Goal: Task Accomplishment & Management: Manage account settings

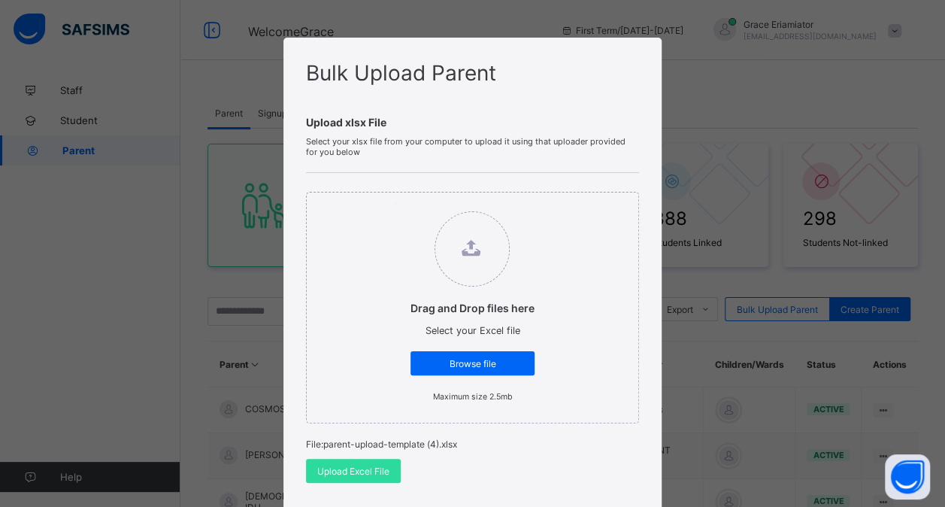
scroll to position [99, 0]
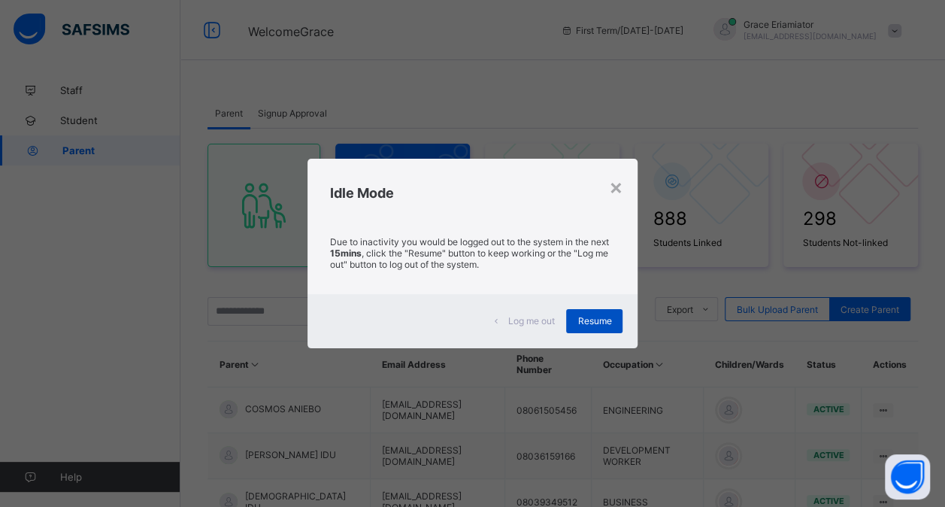
click at [599, 322] on span "Resume" at bounding box center [594, 320] width 34 height 11
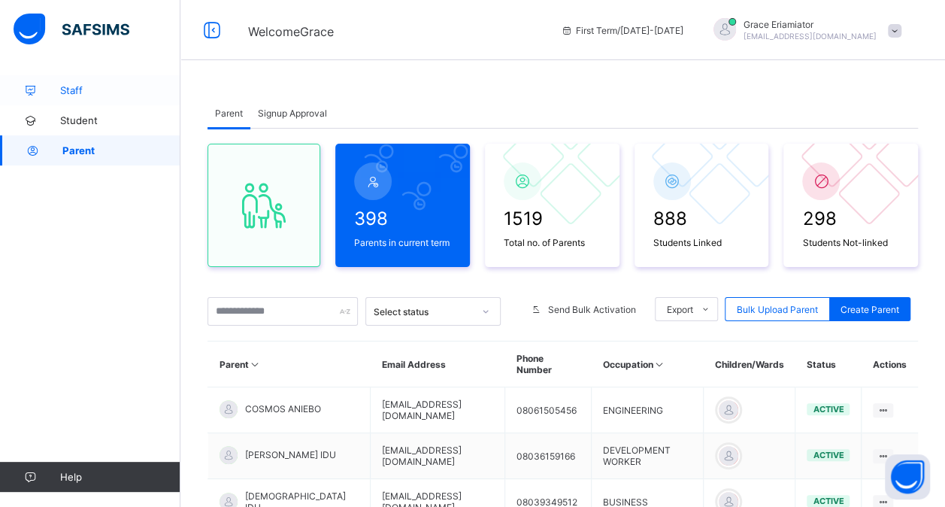
click at [77, 93] on span "Staff" at bounding box center [120, 90] width 120 height 12
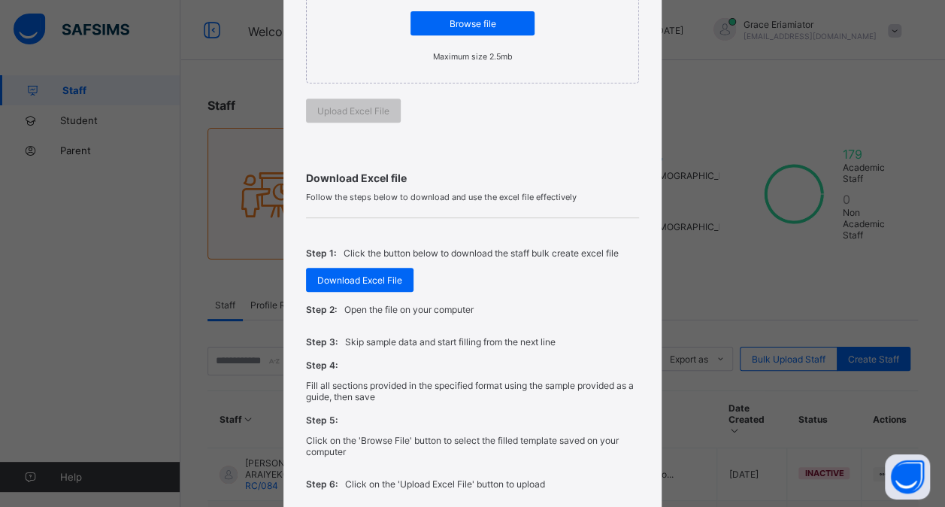
scroll to position [456, 0]
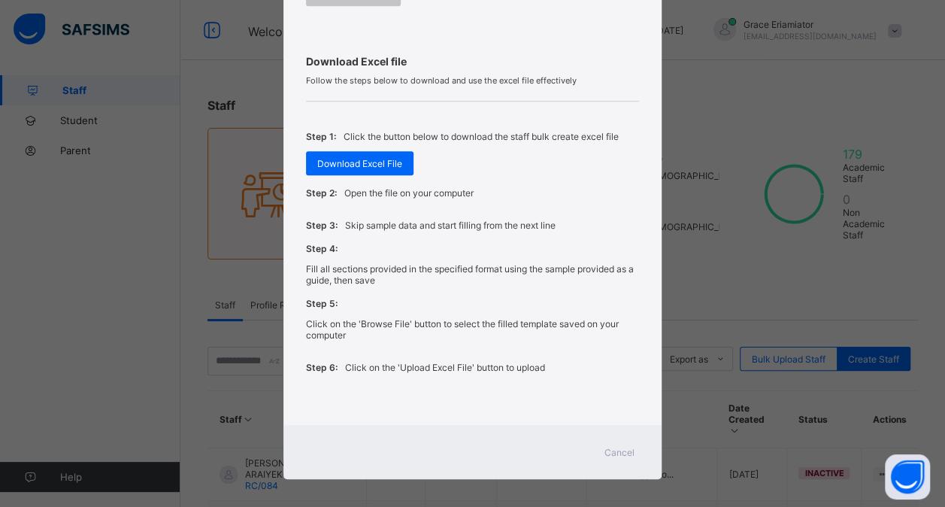
click at [615, 446] on span "Cancel" at bounding box center [619, 451] width 30 height 11
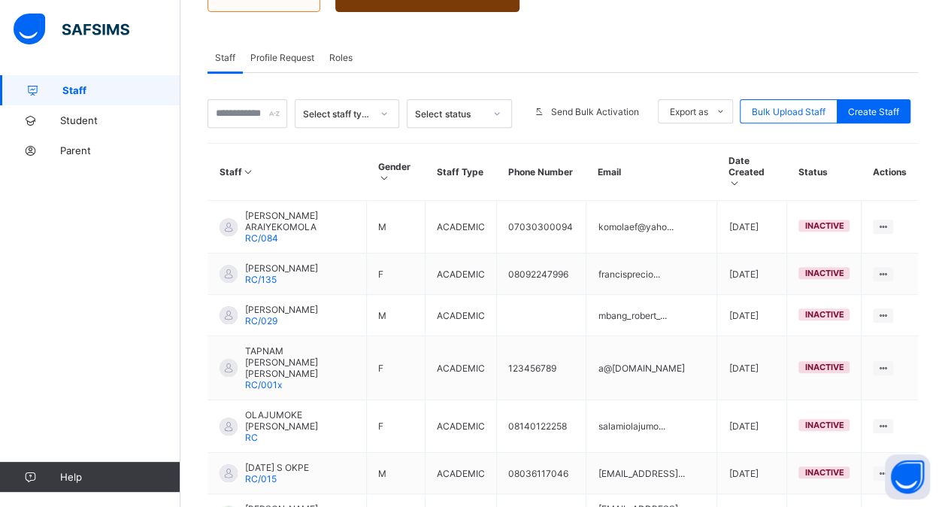
scroll to position [252, 0]
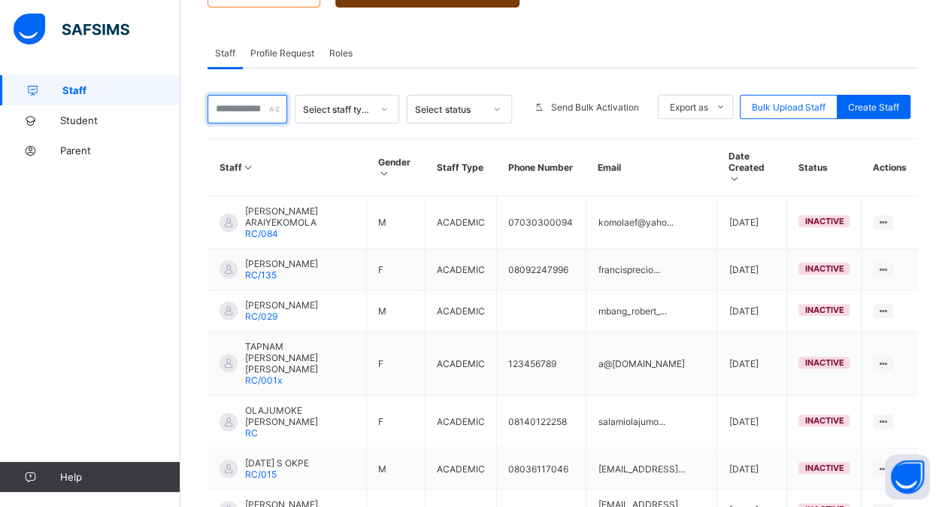
click at [248, 105] on input "text" at bounding box center [247, 109] width 80 height 29
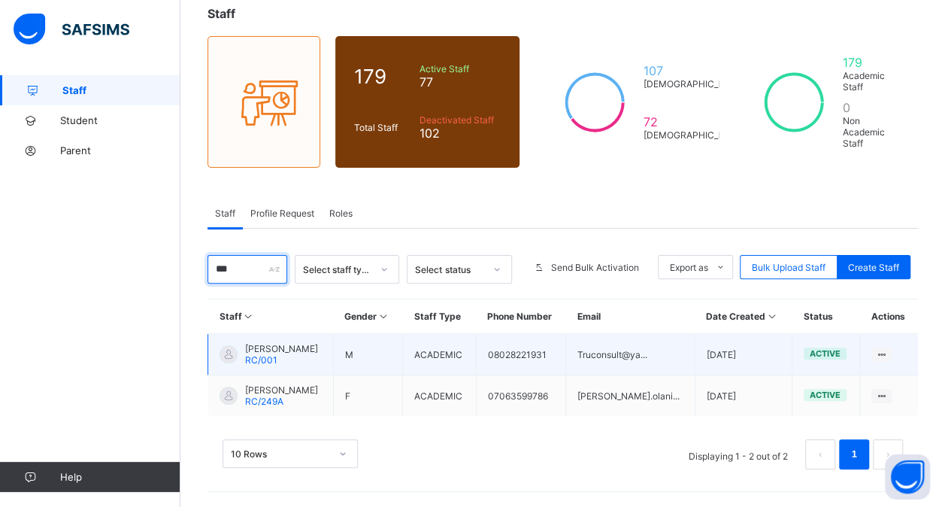
scroll to position [83, 0]
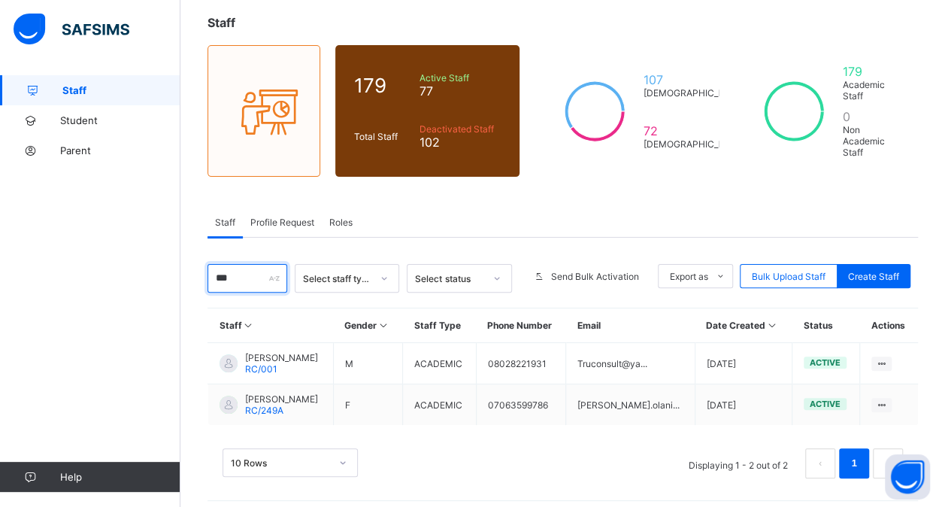
type input "***"
click at [342, 218] on span "Roles" at bounding box center [340, 221] width 23 height 11
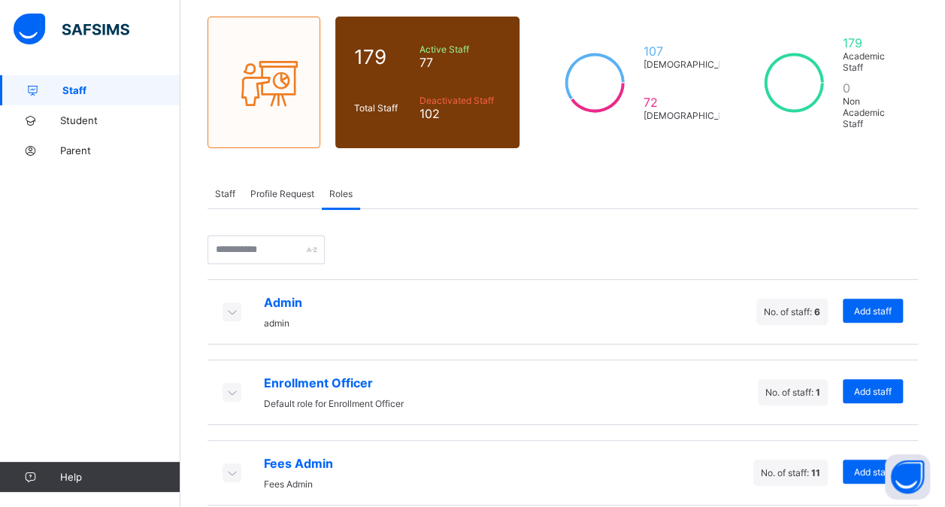
scroll to position [108, 0]
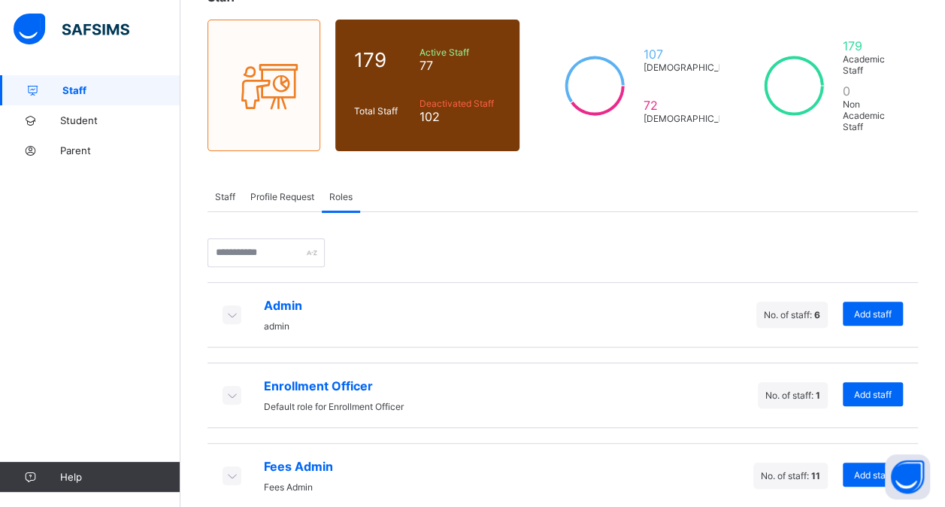
click at [228, 192] on span "Staff" at bounding box center [225, 196] width 20 height 11
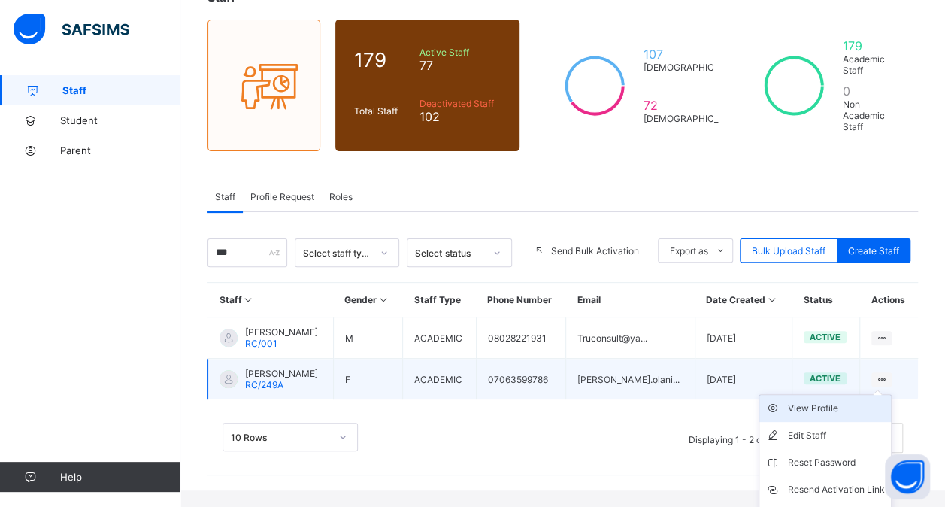
click at [854, 401] on div "View Profile" at bounding box center [836, 408] width 97 height 15
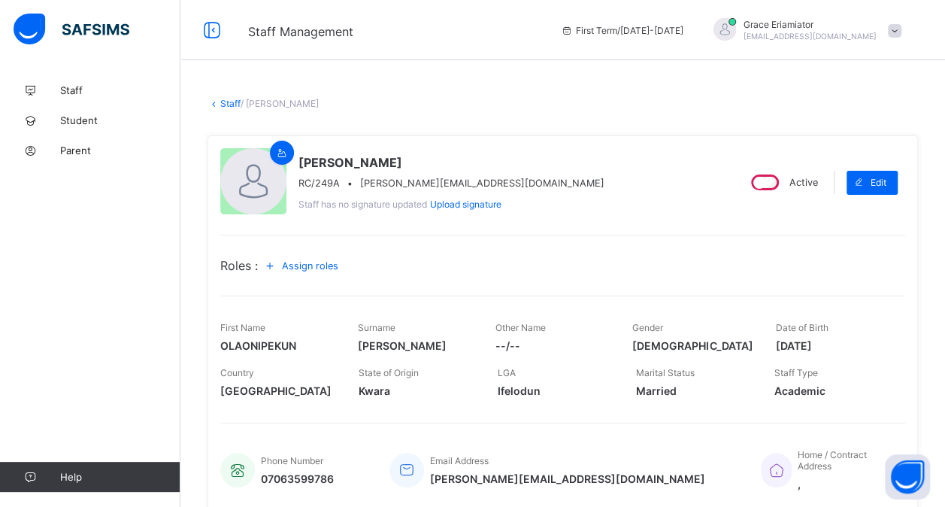
click at [276, 265] on icon at bounding box center [270, 265] width 17 height 15
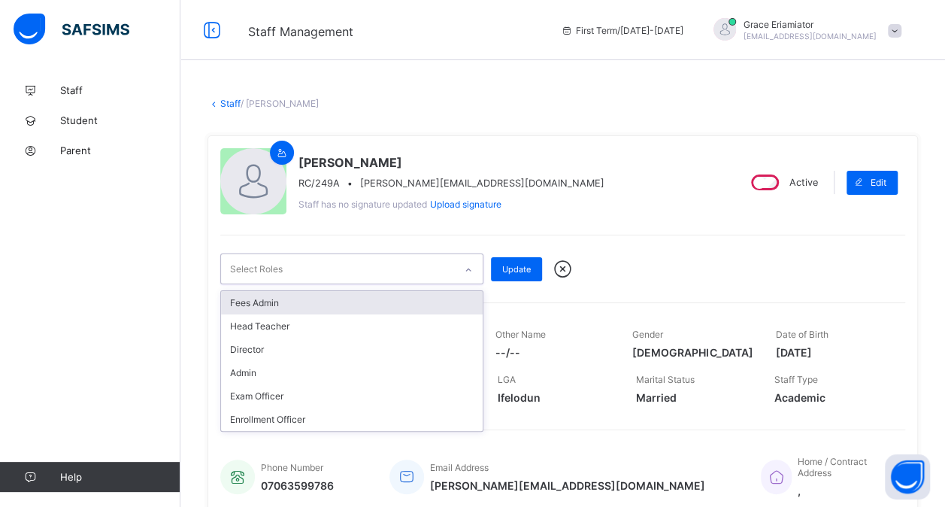
click at [467, 270] on icon at bounding box center [468, 269] width 9 height 15
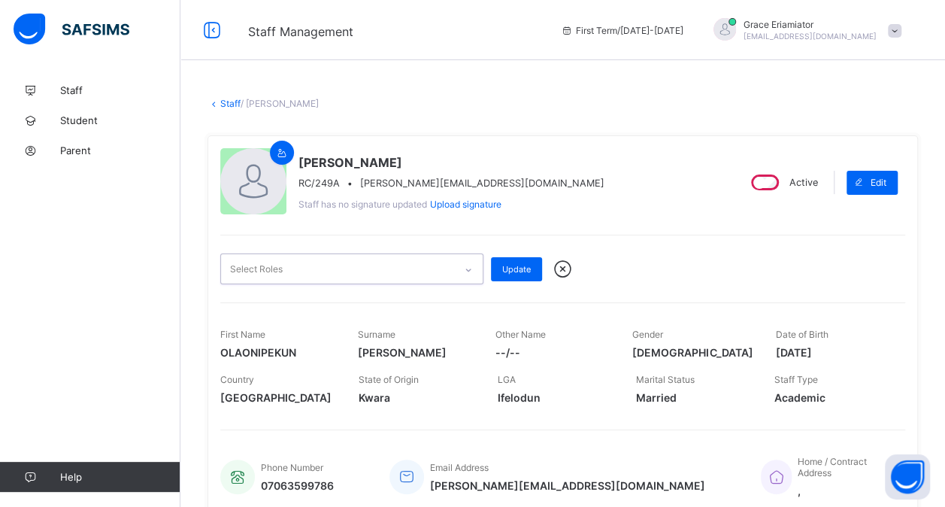
click at [397, 266] on div "Select Roles" at bounding box center [337, 268] width 233 height 29
click at [217, 101] on icon at bounding box center [213, 103] width 13 height 11
click at [211, 103] on icon at bounding box center [213, 103] width 13 height 11
click at [213, 26] on icon at bounding box center [212, 31] width 26 height 22
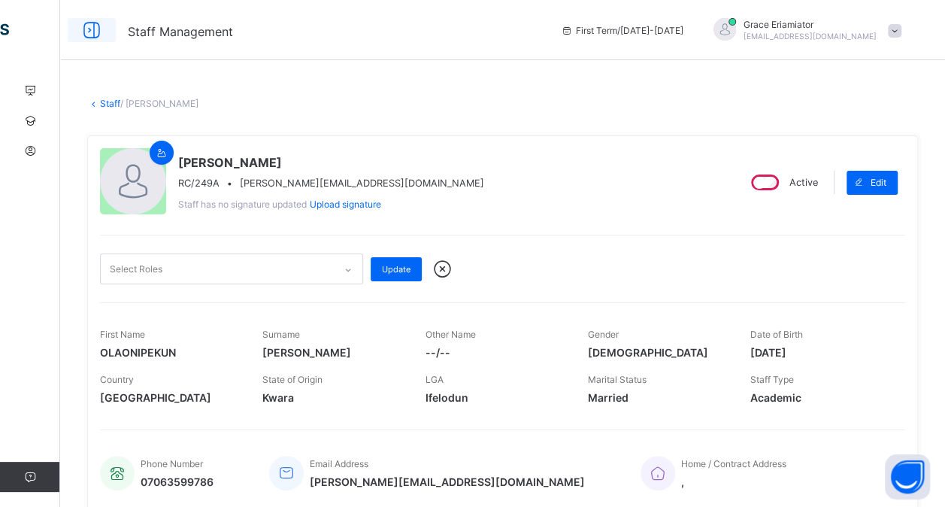
click at [90, 30] on icon at bounding box center [92, 31] width 26 height 22
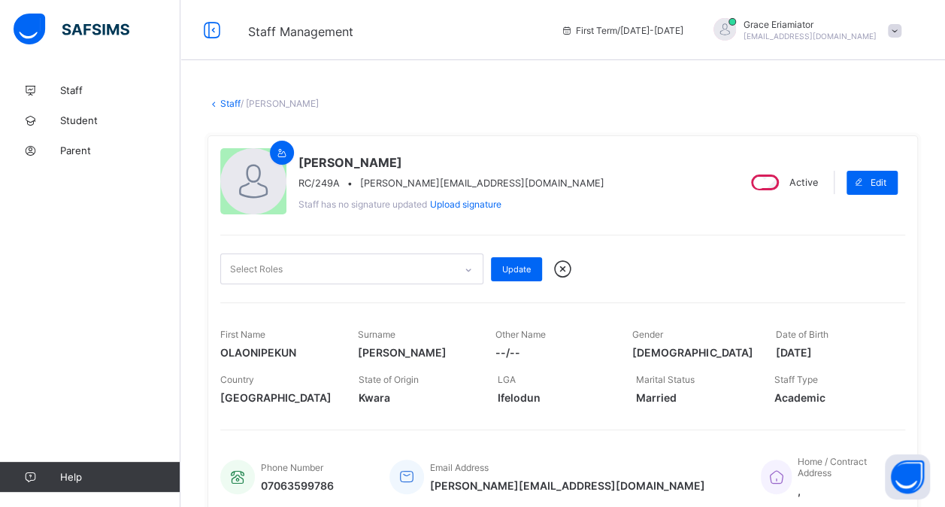
click at [216, 102] on icon at bounding box center [213, 103] width 13 height 11
click at [213, 102] on icon at bounding box center [213, 103] width 13 height 11
click at [228, 101] on link "Staff" at bounding box center [230, 103] width 20 height 11
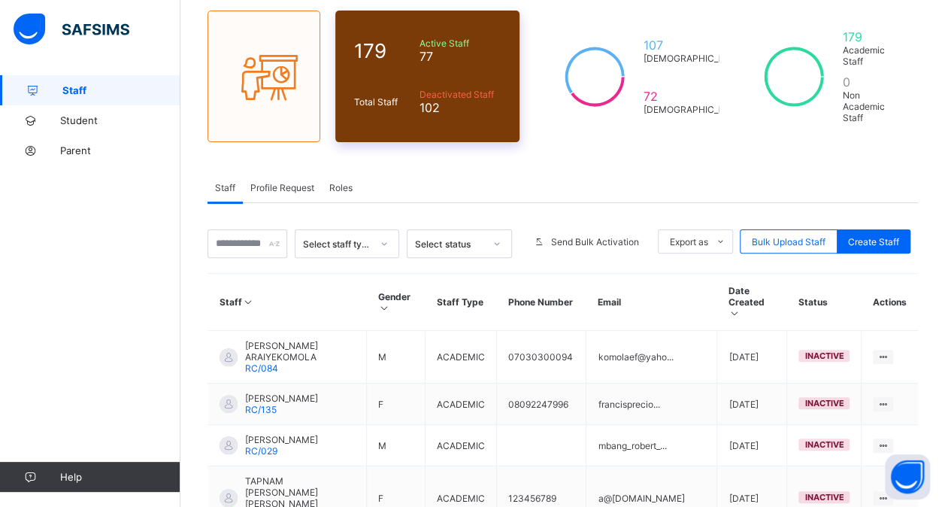
scroll to position [150, 0]
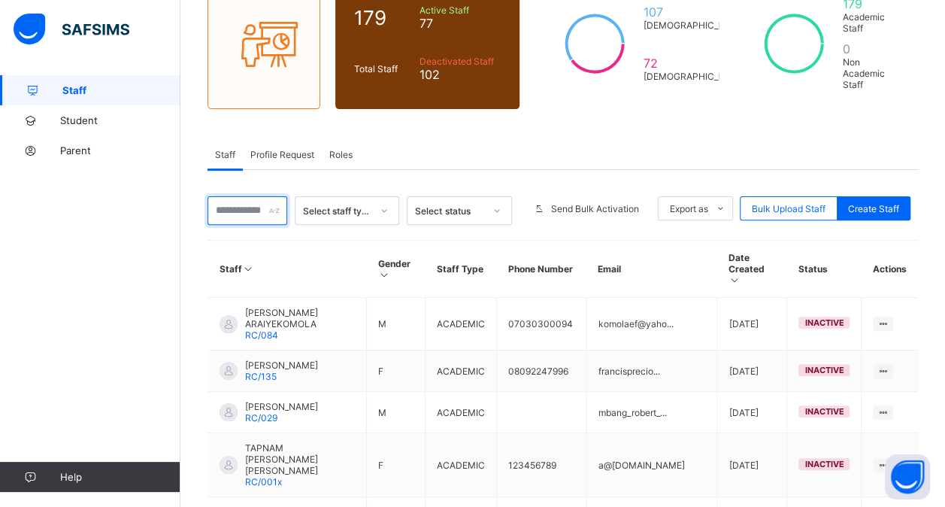
click at [259, 204] on input "text" at bounding box center [247, 210] width 80 height 29
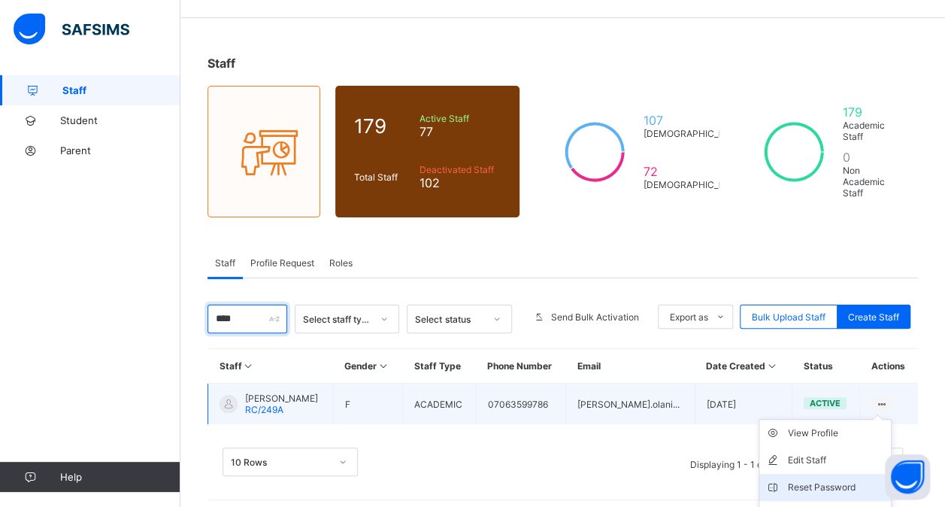
scroll to position [110, 0]
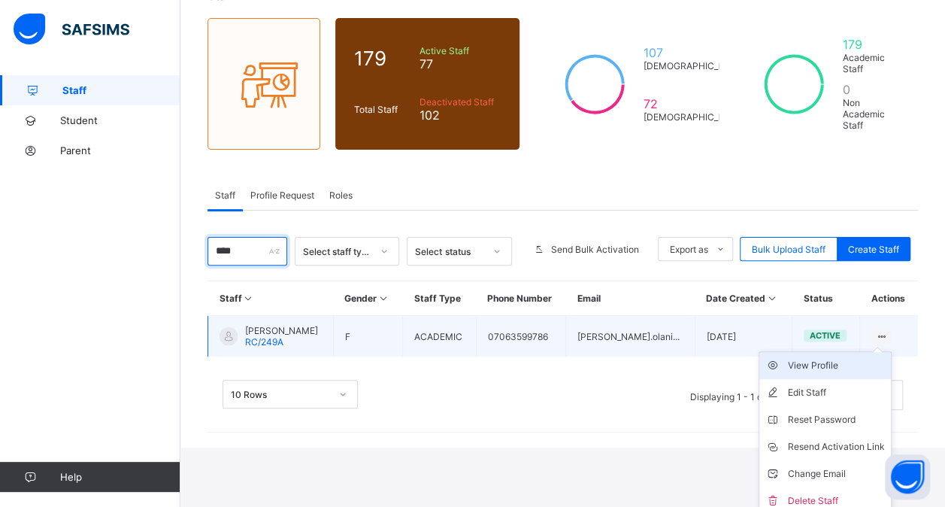
type input "****"
click at [816, 360] on div "View Profile" at bounding box center [836, 365] width 97 height 15
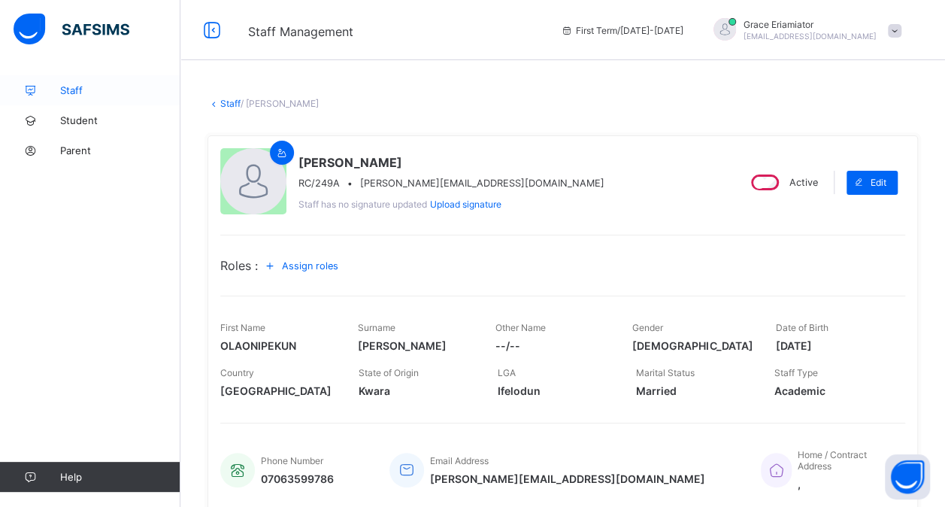
click at [83, 86] on span "Staff" at bounding box center [120, 90] width 120 height 12
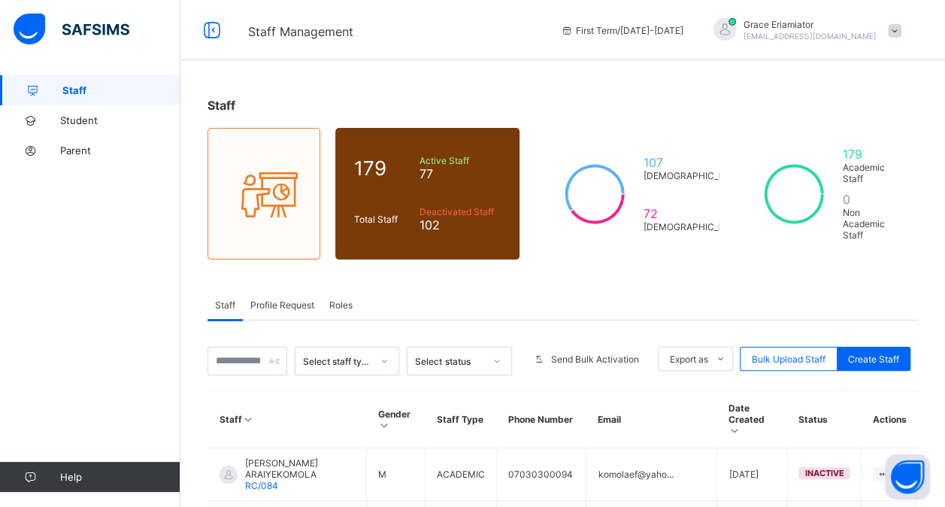
click at [343, 299] on span "Roles" at bounding box center [340, 304] width 23 height 11
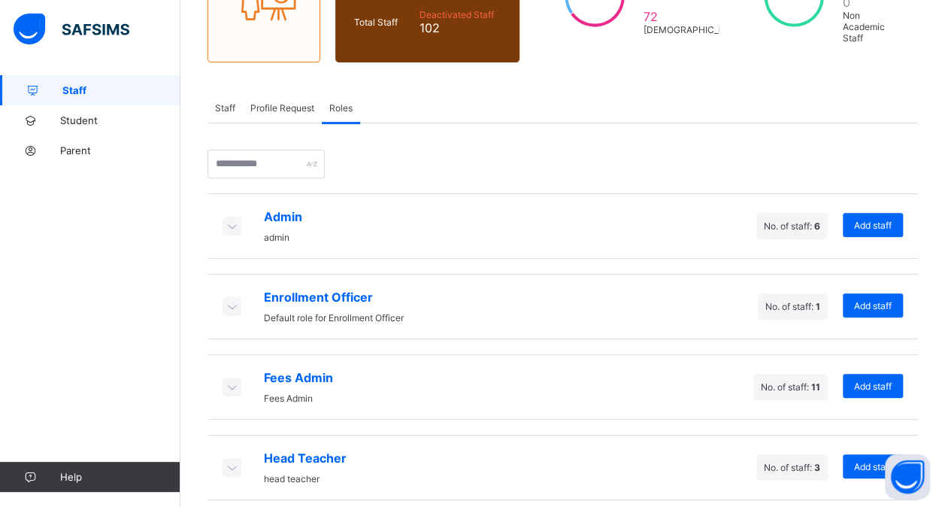
scroll to position [200, 0]
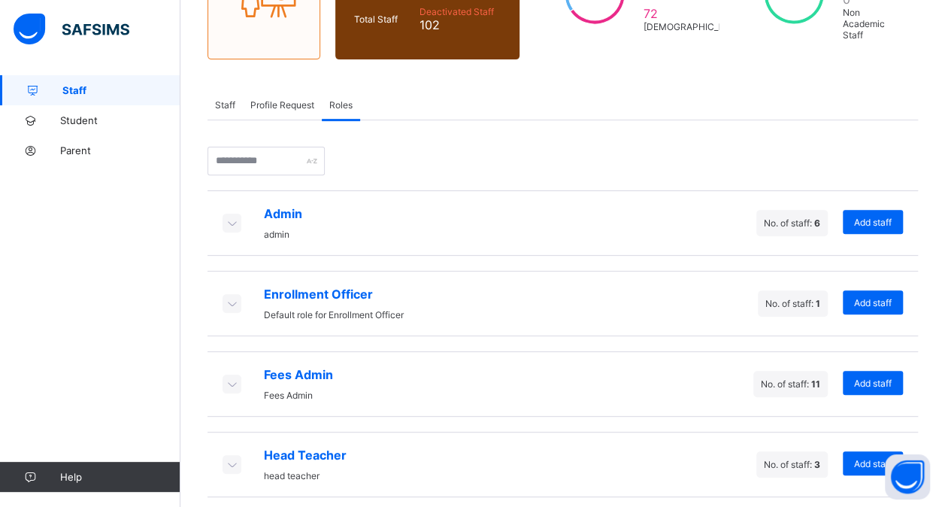
click at [230, 376] on icon at bounding box center [231, 383] width 17 height 15
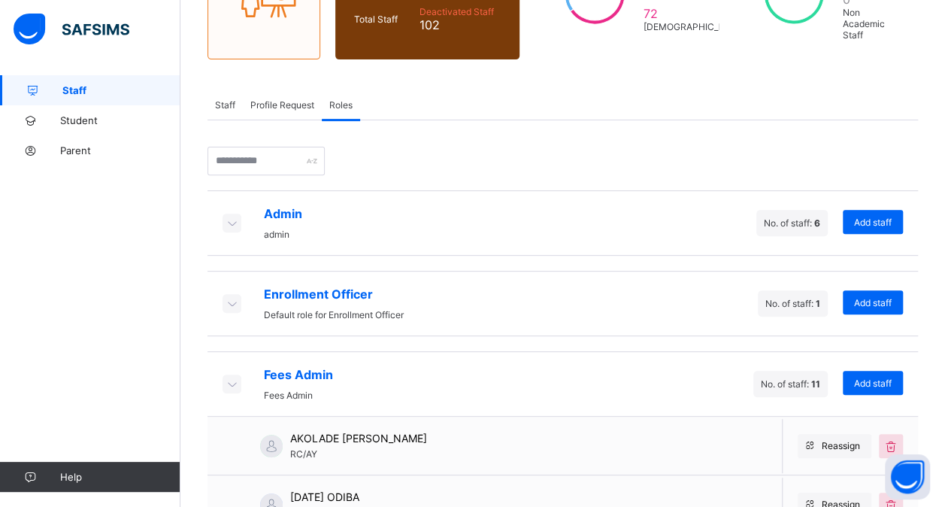
click at [230, 376] on icon at bounding box center [231, 383] width 17 height 15
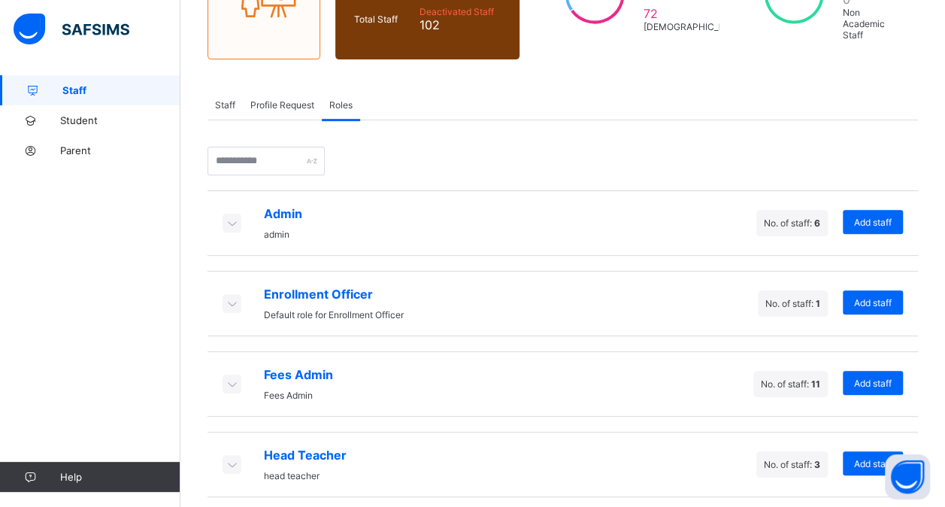
click at [228, 456] on icon at bounding box center [231, 463] width 17 height 15
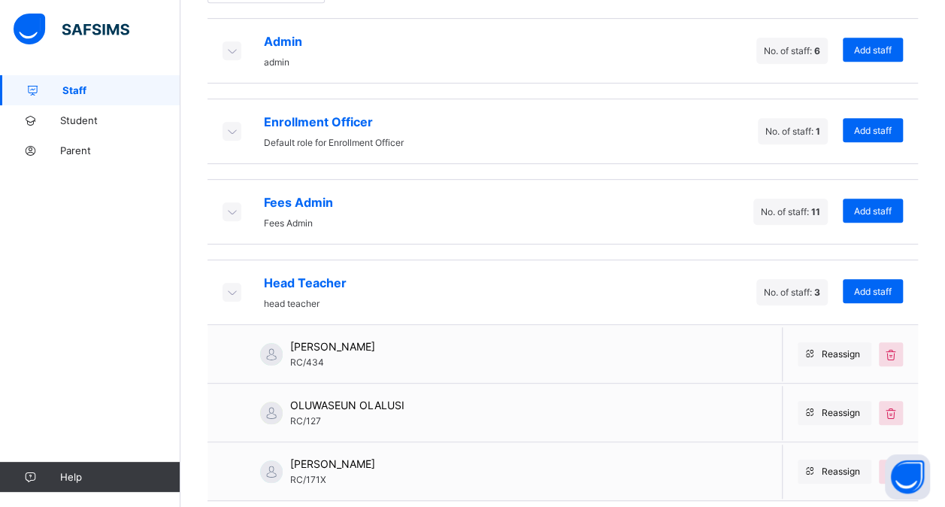
click at [233, 284] on icon at bounding box center [231, 291] width 17 height 15
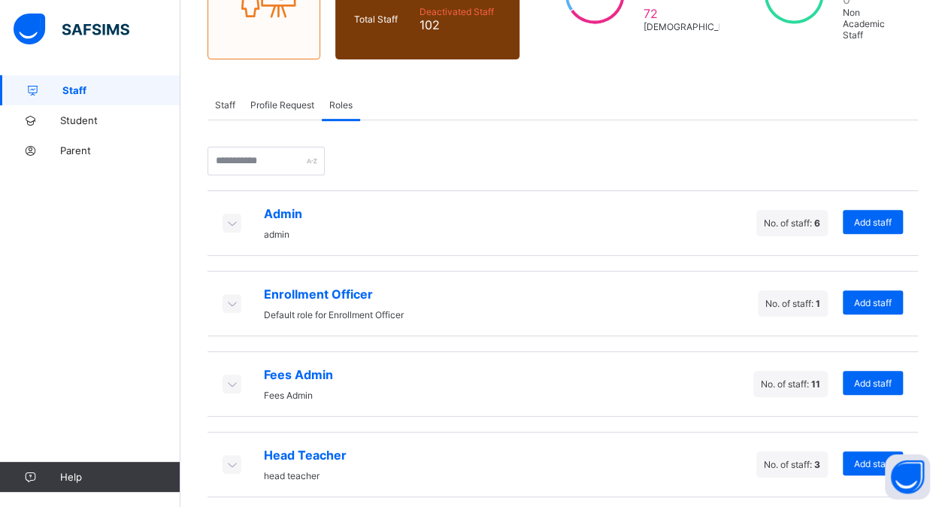
click at [233, 295] on icon at bounding box center [231, 302] width 17 height 15
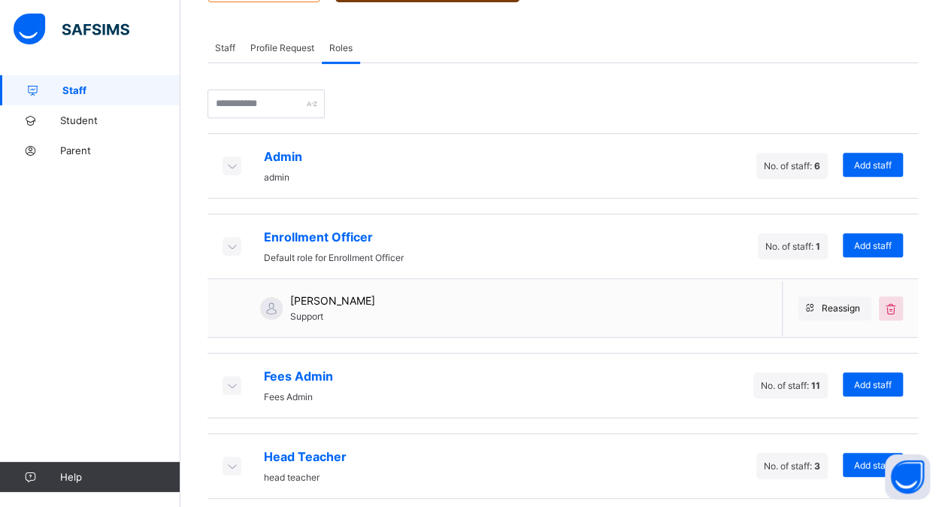
click at [233, 238] on icon at bounding box center [231, 245] width 17 height 15
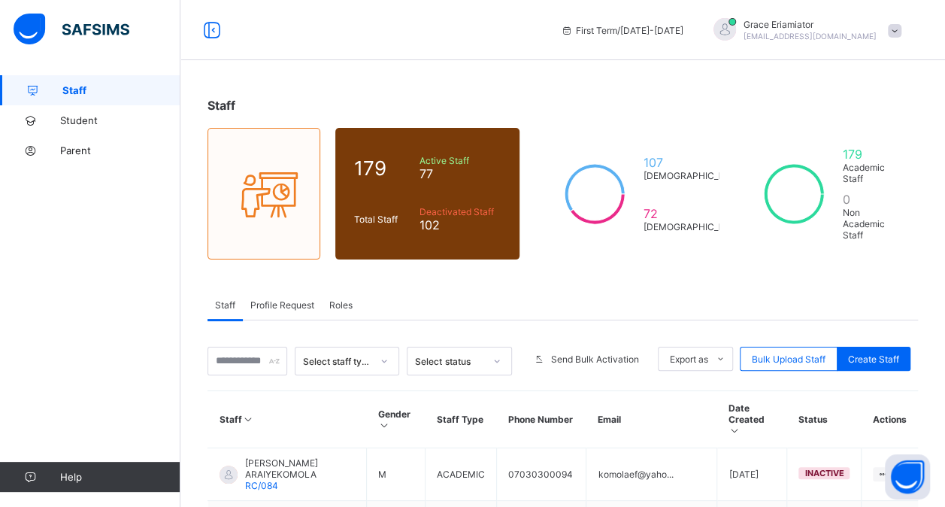
drag, startPoint x: 0, startPoint y: 0, endPoint x: 905, endPoint y: 34, distance: 905.5
click at [901, 34] on span at bounding box center [895, 31] width 14 height 14
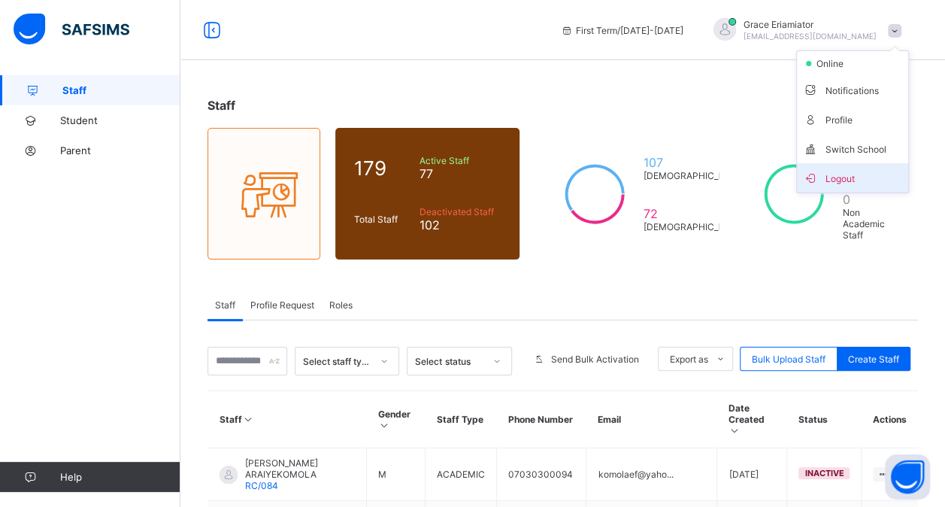
click at [854, 169] on span "Logout" at bounding box center [852, 177] width 99 height 17
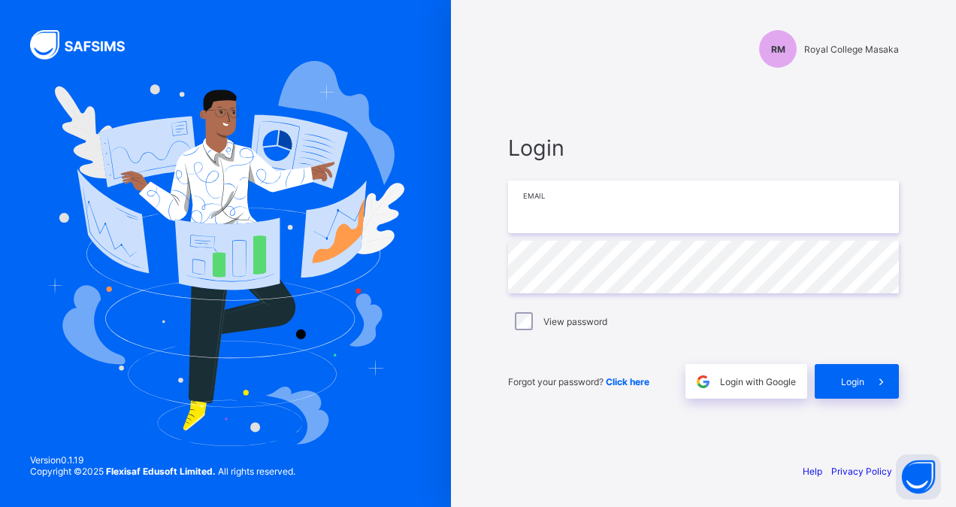
type input "**********"
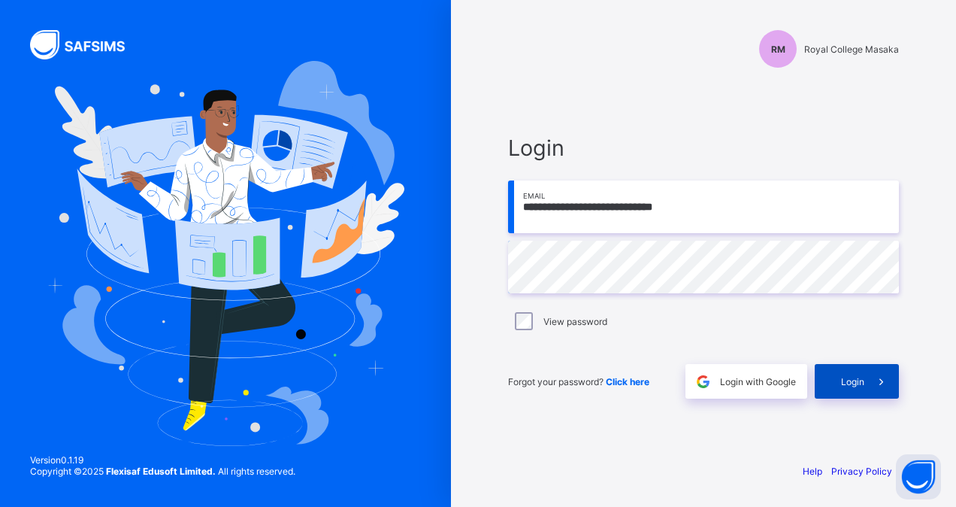
click at [842, 379] on span "Login" at bounding box center [852, 381] width 23 height 11
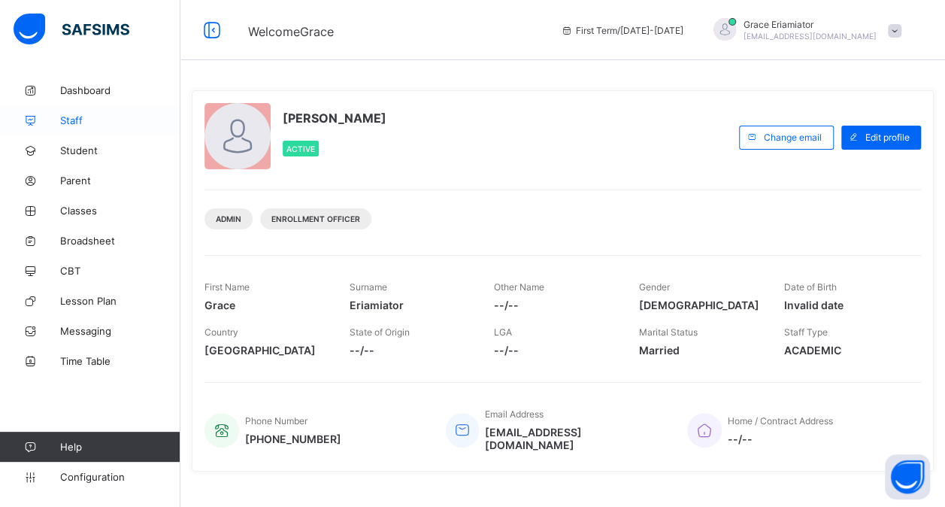
scroll to position [6, 0]
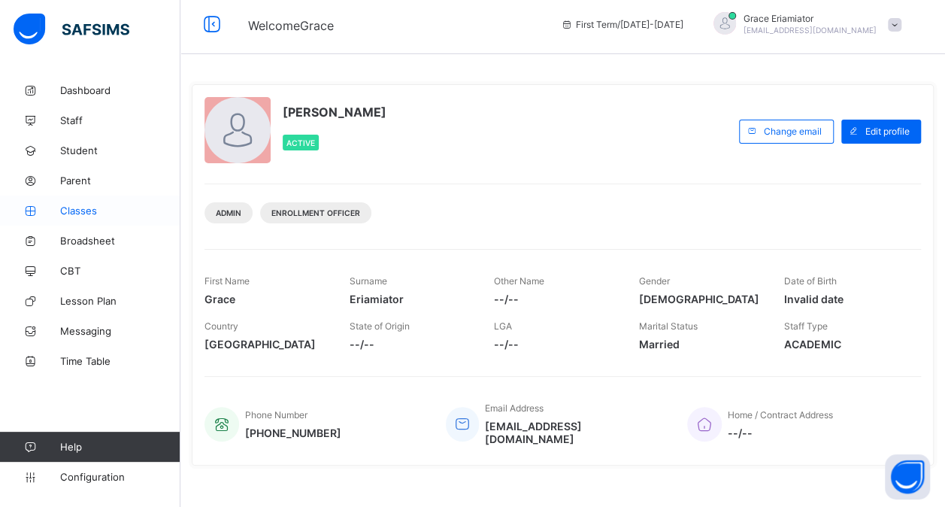
click at [75, 209] on span "Classes" at bounding box center [120, 210] width 120 height 12
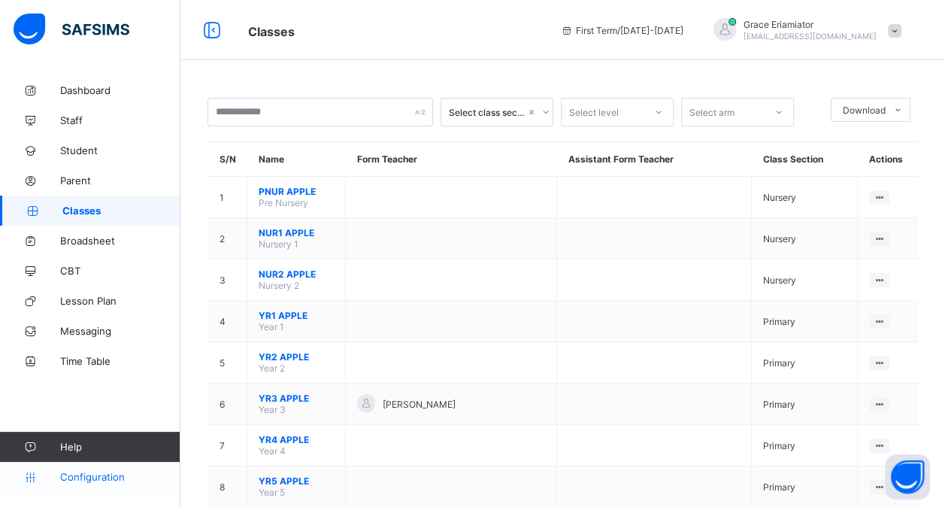
click at [104, 479] on span "Configuration" at bounding box center [119, 476] width 119 height 12
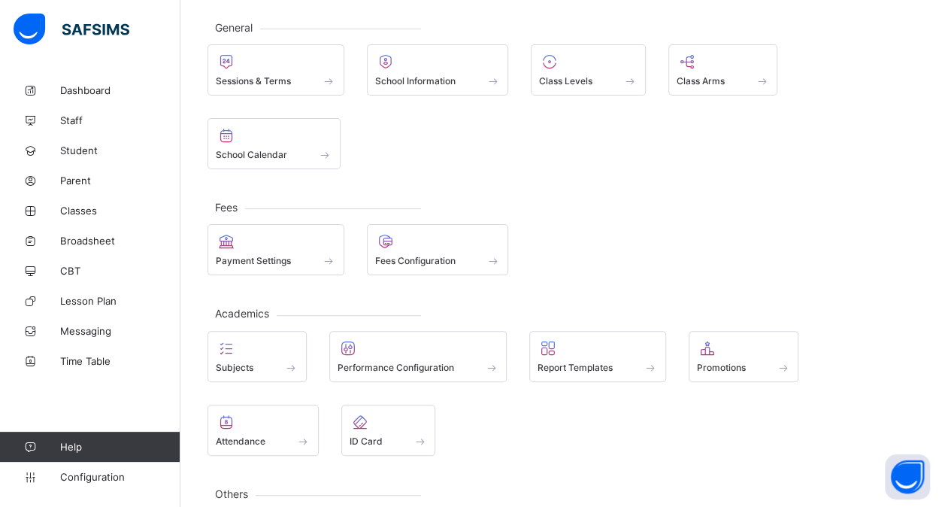
scroll to position [81, 0]
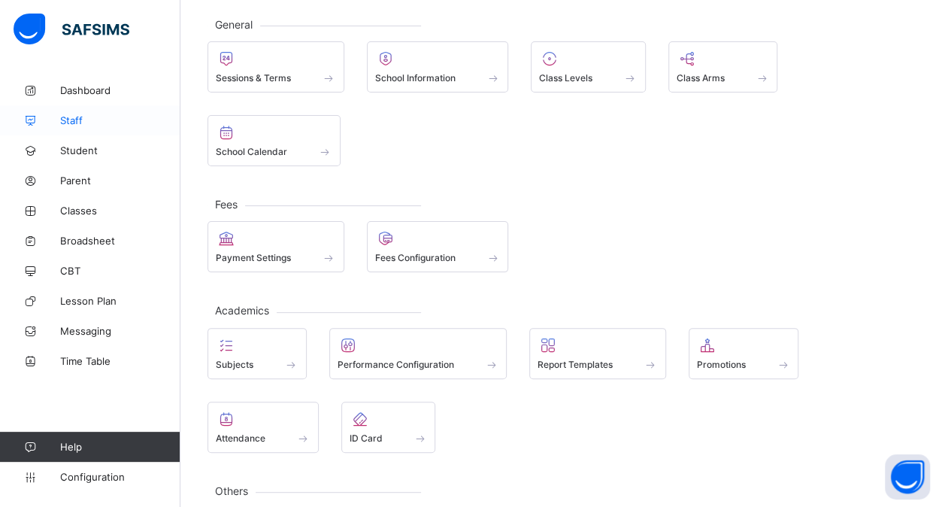
click at [100, 125] on span "Staff" at bounding box center [120, 120] width 120 height 12
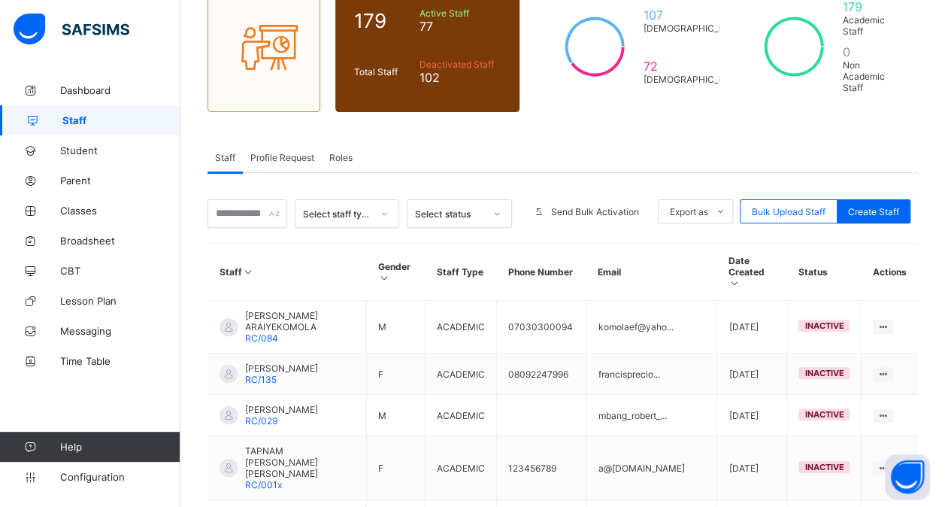
scroll to position [146, 0]
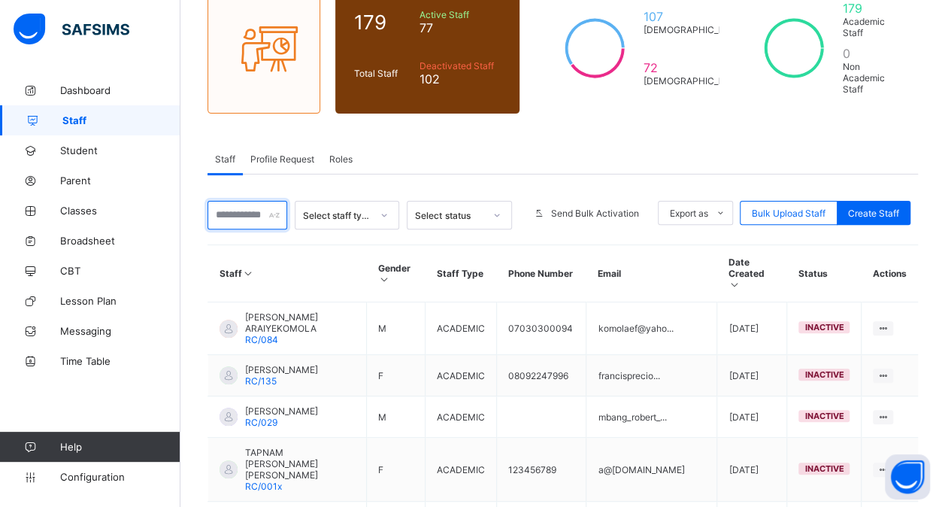
click at [250, 209] on input "text" at bounding box center [247, 215] width 80 height 29
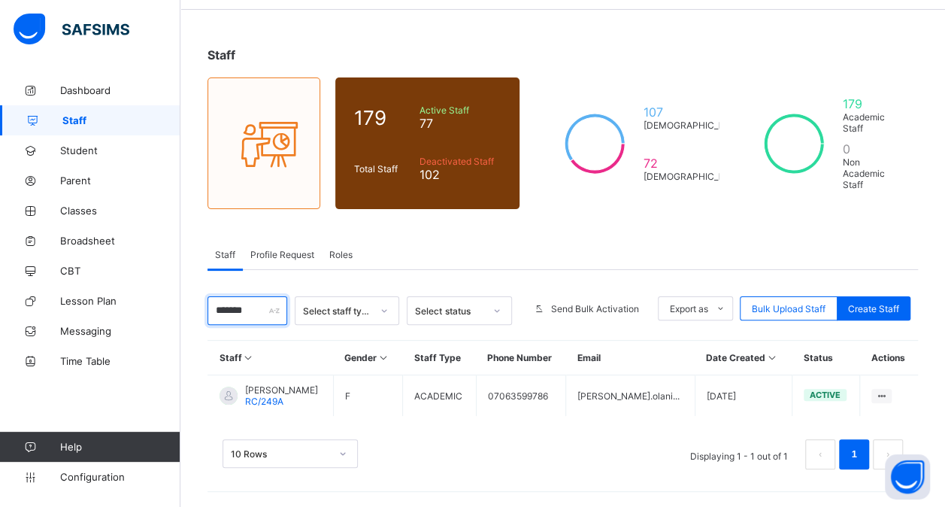
scroll to position [42, 0]
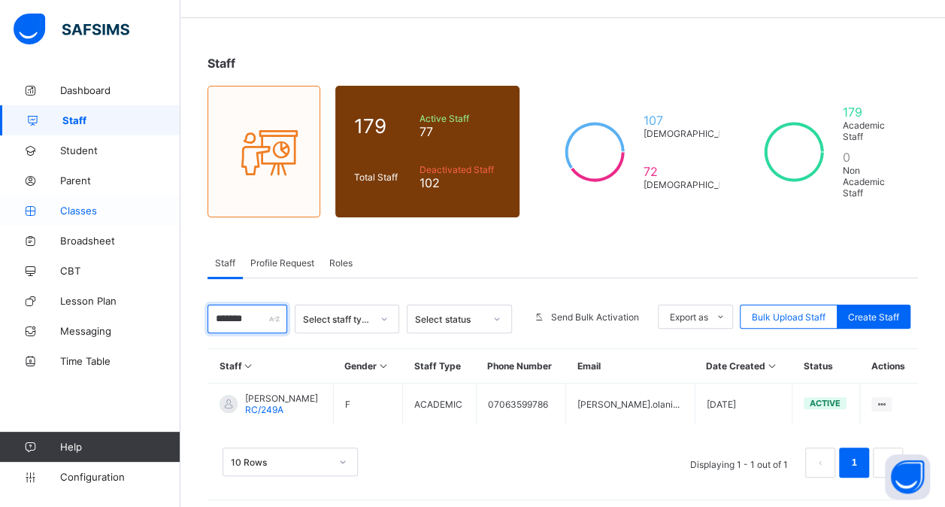
type input "*******"
click at [80, 206] on span "Classes" at bounding box center [120, 210] width 120 height 12
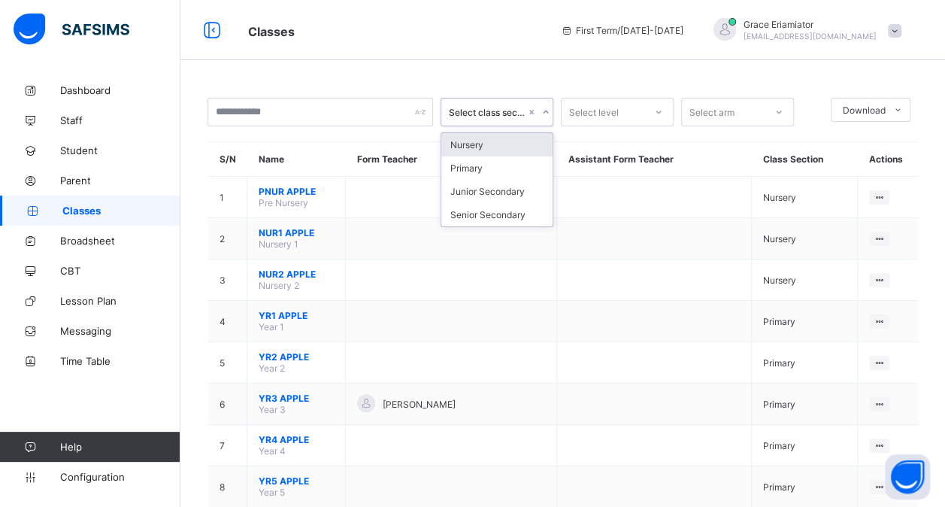
click at [543, 113] on icon at bounding box center [545, 111] width 9 height 15
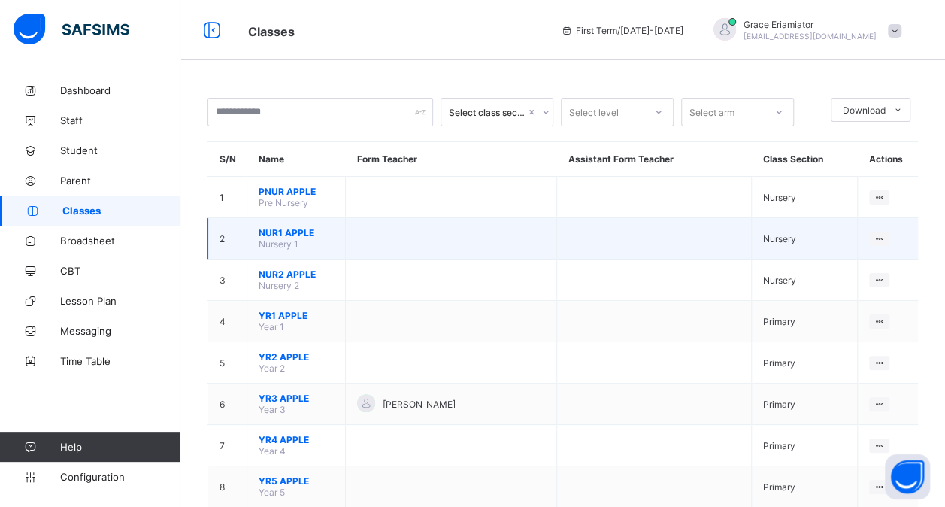
click at [628, 234] on td at bounding box center [654, 238] width 195 height 41
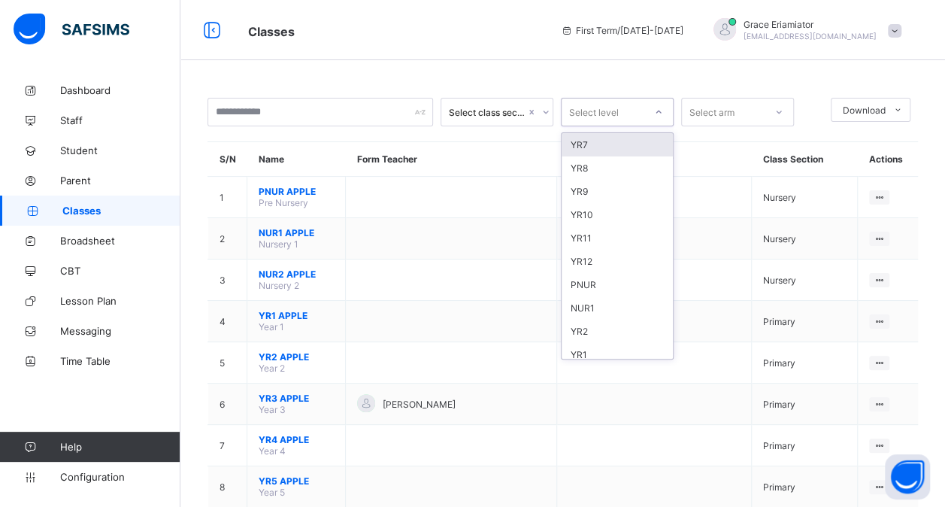
click at [657, 110] on icon at bounding box center [658, 111] width 9 height 15
click at [652, 117] on div at bounding box center [659, 112] width 26 height 24
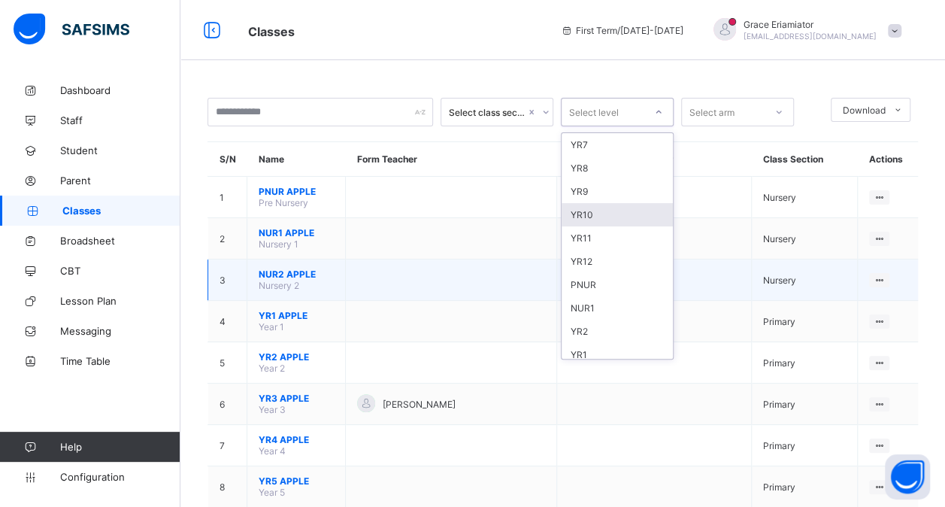
click at [737, 271] on td at bounding box center [654, 279] width 195 height 41
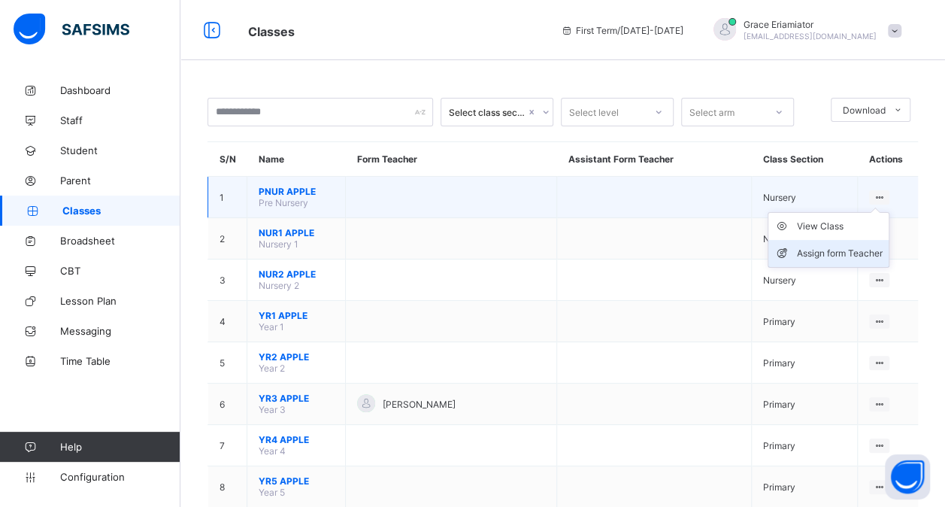
click at [854, 248] on div "Assign form Teacher" at bounding box center [840, 253] width 86 height 15
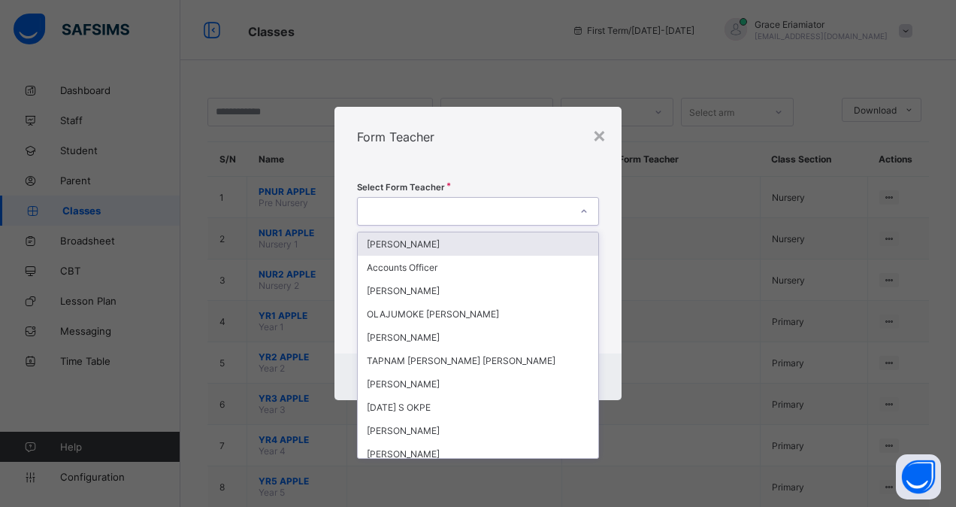
click at [513, 214] on div at bounding box center [464, 211] width 212 height 21
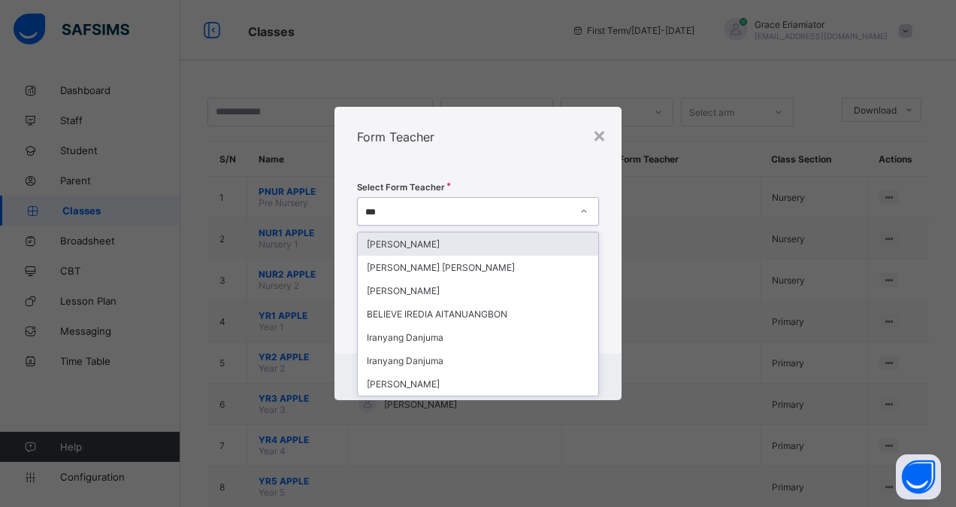
type input "****"
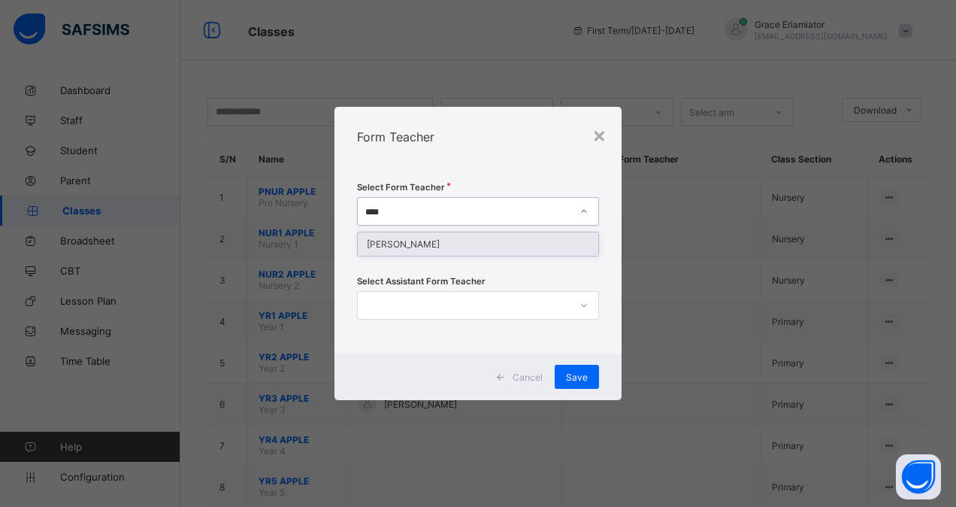
click at [475, 243] on div "[PERSON_NAME]" at bounding box center [478, 243] width 240 height 23
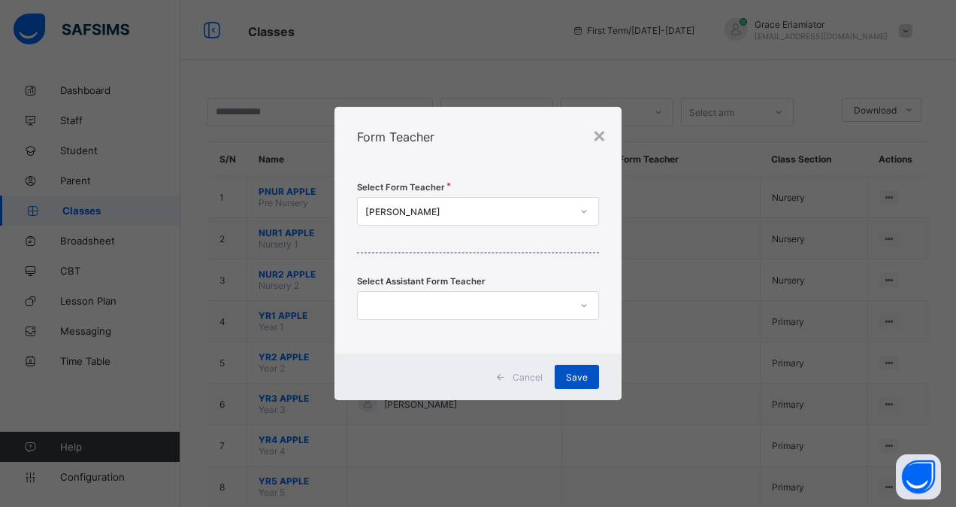
click at [578, 376] on span "Save" at bounding box center [577, 376] width 22 height 11
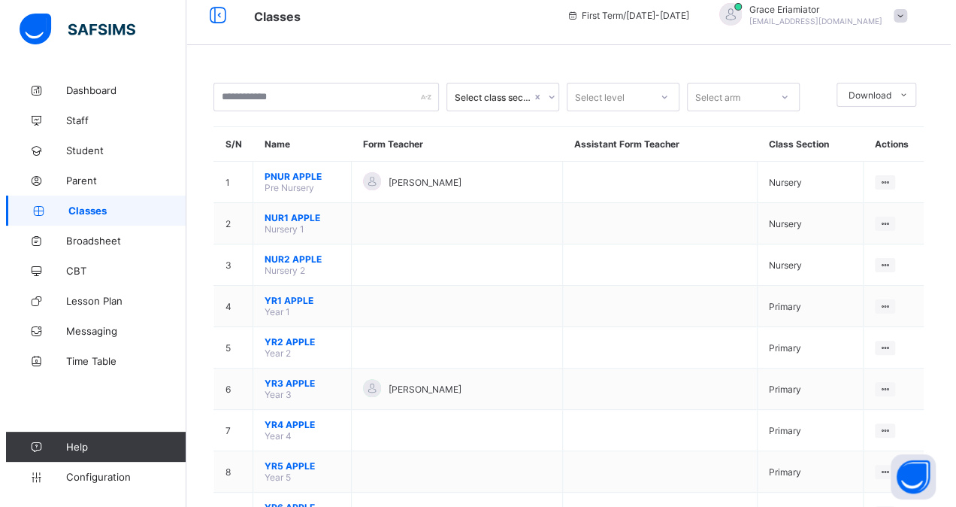
scroll to position [11, 0]
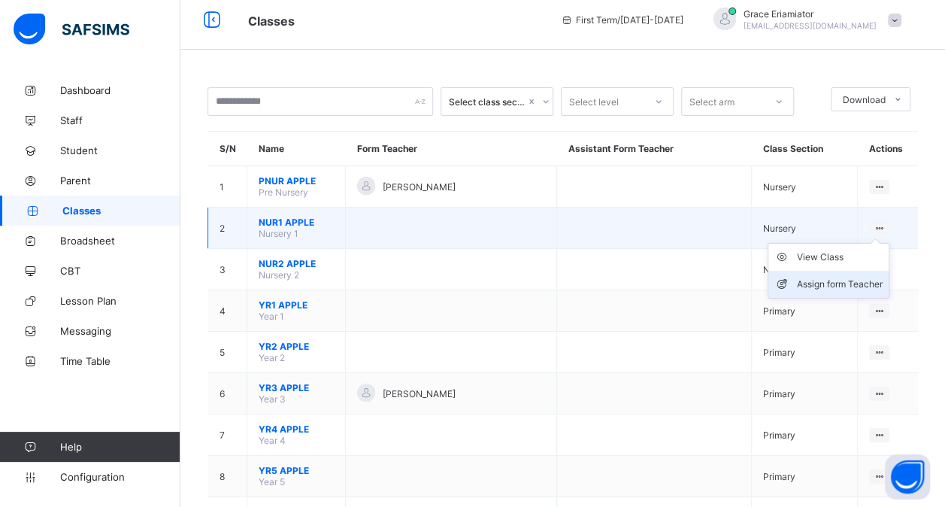
click at [843, 277] on div "Assign form Teacher" at bounding box center [840, 284] width 86 height 15
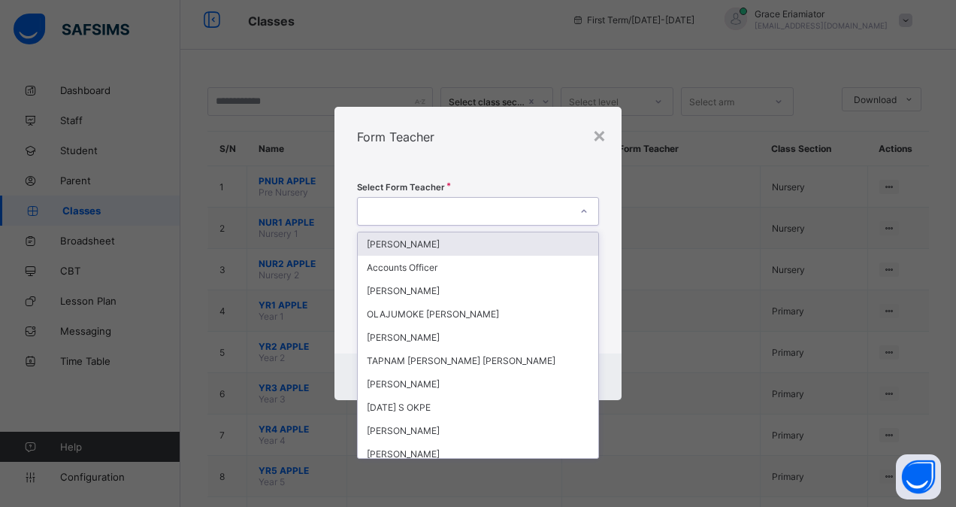
click at [487, 210] on div at bounding box center [464, 211] width 212 height 21
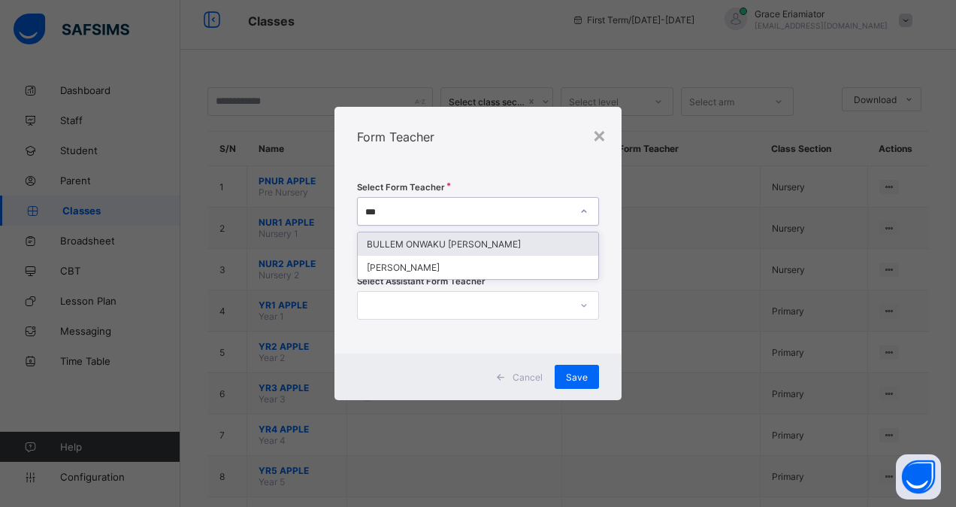
type input "****"
click at [464, 240] on div "BULLEM ONWAKU [PERSON_NAME]" at bounding box center [478, 243] width 240 height 23
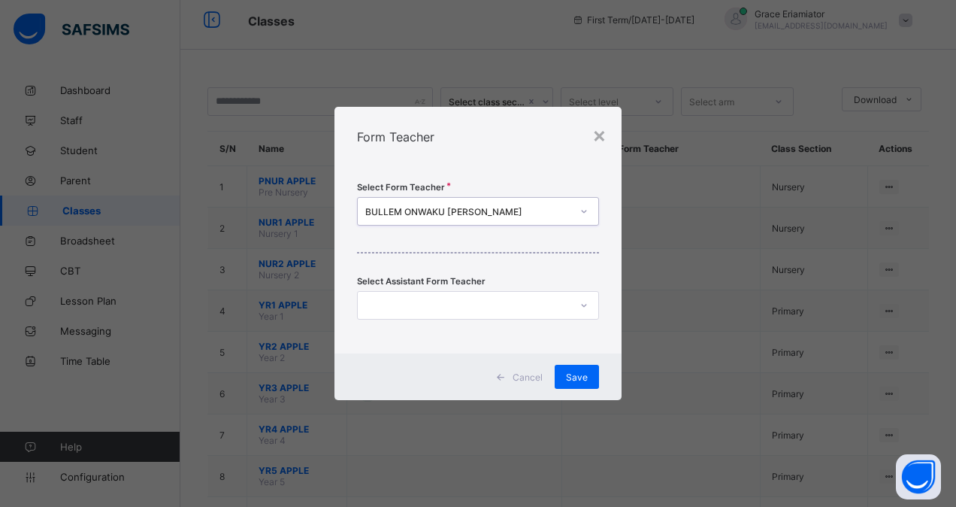
scroll to position [0, 0]
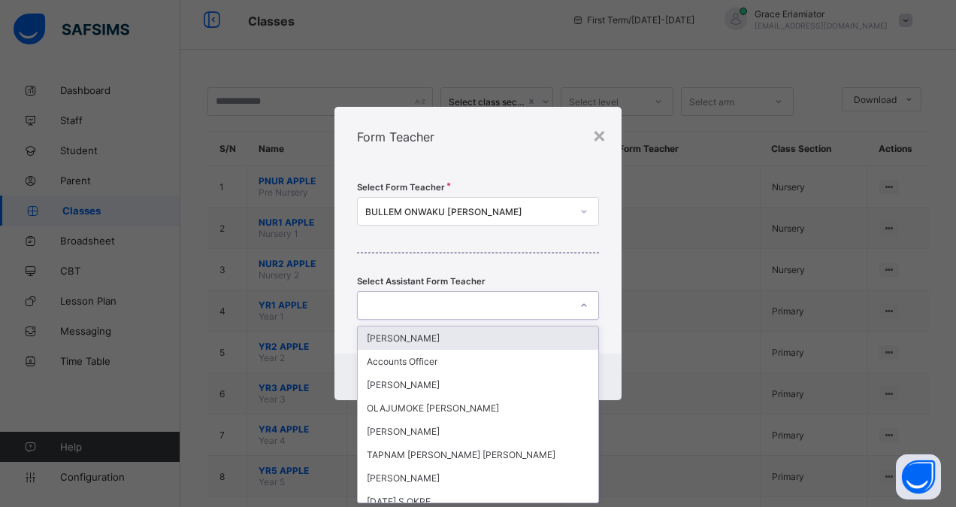
click at [466, 298] on div at bounding box center [464, 305] width 212 height 21
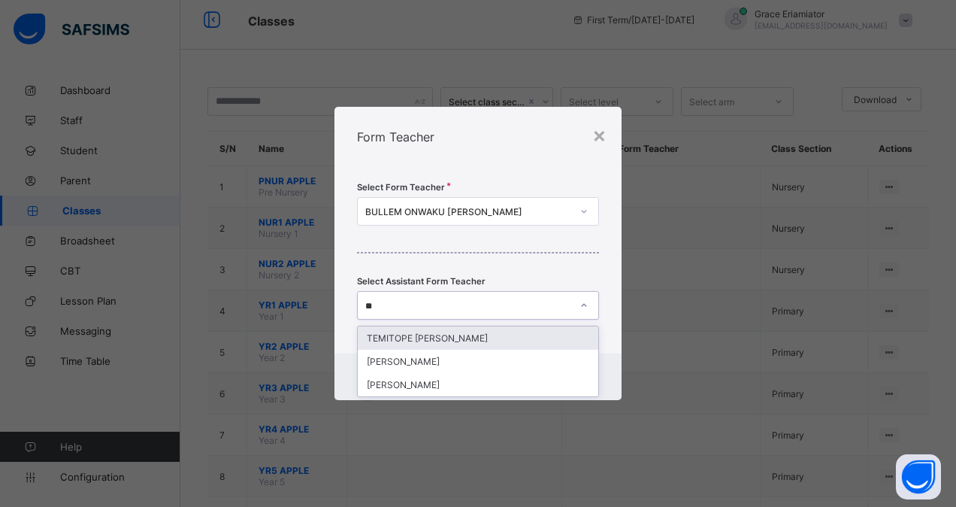
type input "*"
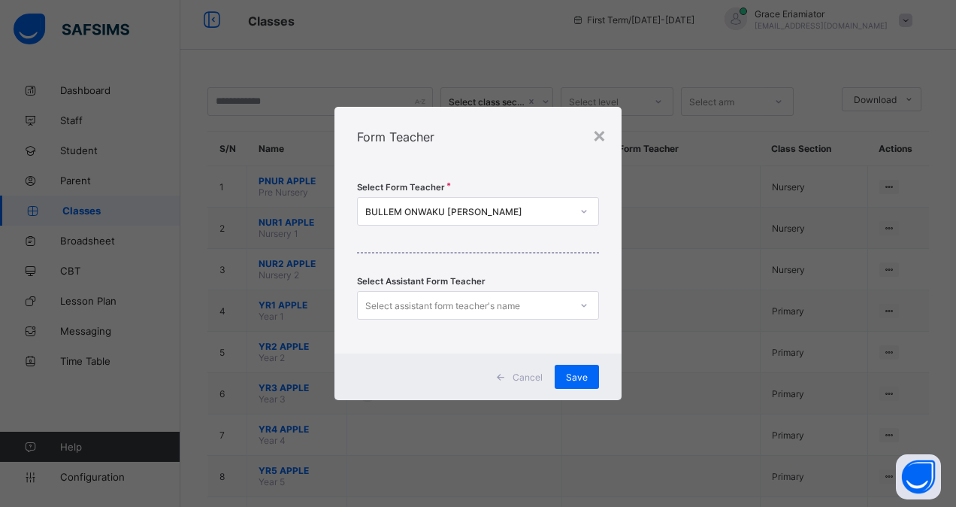
click at [497, 253] on div "Select Form Teacher BULLEM ONWAKU [PERSON_NAME] Select Assistant Form Teacher S…" at bounding box center [477, 260] width 287 height 186
click at [573, 370] on div "Save" at bounding box center [577, 376] width 44 height 24
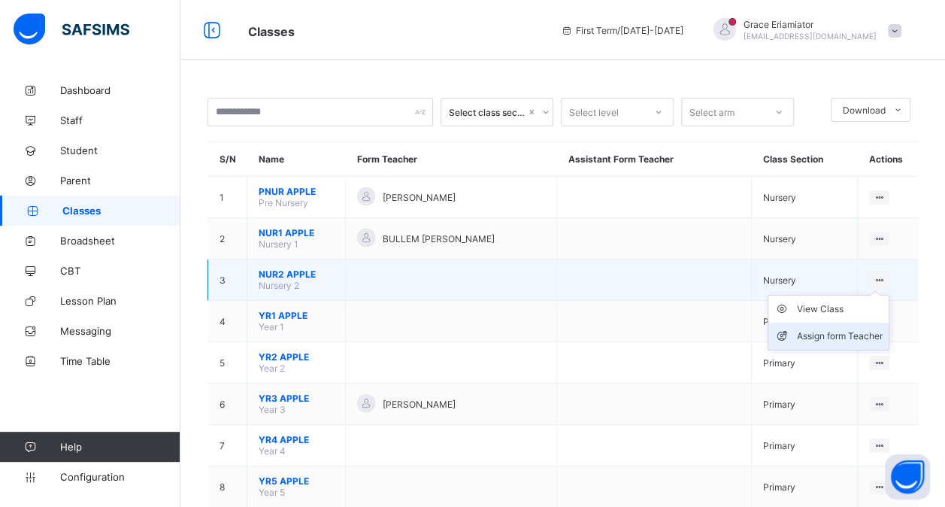
click at [836, 328] on div "Assign form Teacher" at bounding box center [840, 335] width 86 height 15
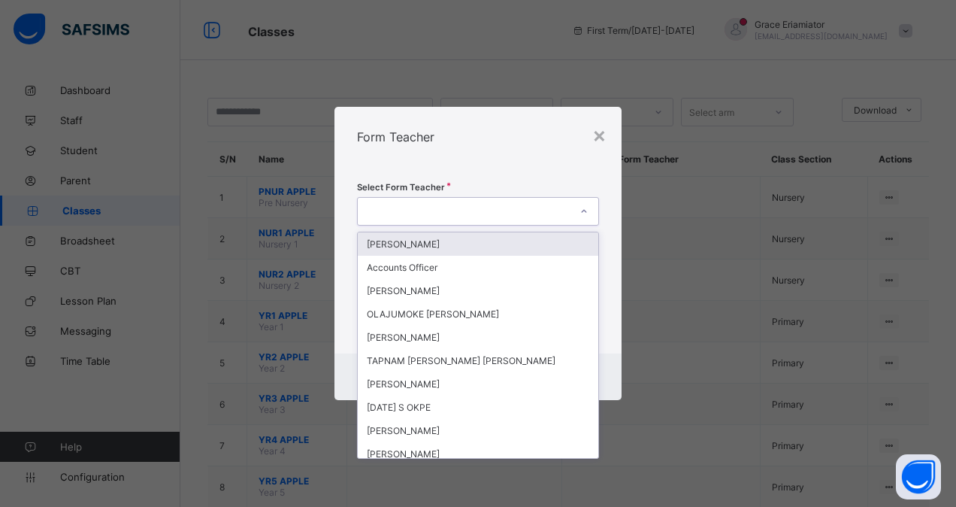
click at [430, 204] on div at bounding box center [464, 211] width 212 height 21
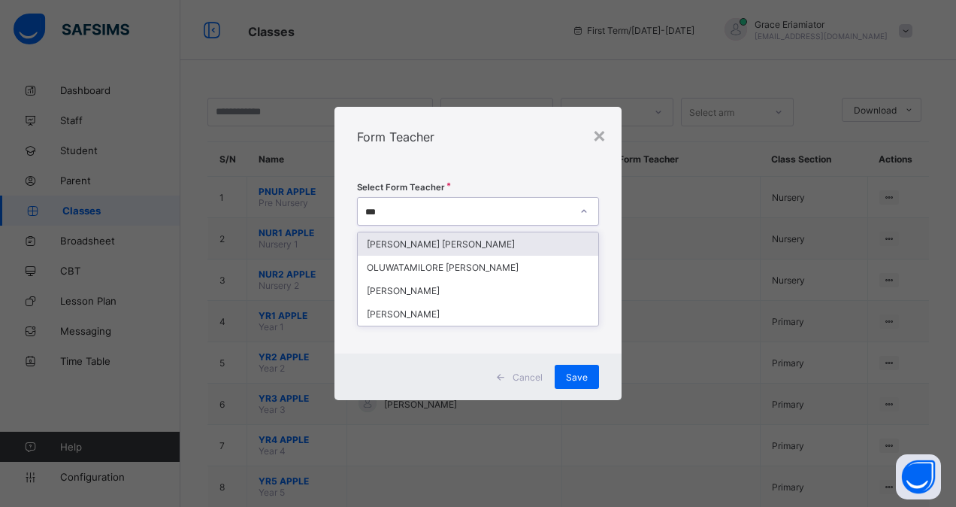
type input "****"
click at [445, 242] on div "[PERSON_NAME] [PERSON_NAME]" at bounding box center [478, 243] width 240 height 23
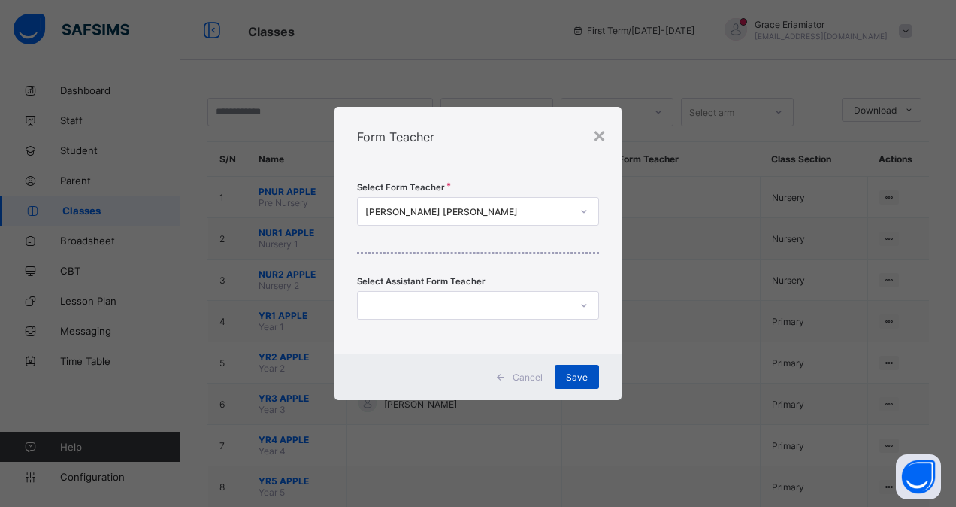
click at [579, 373] on span "Save" at bounding box center [577, 376] width 22 height 11
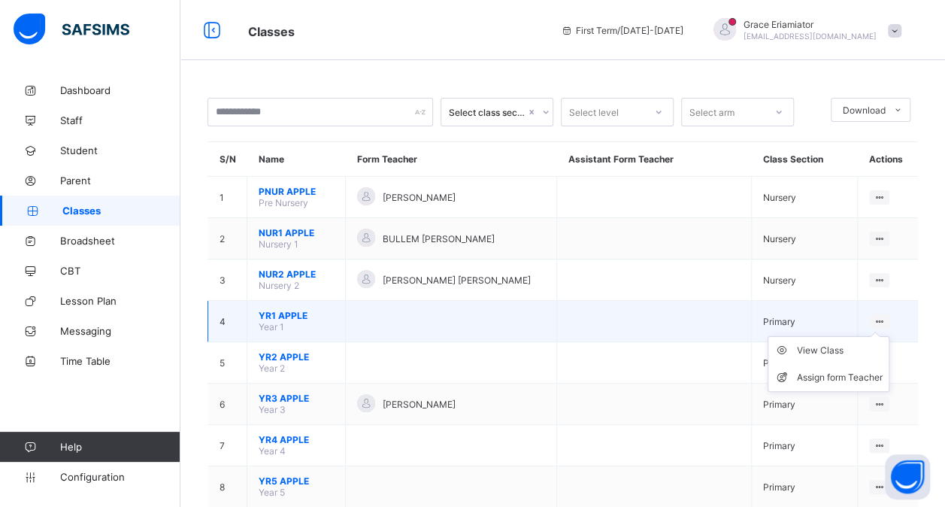
click at [885, 316] on icon at bounding box center [879, 321] width 13 height 11
click at [837, 370] on div "Assign form Teacher" at bounding box center [840, 377] width 86 height 15
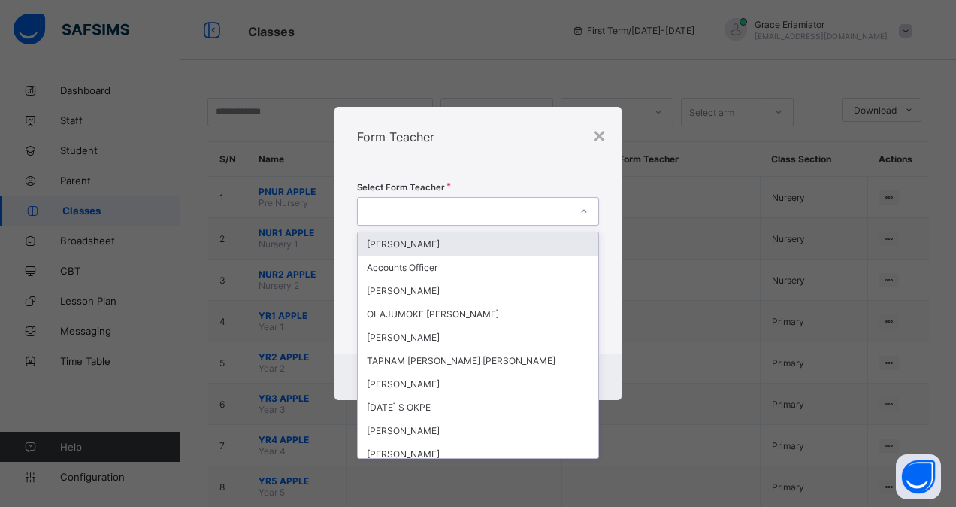
click at [511, 210] on div at bounding box center [464, 211] width 212 height 21
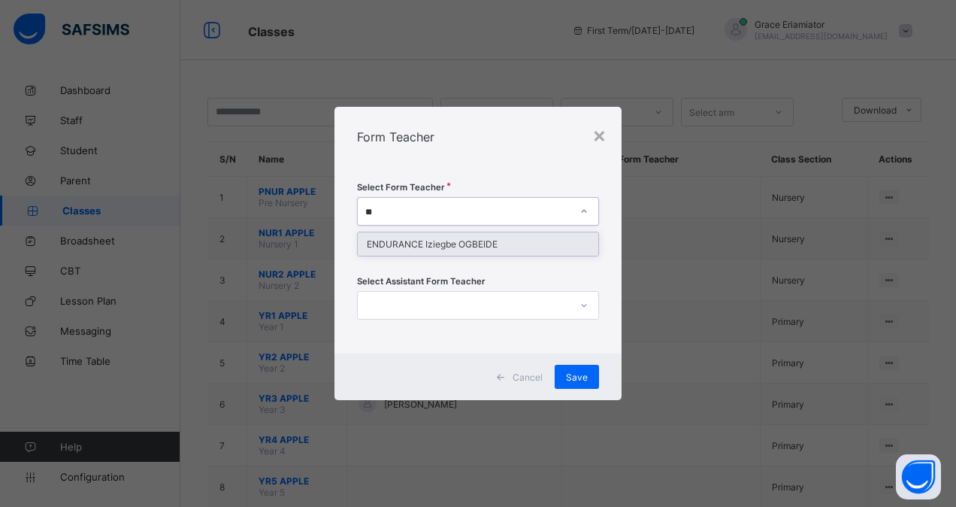
type input "*"
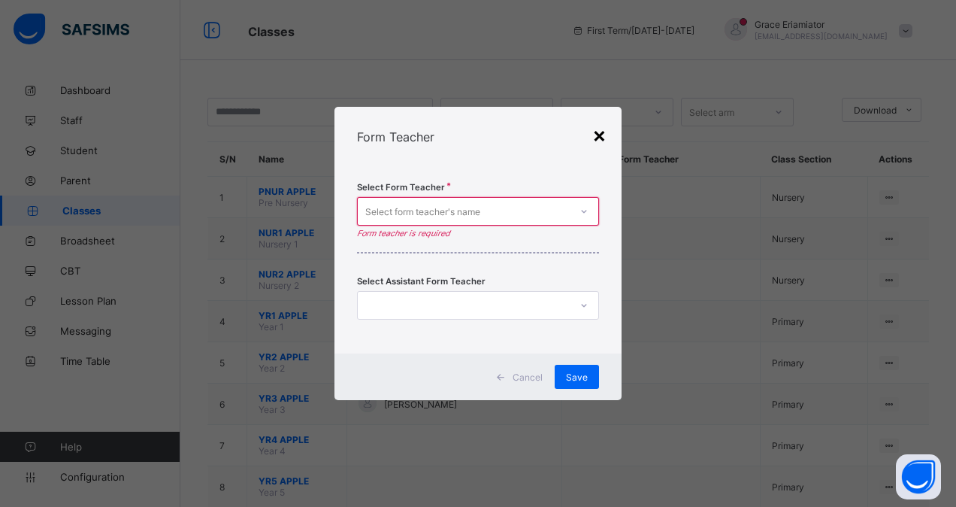
click at [600, 134] on div "×" at bounding box center [599, 135] width 14 height 26
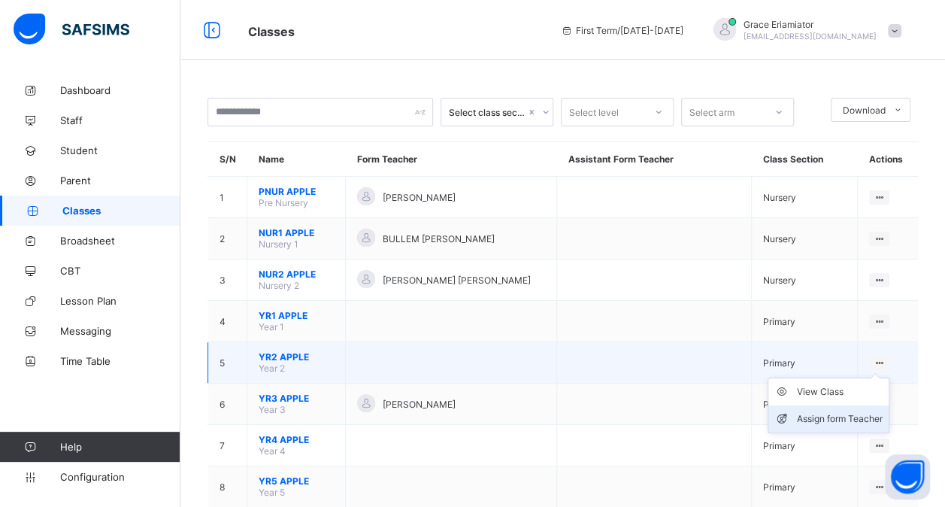
click at [834, 411] on div "Assign form Teacher" at bounding box center [840, 418] width 86 height 15
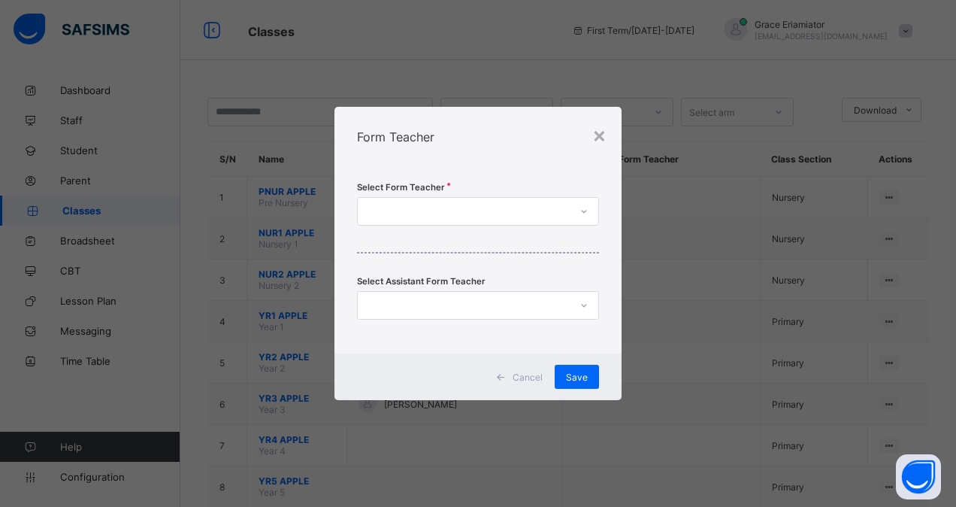
click at [412, 207] on div at bounding box center [464, 211] width 212 height 21
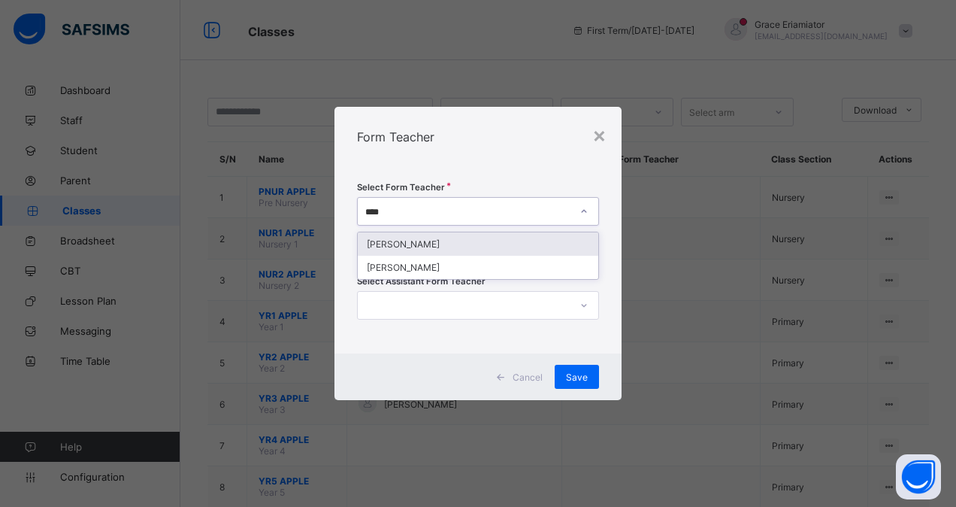
type input "*****"
click at [425, 239] on div "[PERSON_NAME]" at bounding box center [478, 243] width 240 height 23
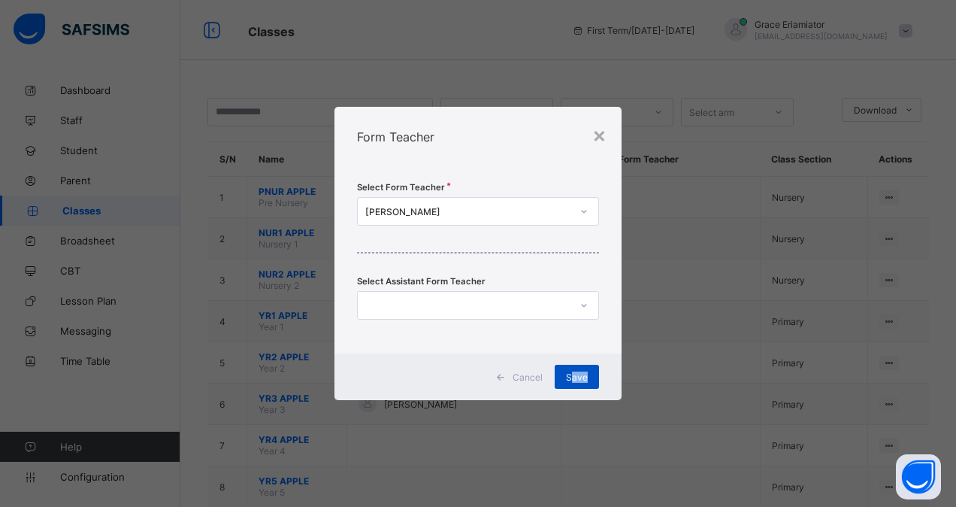
drag, startPoint x: 589, startPoint y: 386, endPoint x: 571, endPoint y: 365, distance: 27.1
click at [571, 365] on div "Save" at bounding box center [577, 376] width 44 height 24
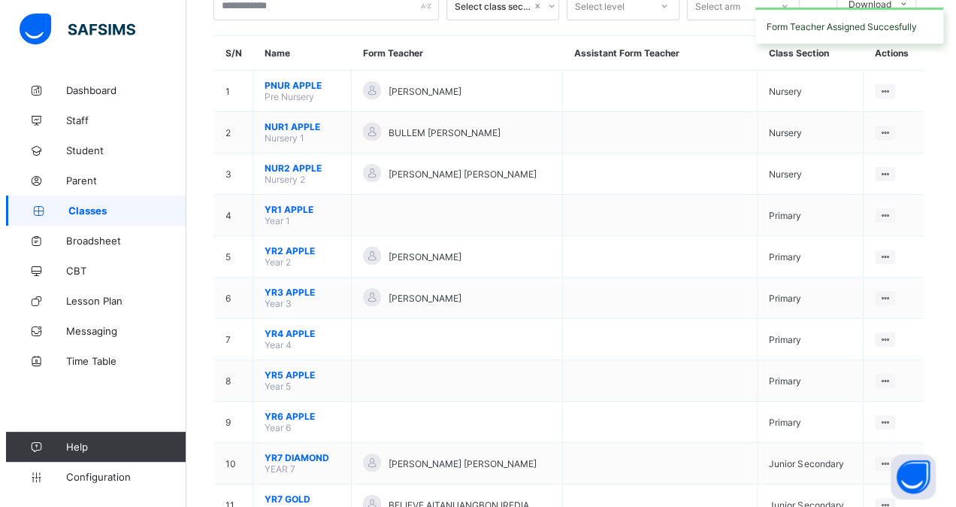
scroll to position [108, 0]
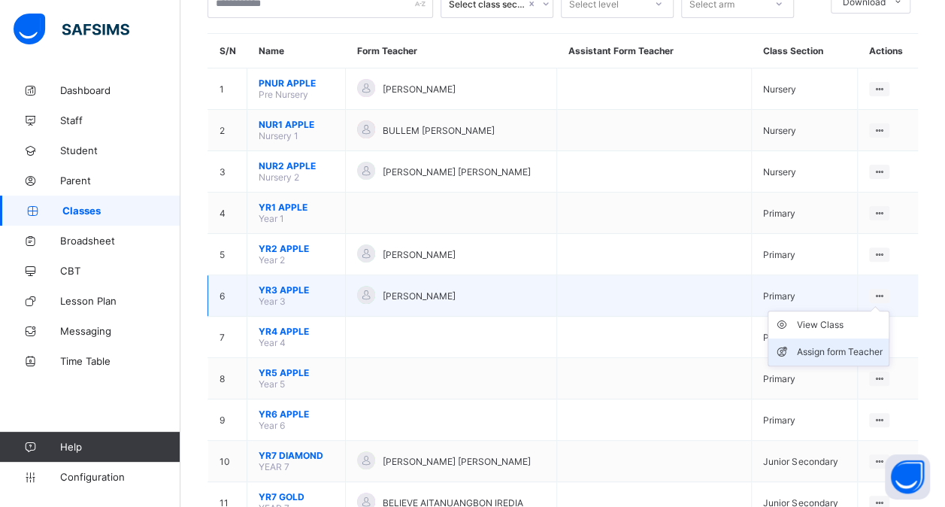
click at [854, 344] on div "Assign form Teacher" at bounding box center [840, 351] width 86 height 15
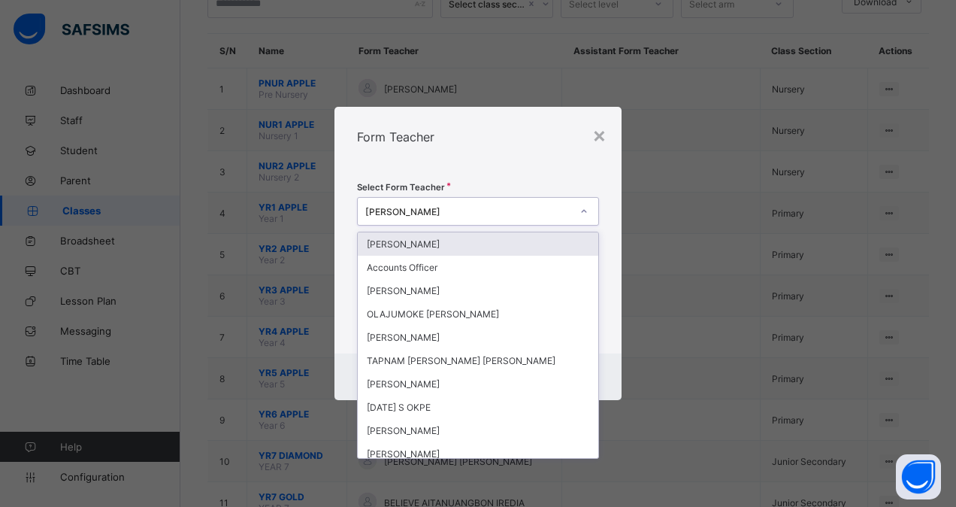
click at [450, 207] on div "[PERSON_NAME]" at bounding box center [468, 211] width 206 height 11
click at [449, 207] on div "[PERSON_NAME]" at bounding box center [468, 211] width 206 height 11
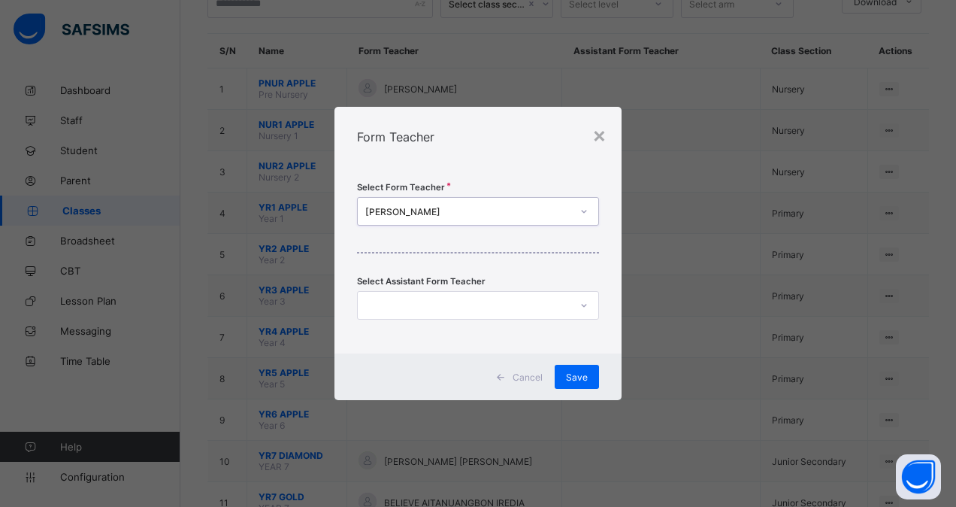
click at [449, 207] on div "[PERSON_NAME]" at bounding box center [468, 211] width 206 height 11
click at [451, 210] on div "[PERSON_NAME]" at bounding box center [468, 211] width 206 height 11
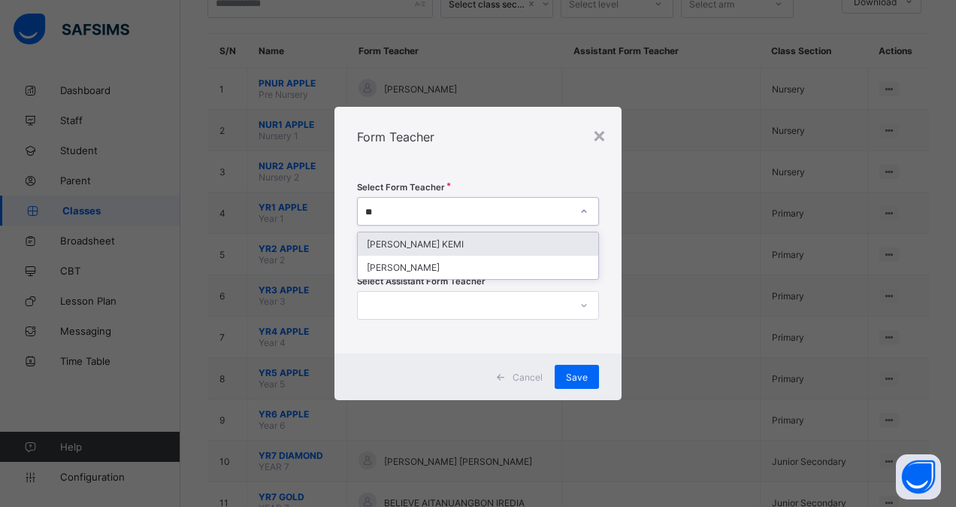
scroll to position [0, 0]
type input "***"
click at [428, 242] on div "[PERSON_NAME] KEMI" at bounding box center [478, 243] width 240 height 23
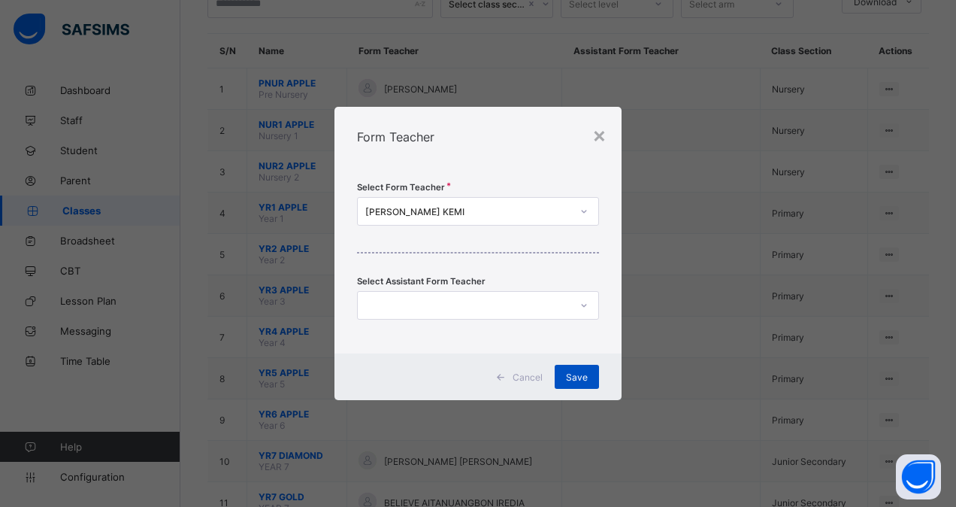
click at [576, 377] on span "Save" at bounding box center [577, 376] width 22 height 11
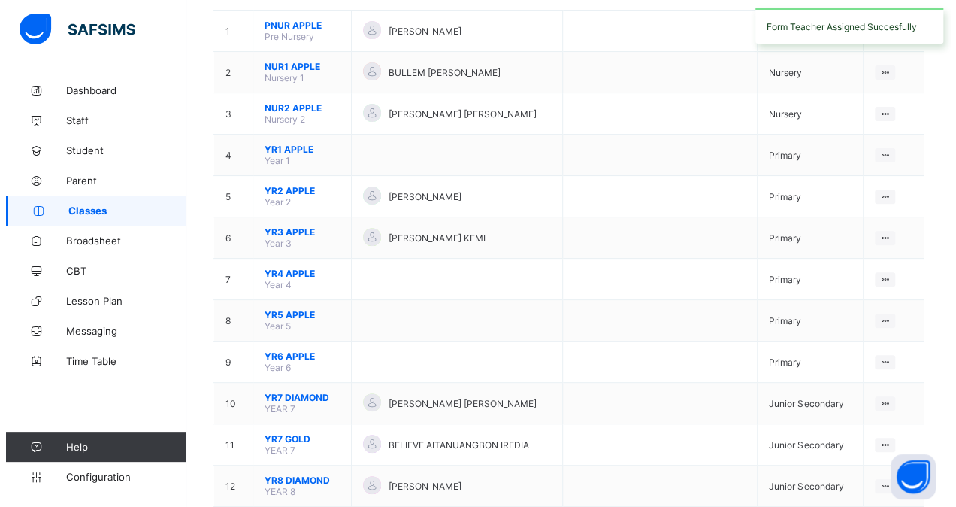
scroll to position [167, 0]
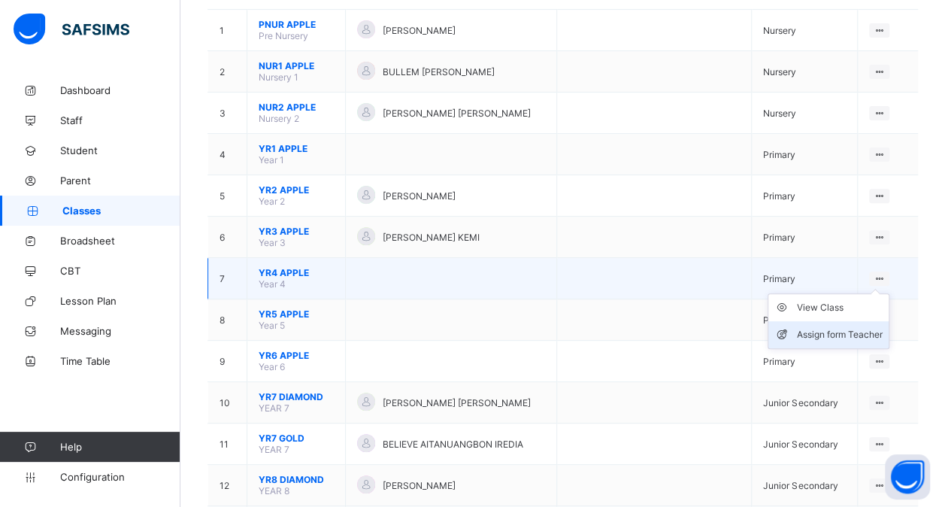
click at [830, 327] on div "Assign form Teacher" at bounding box center [840, 334] width 86 height 15
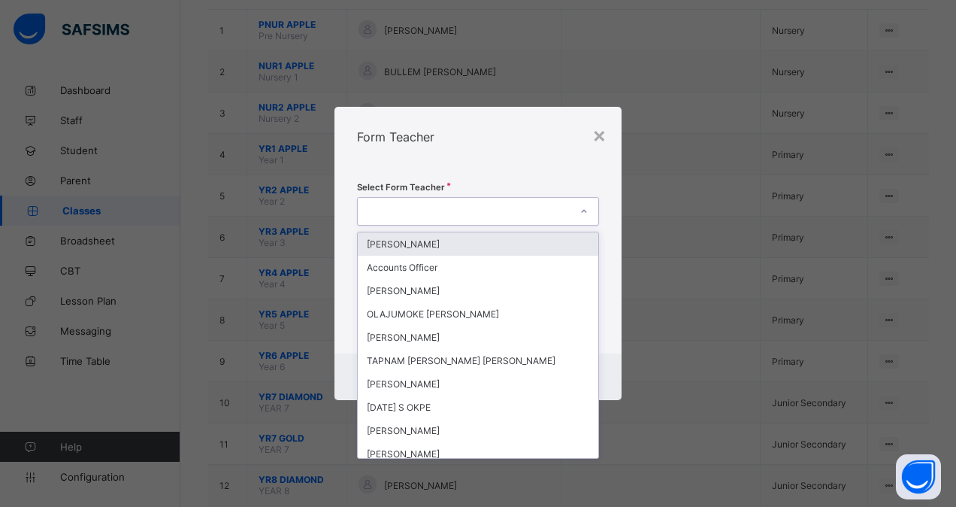
click at [470, 209] on div at bounding box center [464, 211] width 212 height 21
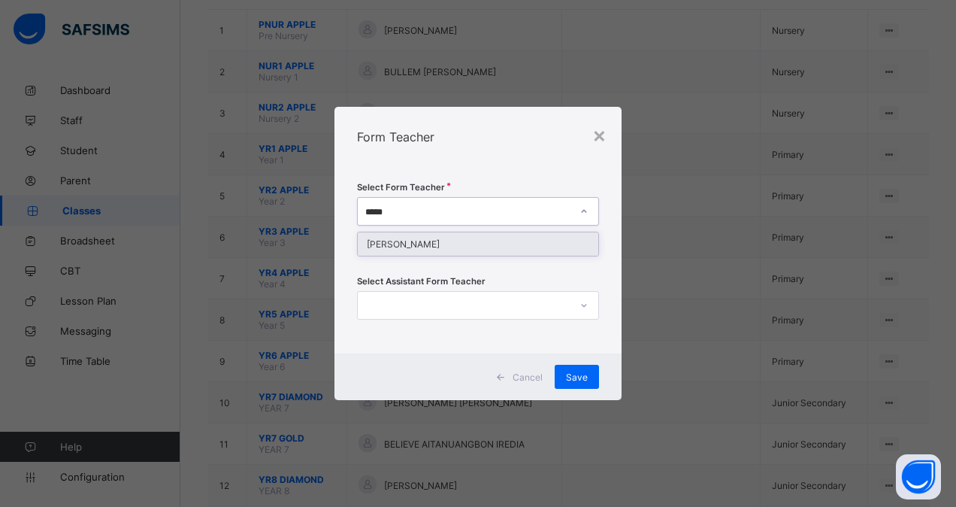
type input "******"
click at [470, 242] on div "[PERSON_NAME]" at bounding box center [478, 243] width 240 height 23
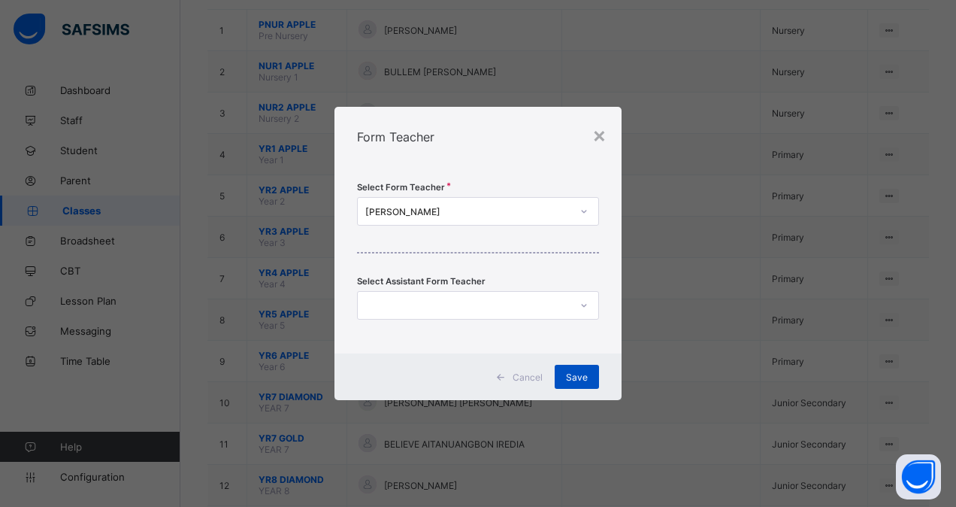
click at [576, 377] on span "Save" at bounding box center [577, 376] width 22 height 11
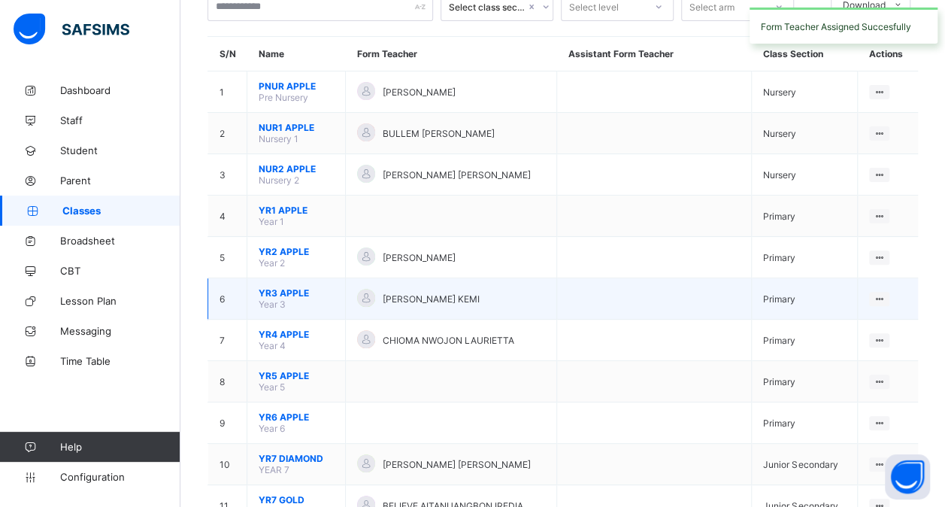
scroll to position [107, 0]
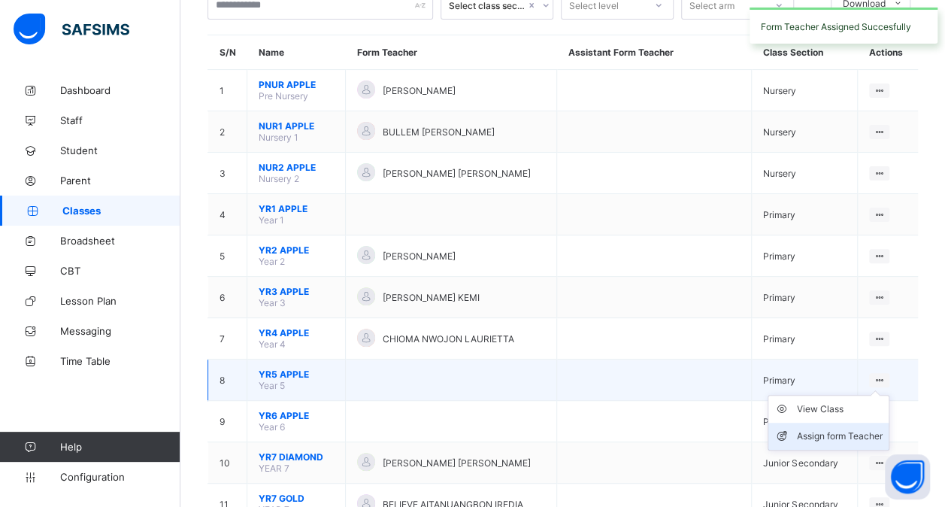
click at [836, 428] on div "Assign form Teacher" at bounding box center [840, 435] width 86 height 15
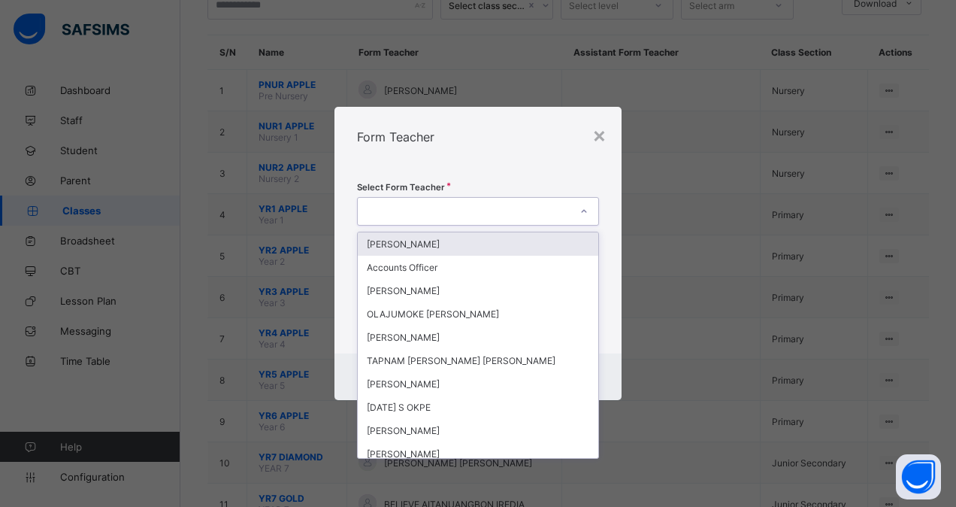
click at [467, 208] on div at bounding box center [464, 211] width 212 height 21
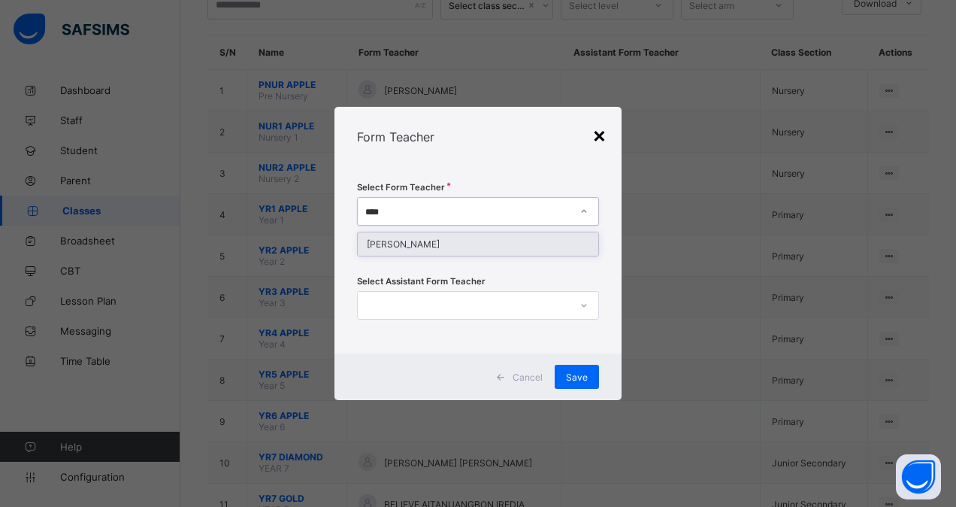
type input "****"
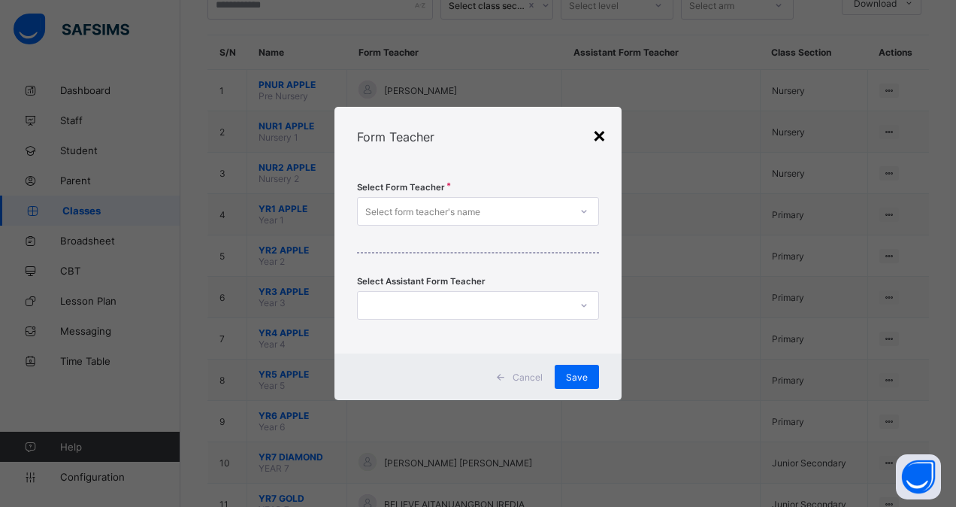
click at [599, 135] on div "×" at bounding box center [599, 135] width 14 height 26
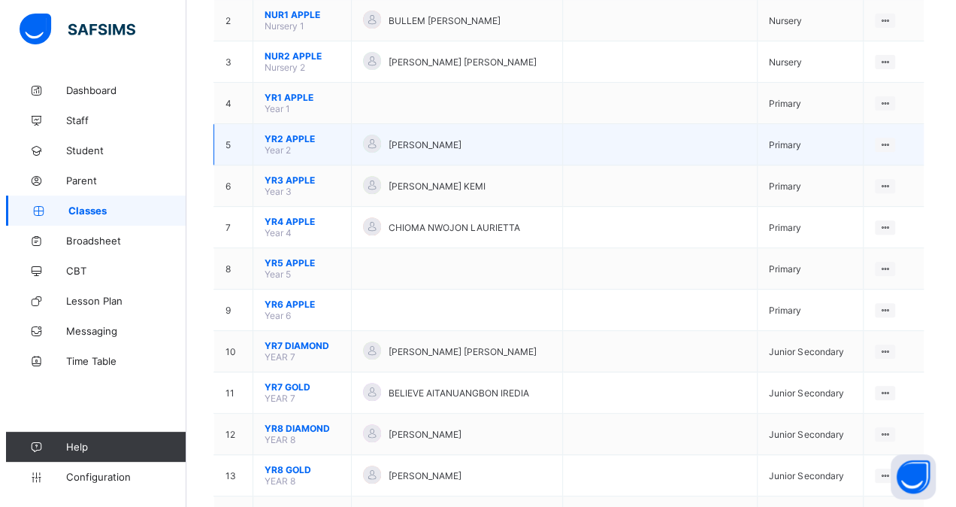
scroll to position [219, 0]
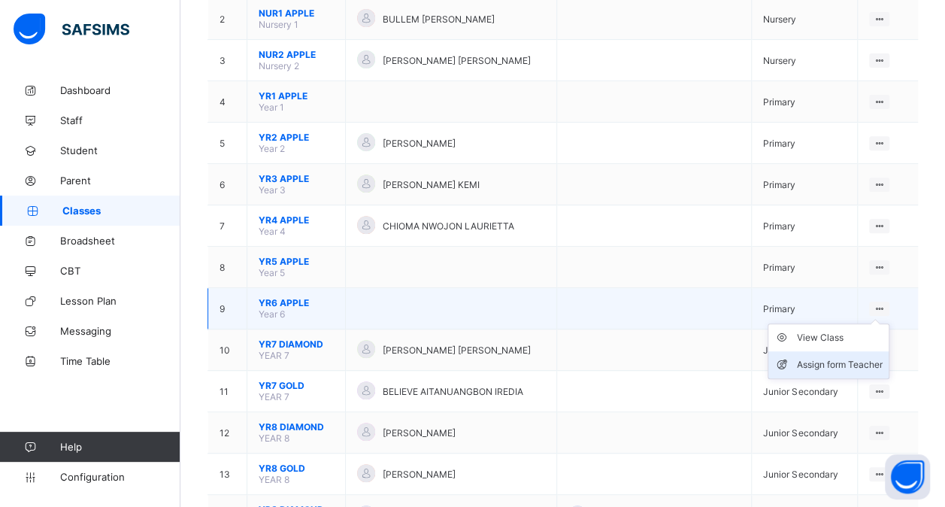
click at [852, 357] on div "Assign form Teacher" at bounding box center [840, 364] width 86 height 15
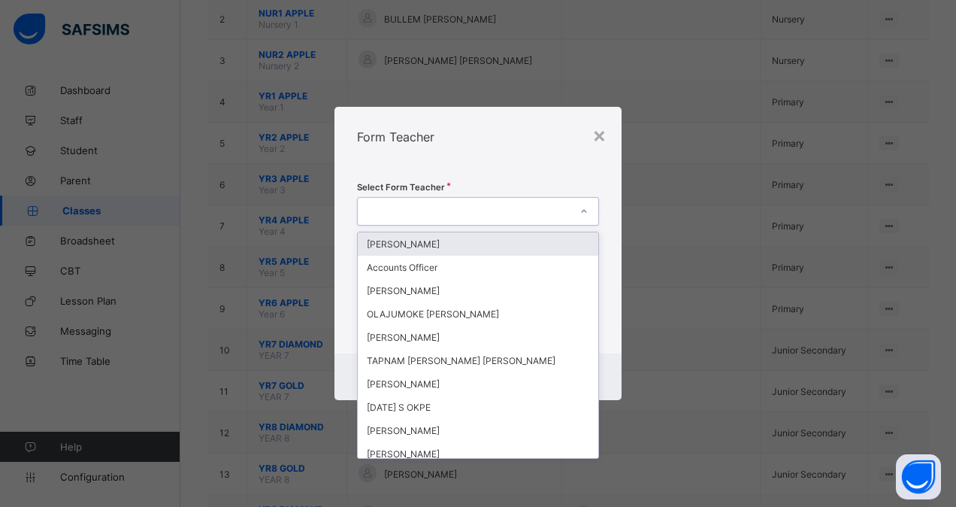
click at [457, 210] on div at bounding box center [464, 211] width 212 height 21
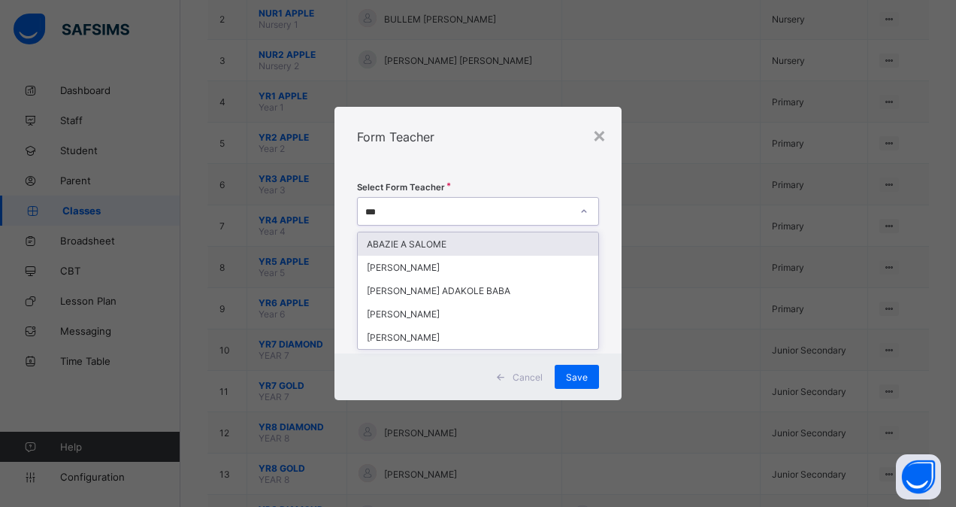
type input "****"
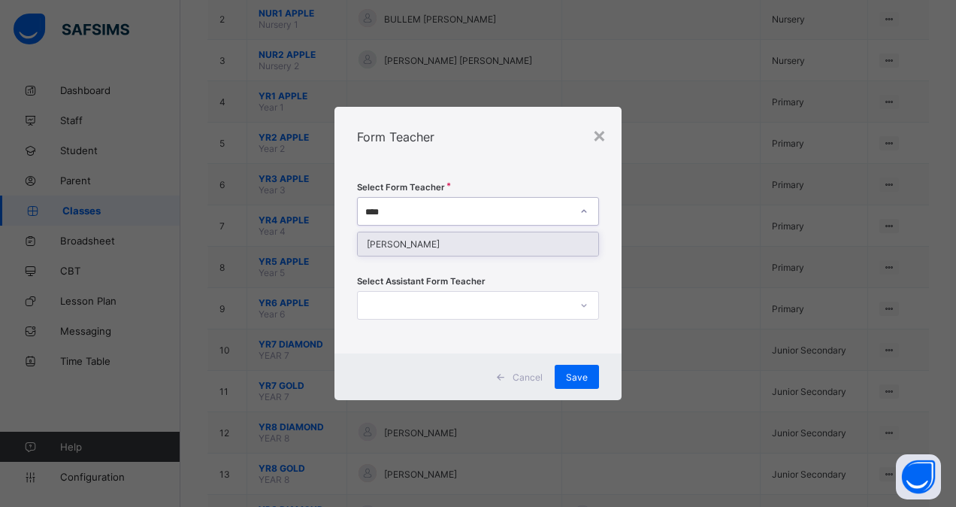
click at [437, 243] on div "[PERSON_NAME]" at bounding box center [478, 243] width 240 height 23
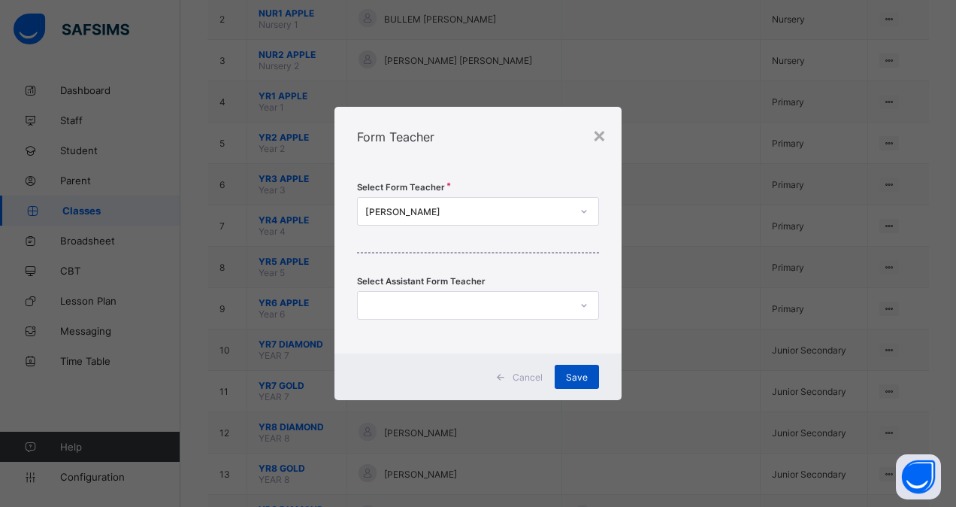
click at [582, 376] on span "Save" at bounding box center [577, 376] width 22 height 11
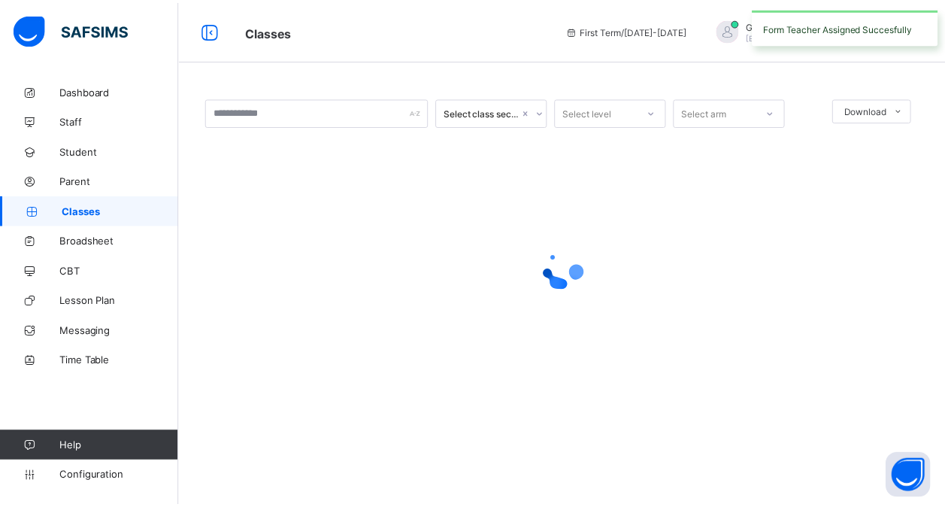
scroll to position [0, 0]
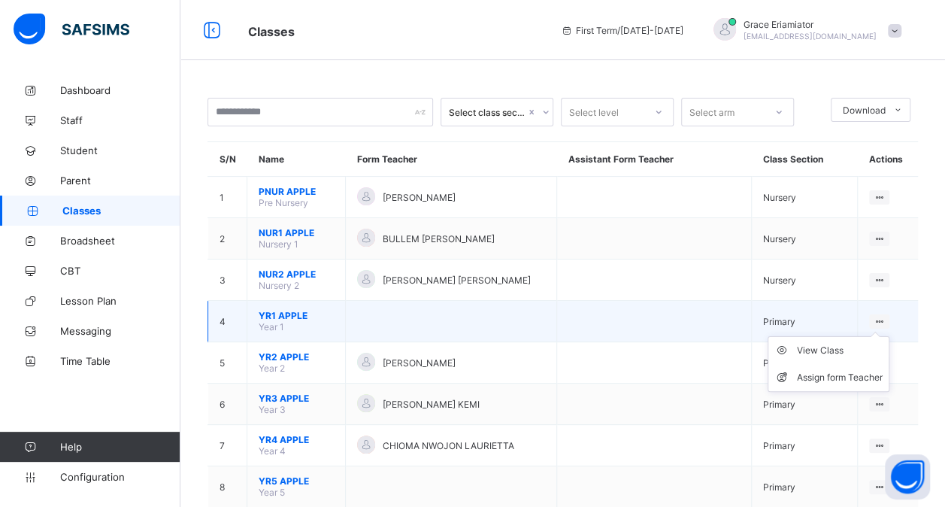
click at [882, 336] on ul "View Class Assign form Teacher" at bounding box center [828, 364] width 122 height 56
click at [852, 370] on div "Assign form Teacher" at bounding box center [840, 377] width 86 height 15
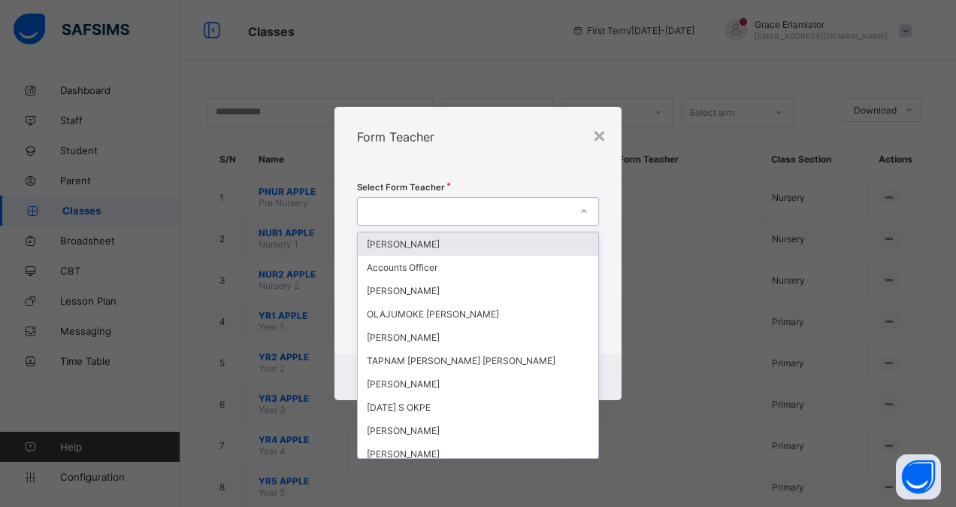
click at [456, 209] on div at bounding box center [464, 211] width 212 height 21
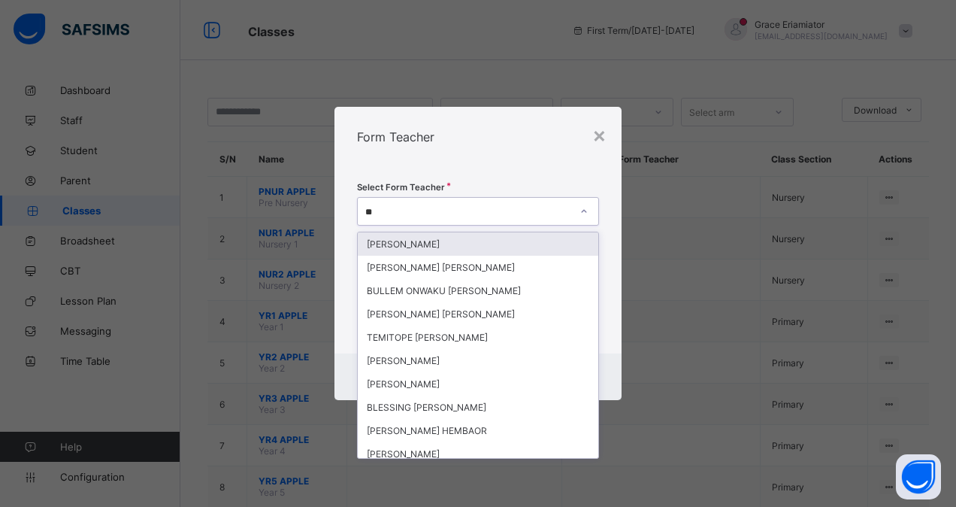
type input "*"
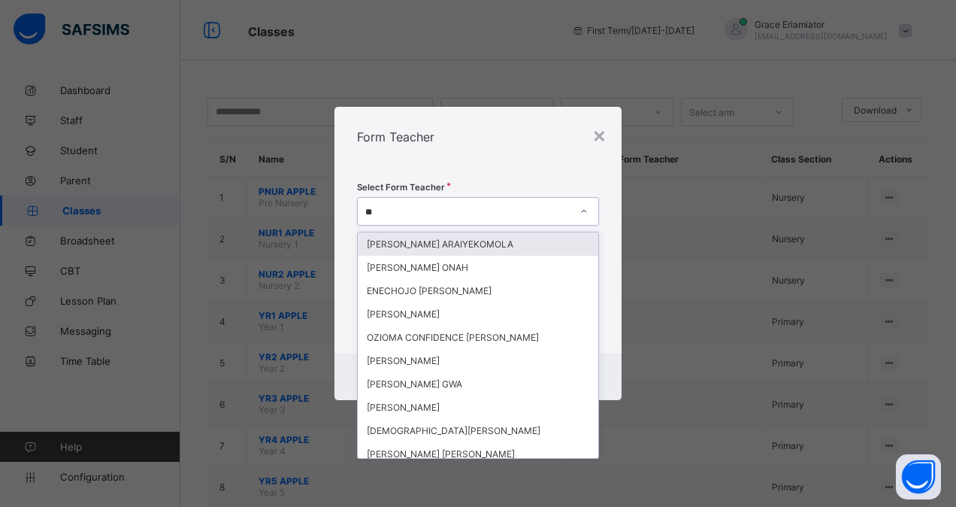
type input "*"
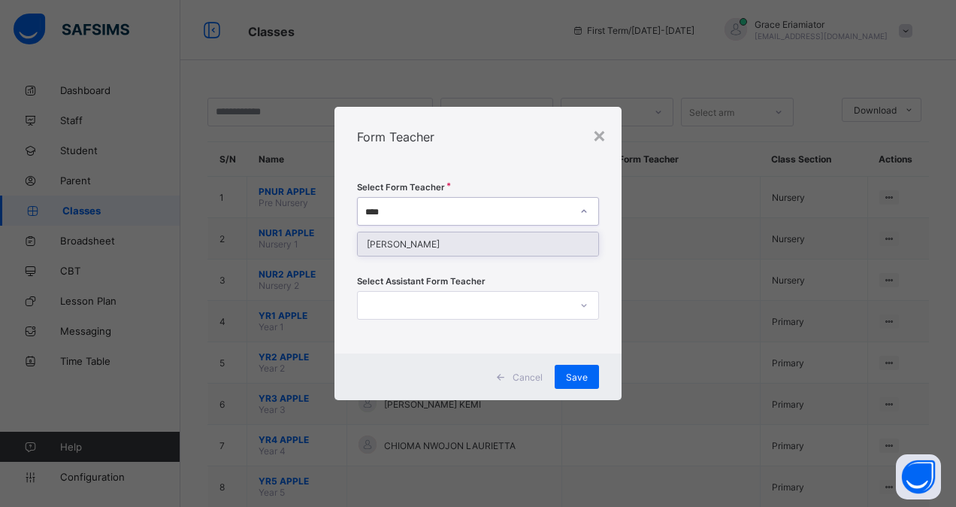
type input "****"
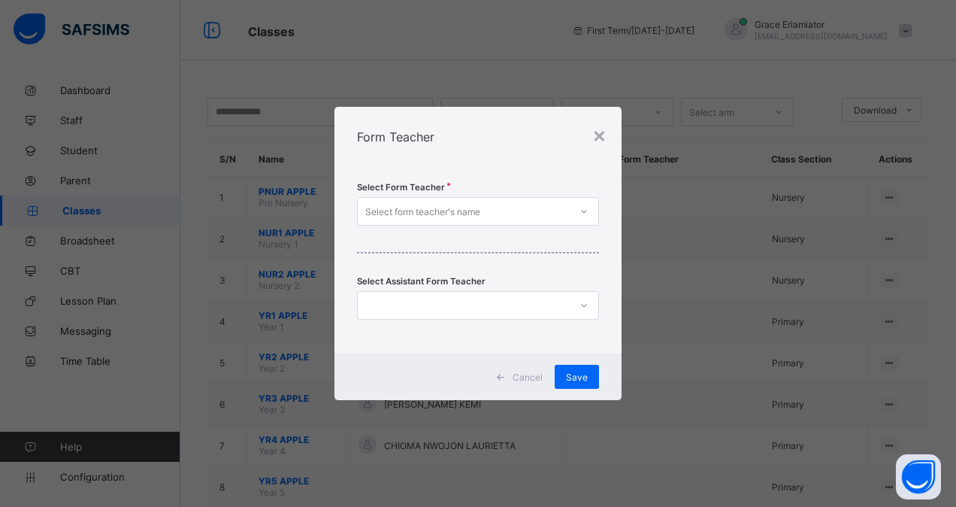
click at [525, 372] on span "Cancel" at bounding box center [528, 376] width 30 height 11
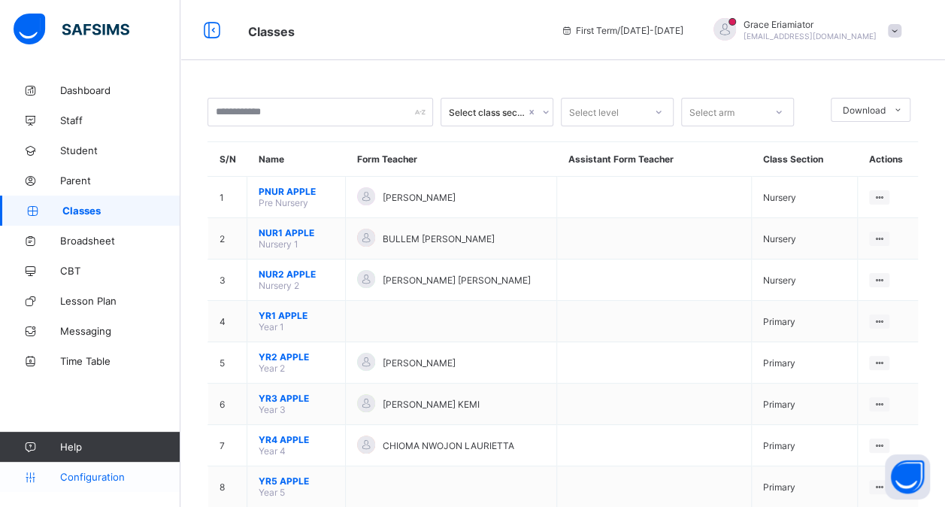
click at [87, 476] on span "Configuration" at bounding box center [119, 476] width 119 height 12
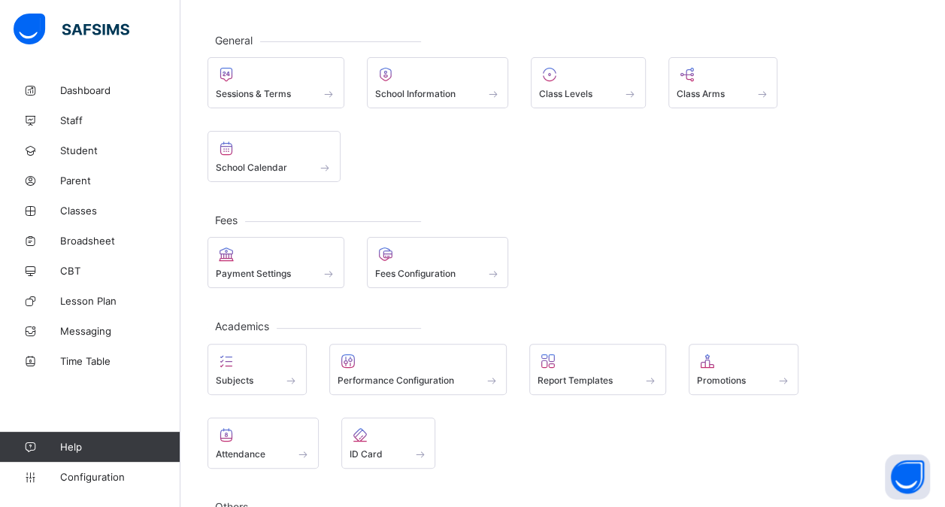
scroll to position [66, 0]
click at [245, 356] on div at bounding box center [257, 360] width 83 height 18
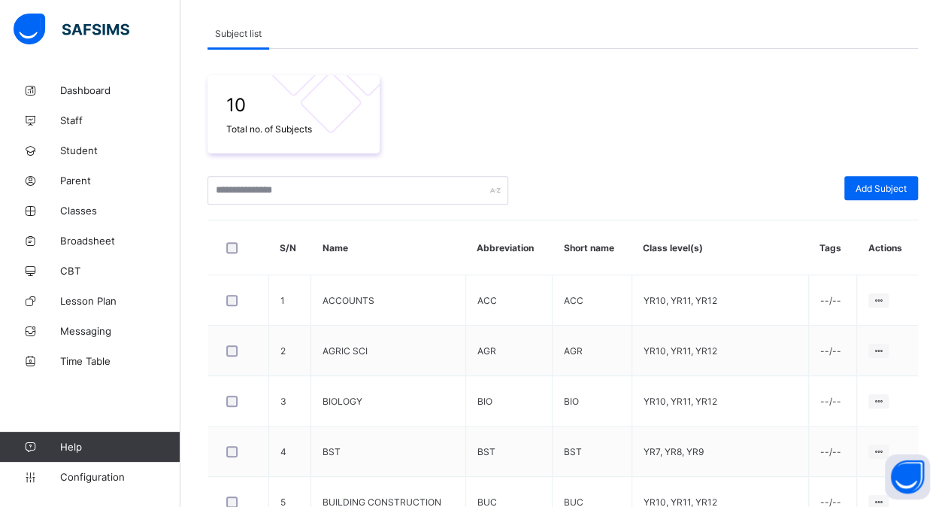
scroll to position [198, 0]
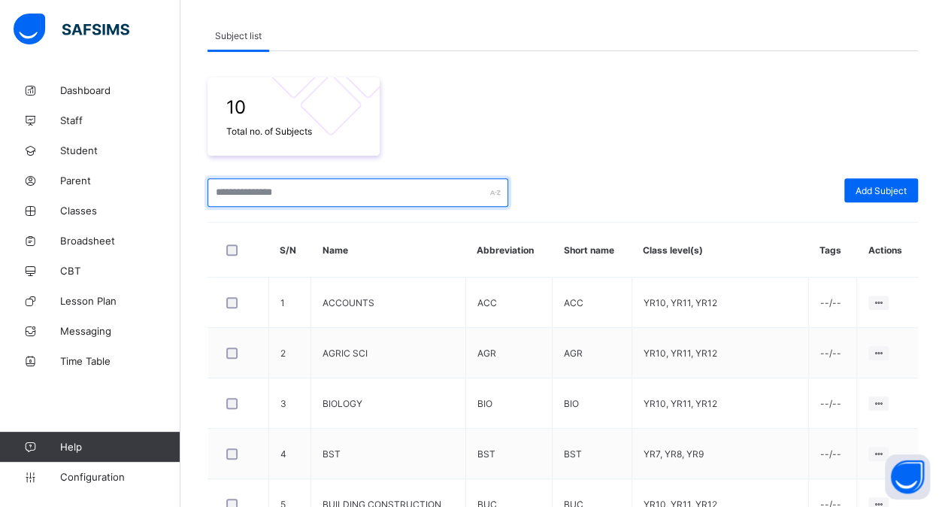
click at [294, 189] on input "text" at bounding box center [357, 192] width 301 height 29
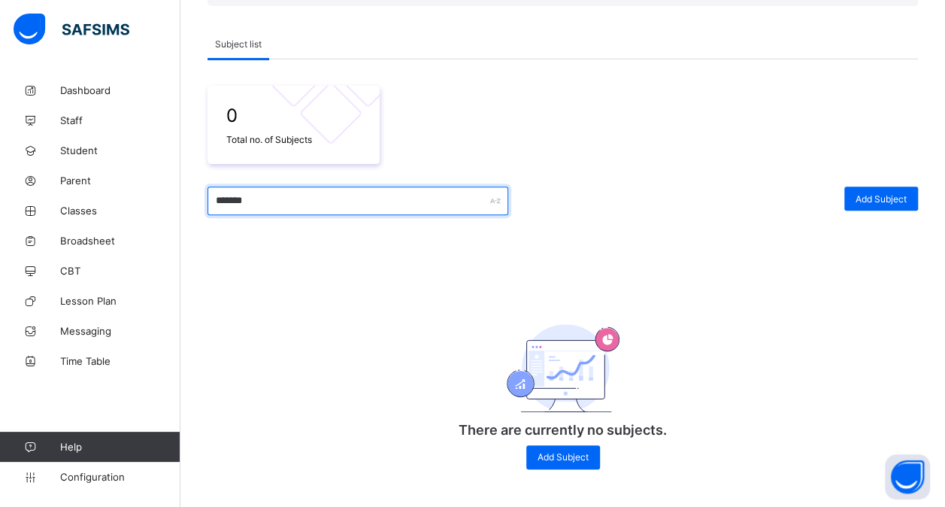
scroll to position [189, 0]
type input "*"
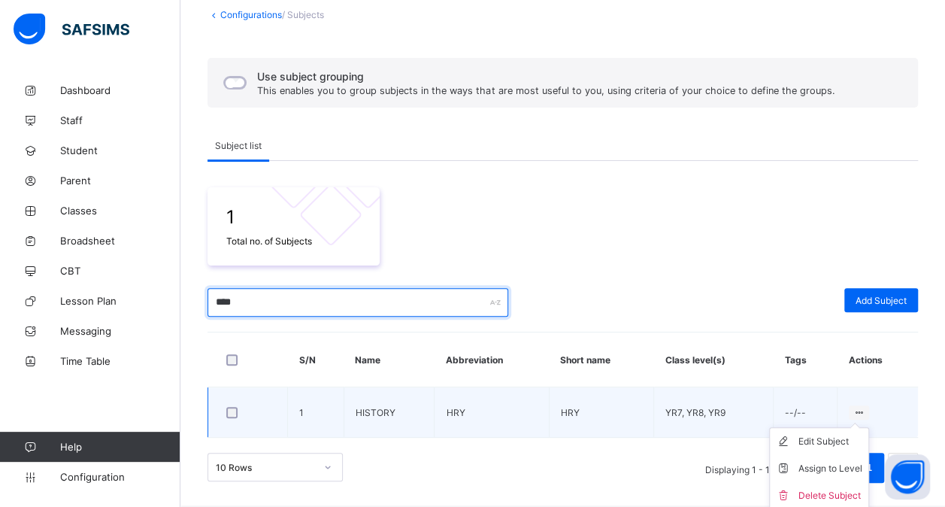
scroll to position [85, 0]
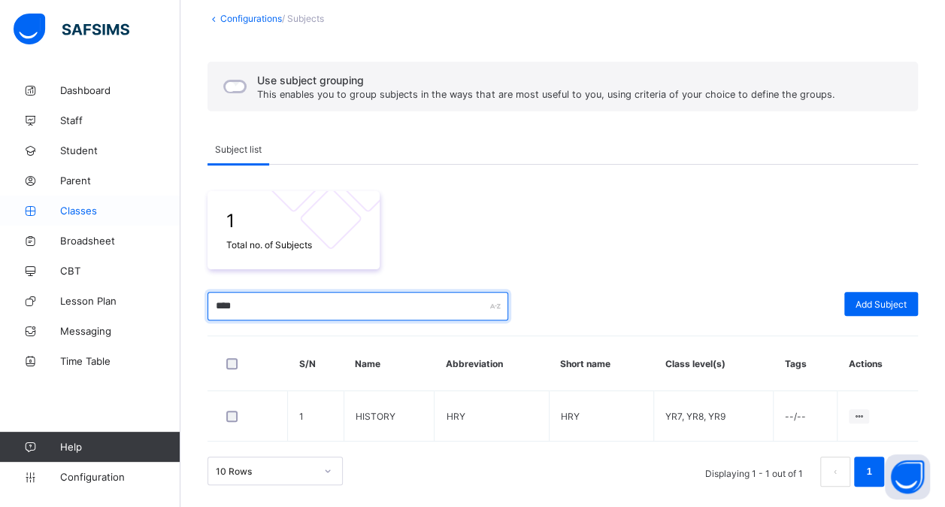
type input "****"
click at [105, 200] on link "Classes" at bounding box center [90, 210] width 180 height 30
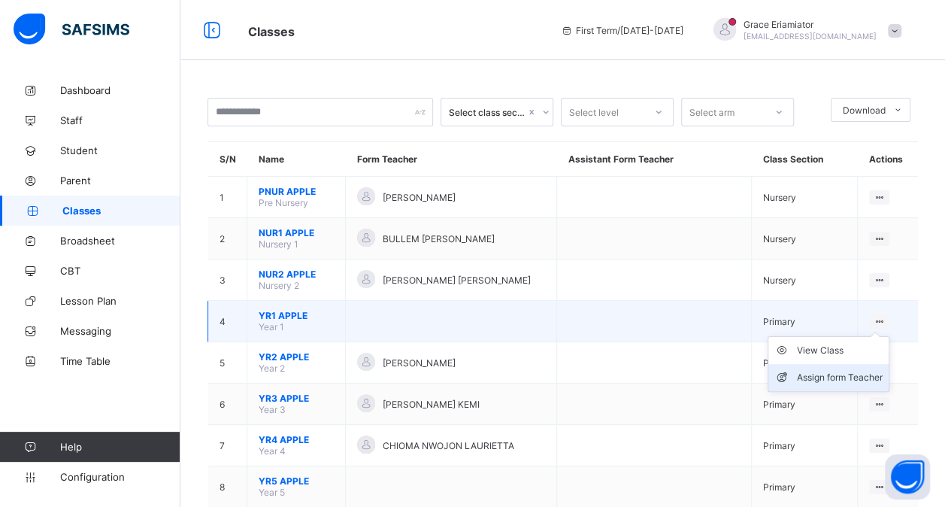
click at [839, 370] on div "Assign form Teacher" at bounding box center [840, 377] width 86 height 15
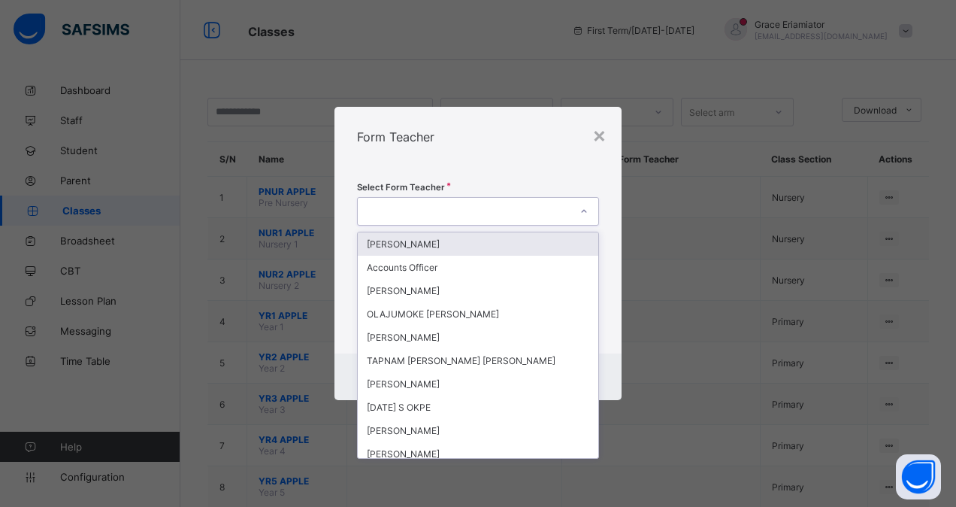
click at [474, 214] on div at bounding box center [464, 211] width 212 height 21
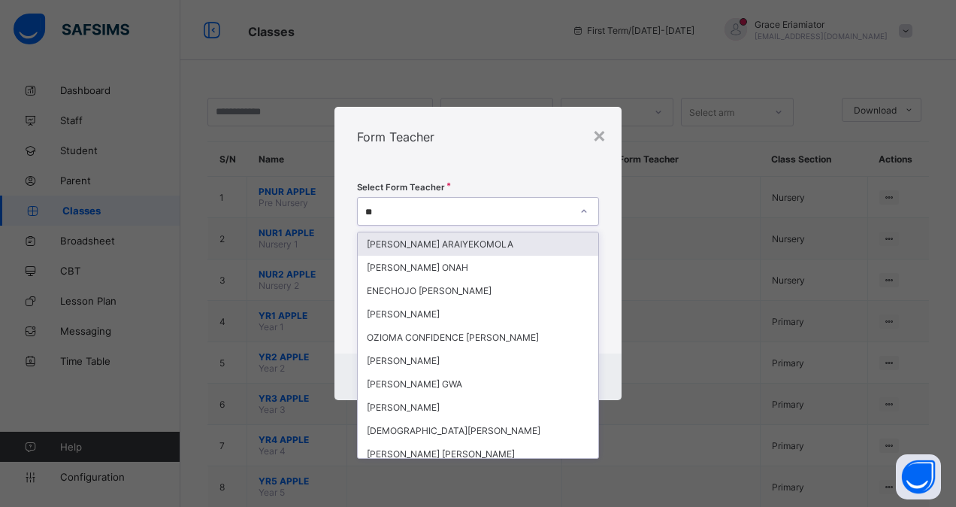
type input "***"
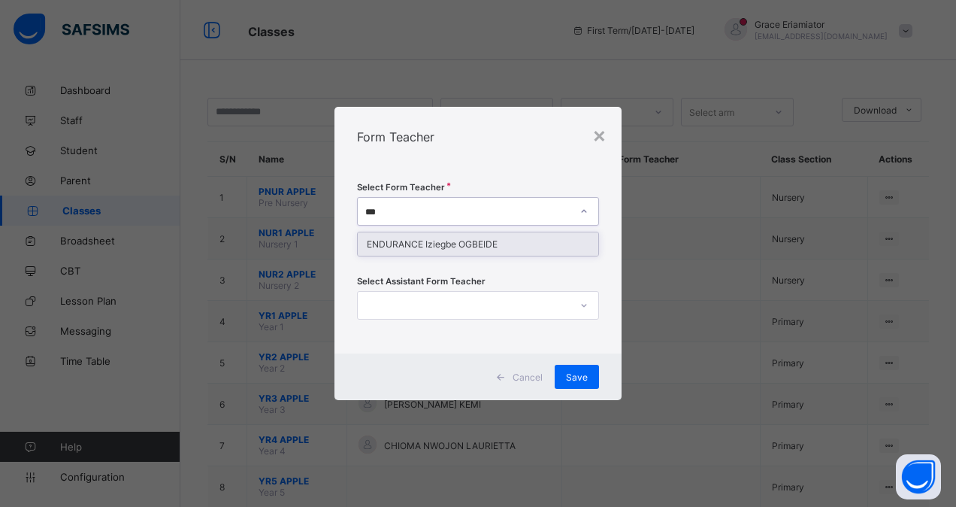
click at [467, 239] on div "ENDURANCE Iziegbe OGBEIDE" at bounding box center [478, 243] width 240 height 23
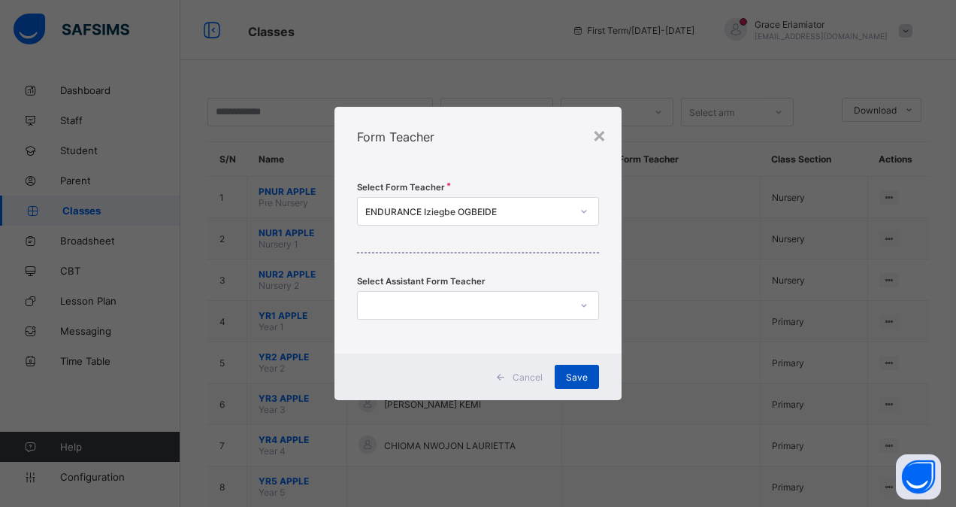
click at [583, 376] on span "Save" at bounding box center [577, 376] width 22 height 11
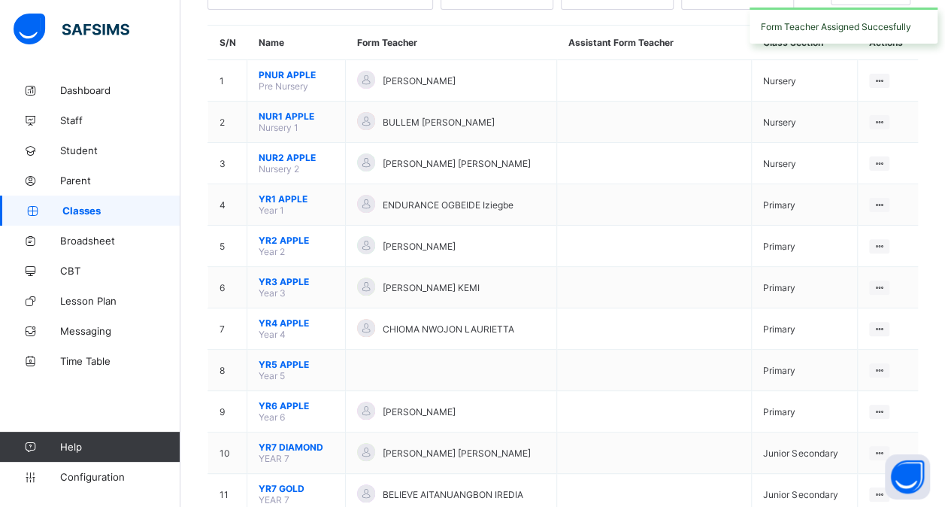
scroll to position [117, 0]
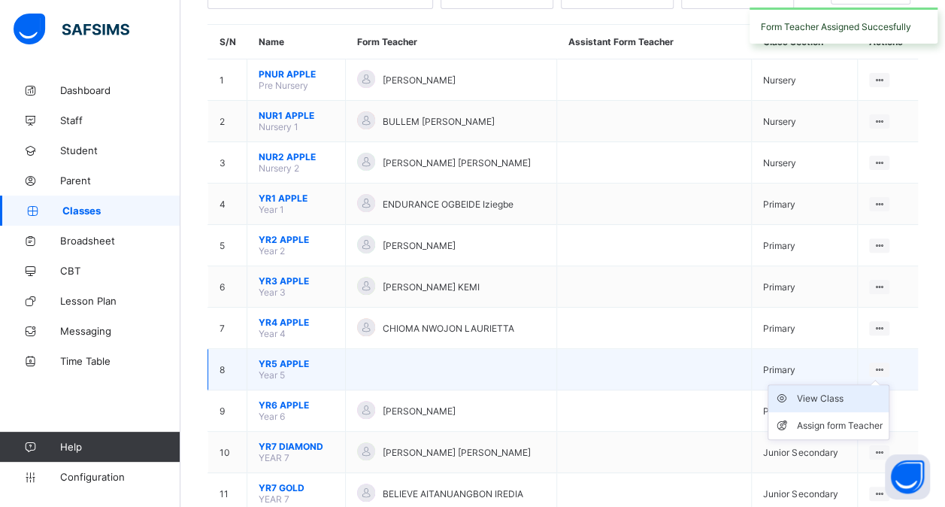
click at [830, 391] on div "View Class" at bounding box center [840, 398] width 86 height 15
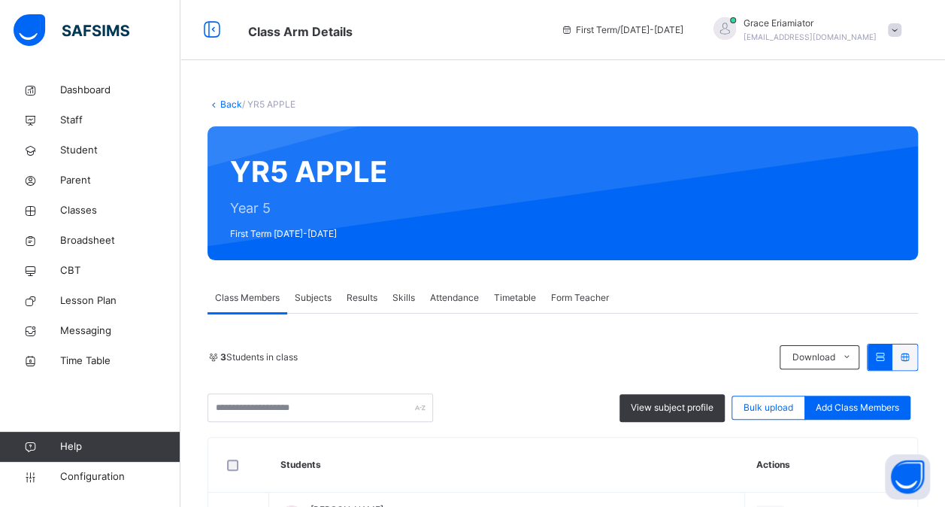
click at [228, 101] on link "Back" at bounding box center [231, 103] width 22 height 11
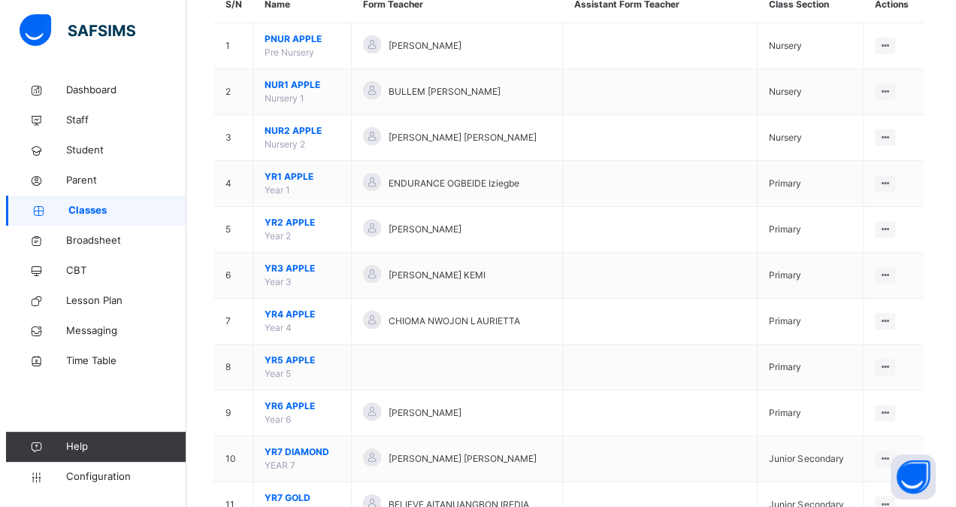
scroll to position [164, 0]
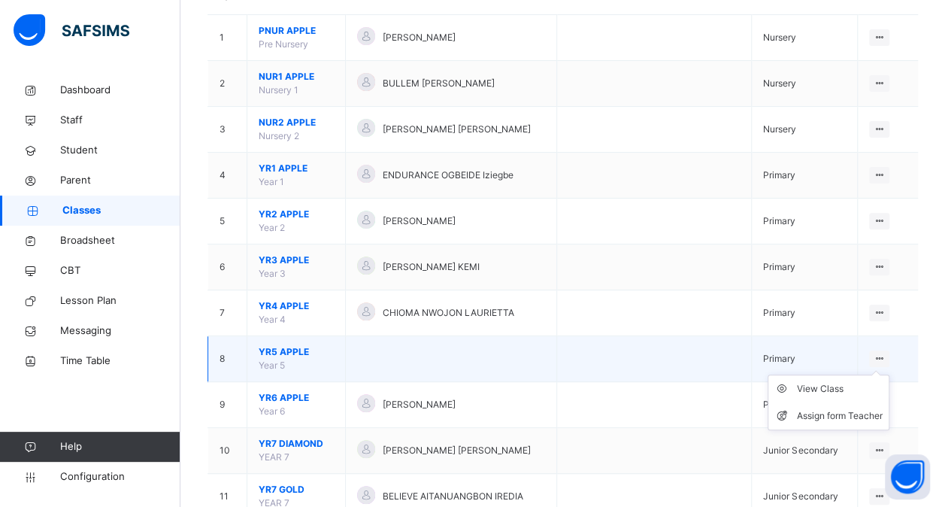
click at [885, 374] on ul "View Class Assign form Teacher" at bounding box center [828, 402] width 122 height 56
click at [845, 412] on div "Assign form Teacher" at bounding box center [840, 415] width 86 height 15
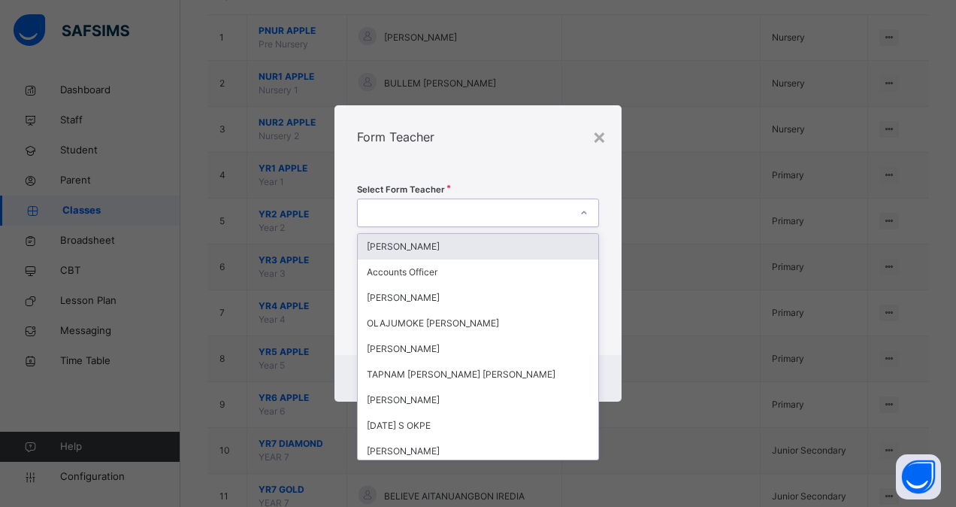
click at [485, 212] on div at bounding box center [464, 212] width 212 height 23
type input "***"
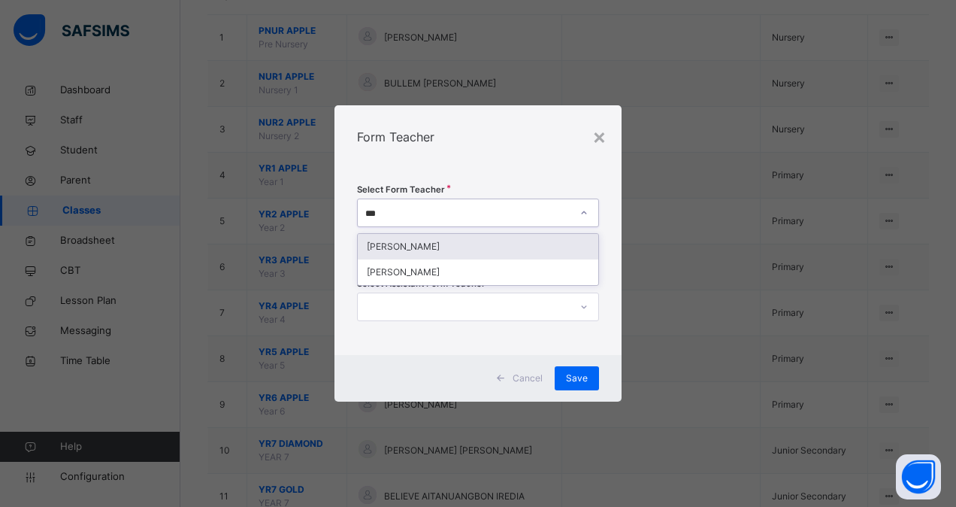
click at [464, 245] on div "[PERSON_NAME]" at bounding box center [478, 247] width 240 height 26
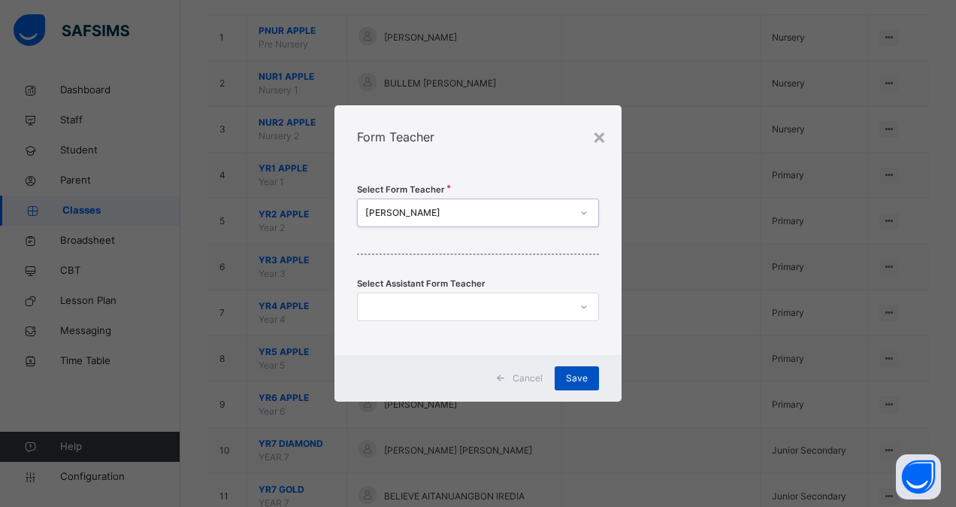
click at [583, 372] on span "Save" at bounding box center [577, 378] width 22 height 14
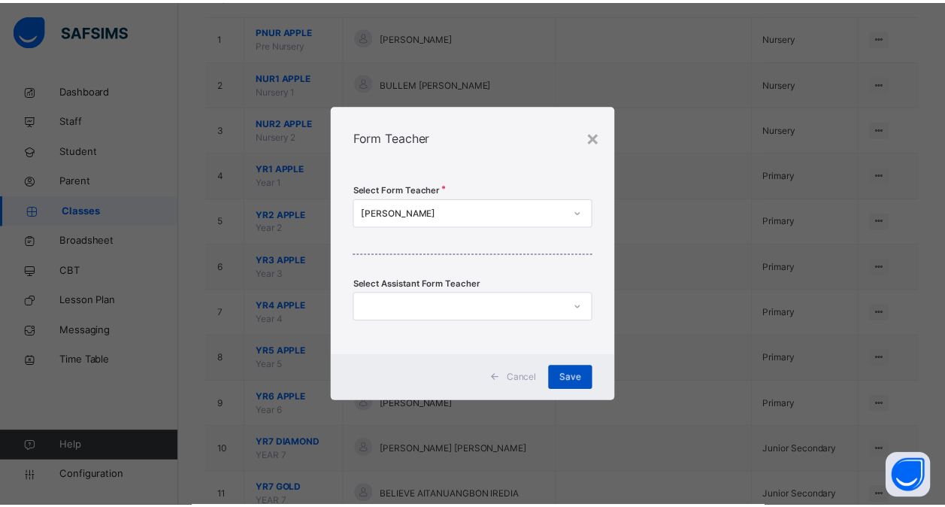
scroll to position [0, 0]
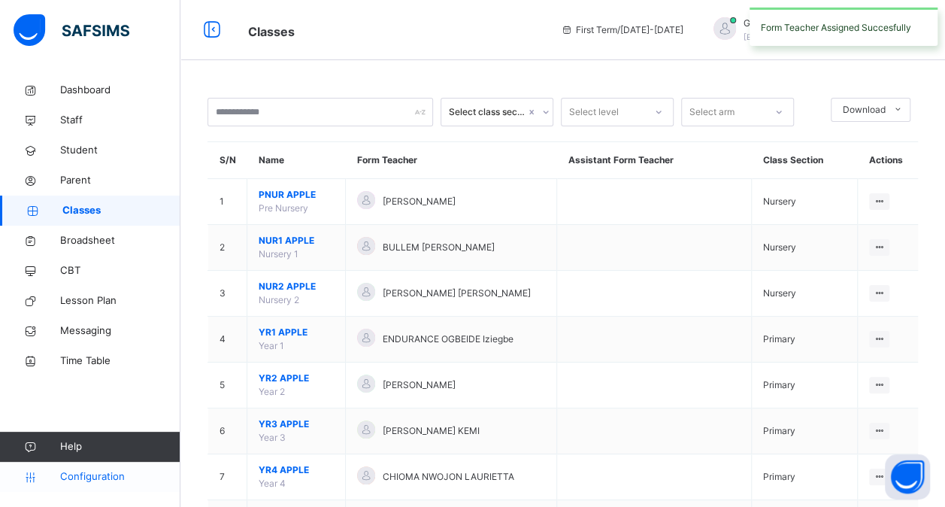
click at [98, 473] on span "Configuration" at bounding box center [119, 476] width 119 height 15
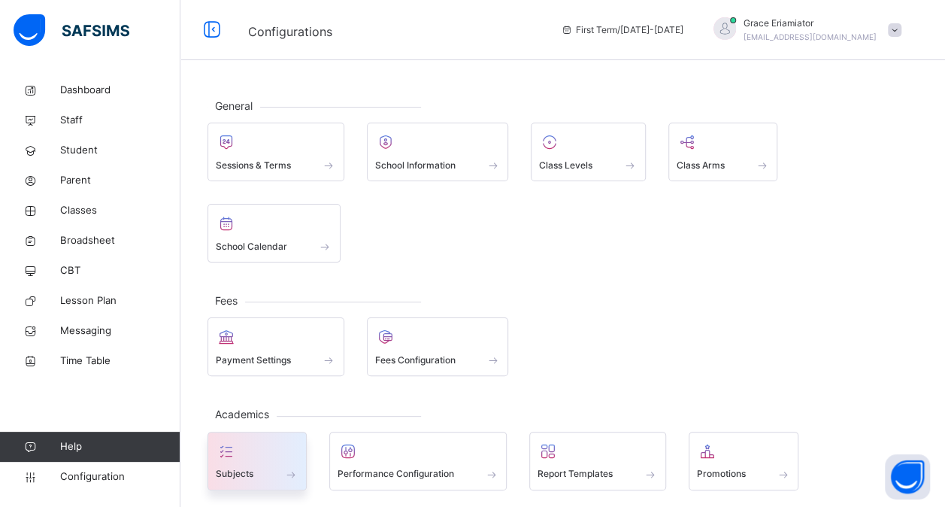
click at [264, 466] on div "Subjects" at bounding box center [257, 474] width 83 height 16
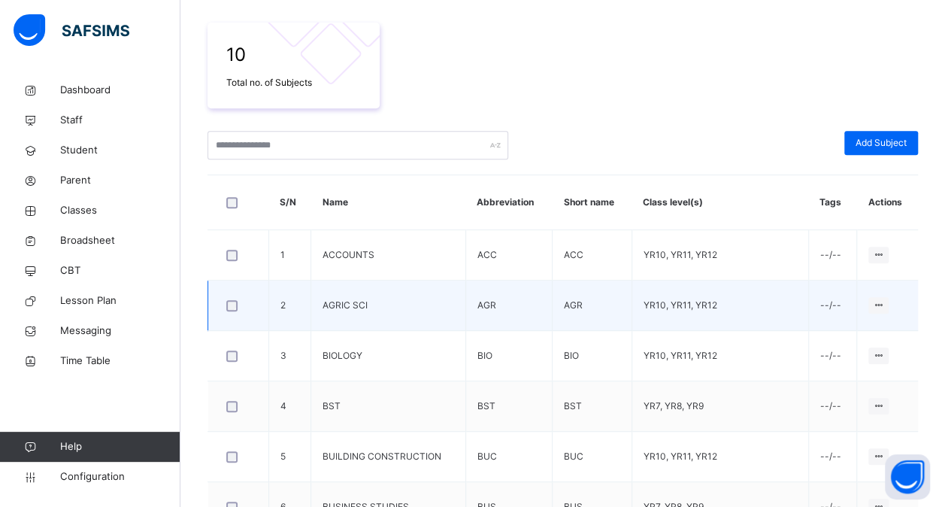
scroll to position [250, 0]
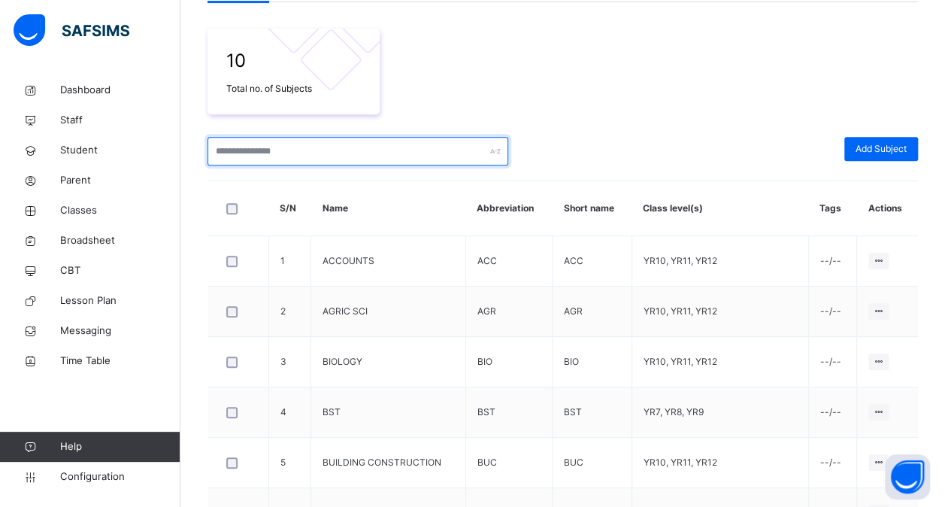
click at [356, 154] on input "text" at bounding box center [357, 151] width 301 height 29
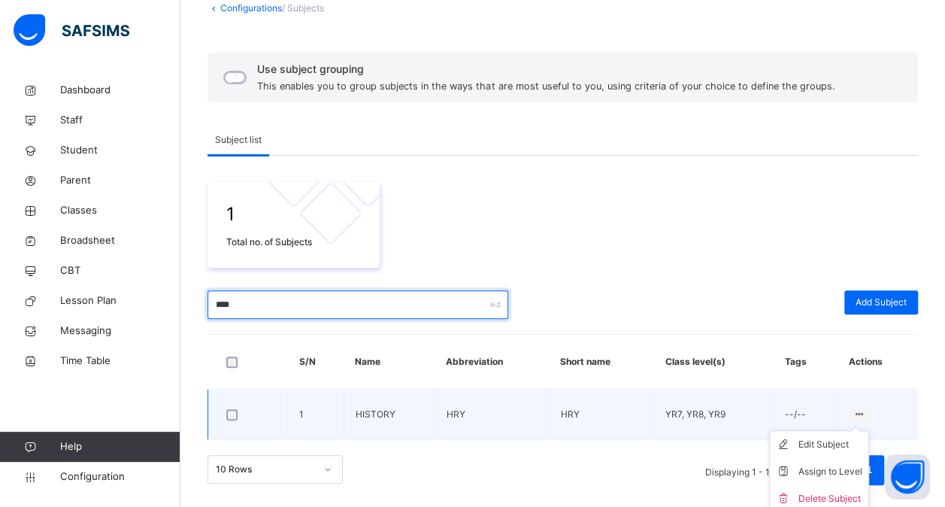
scroll to position [101, 0]
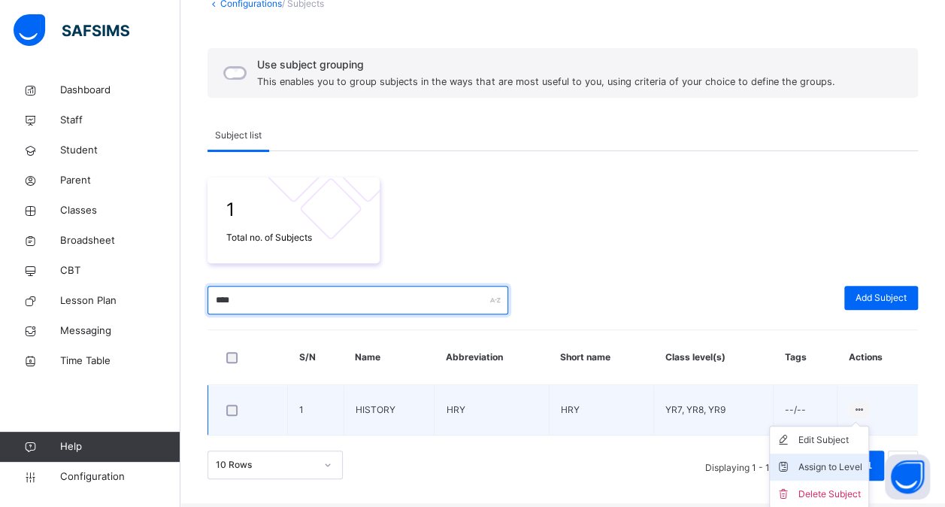
type input "****"
click at [830, 461] on div "Assign to Level" at bounding box center [830, 466] width 64 height 15
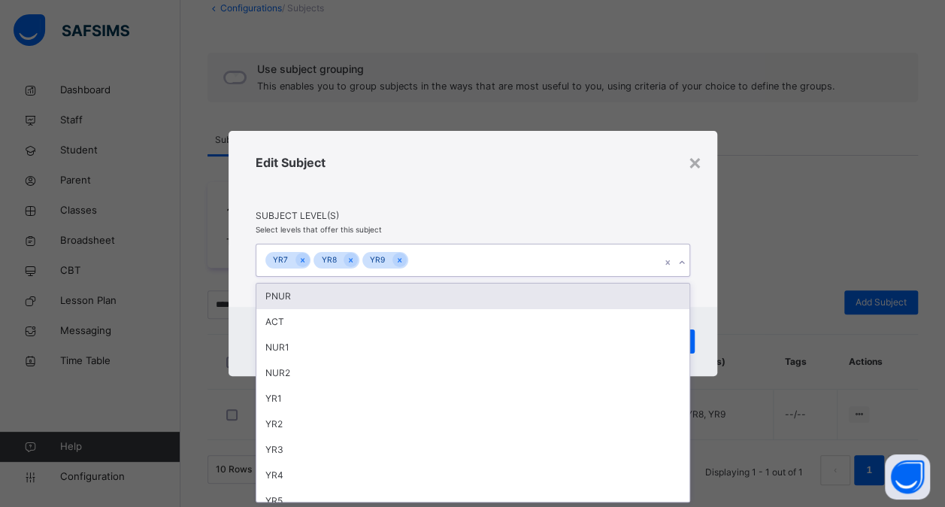
scroll to position [0, 0]
click at [684, 262] on icon at bounding box center [681, 262] width 9 height 15
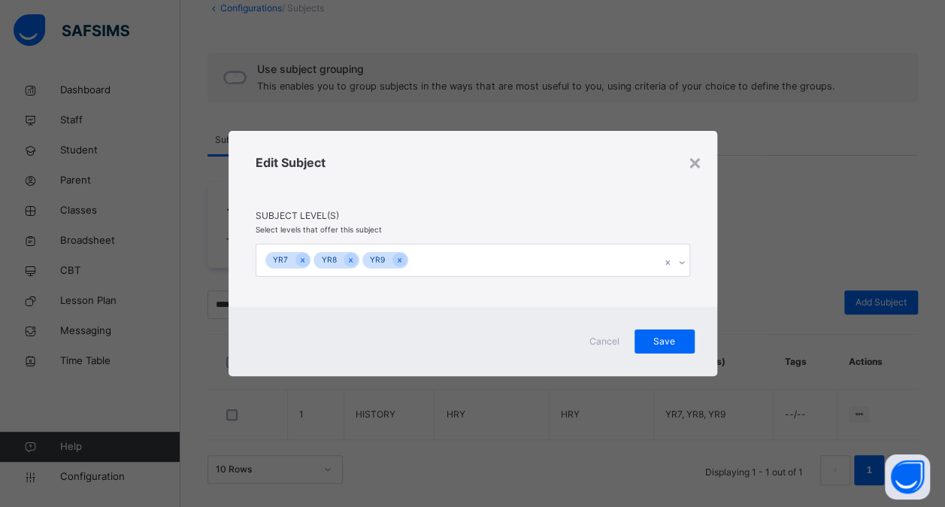
click at [760, 221] on div "× Edit Subject Subject Level(s) Select levels that offer this subject YR7 YR8 Y…" at bounding box center [472, 253] width 945 height 507
click at [695, 162] on div "×" at bounding box center [695, 162] width 14 height 32
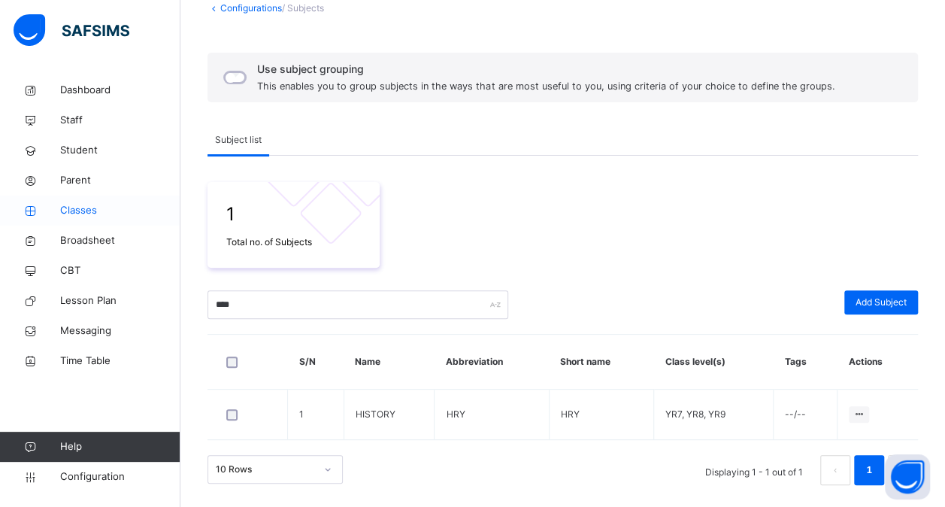
click at [87, 210] on span "Classes" at bounding box center [120, 210] width 120 height 15
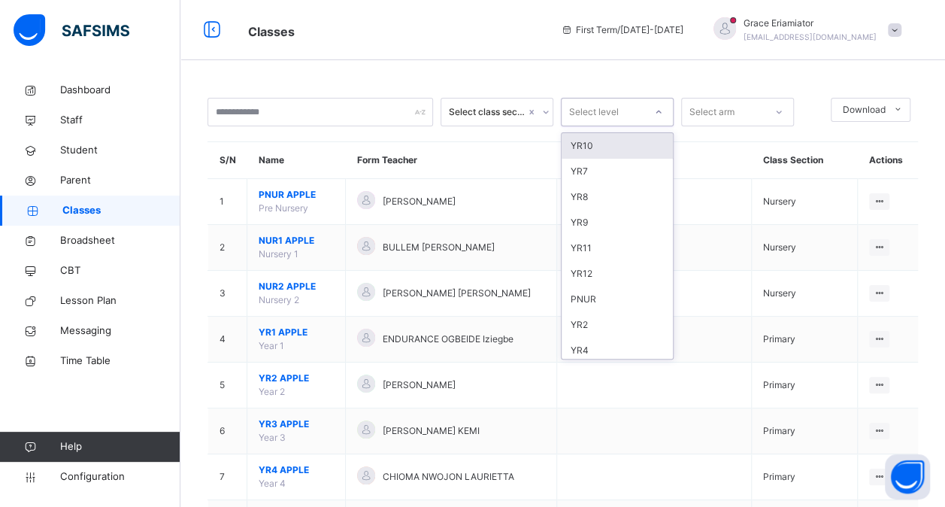
click at [661, 111] on icon at bounding box center [658, 111] width 9 height 15
click at [548, 113] on icon at bounding box center [545, 111] width 9 height 15
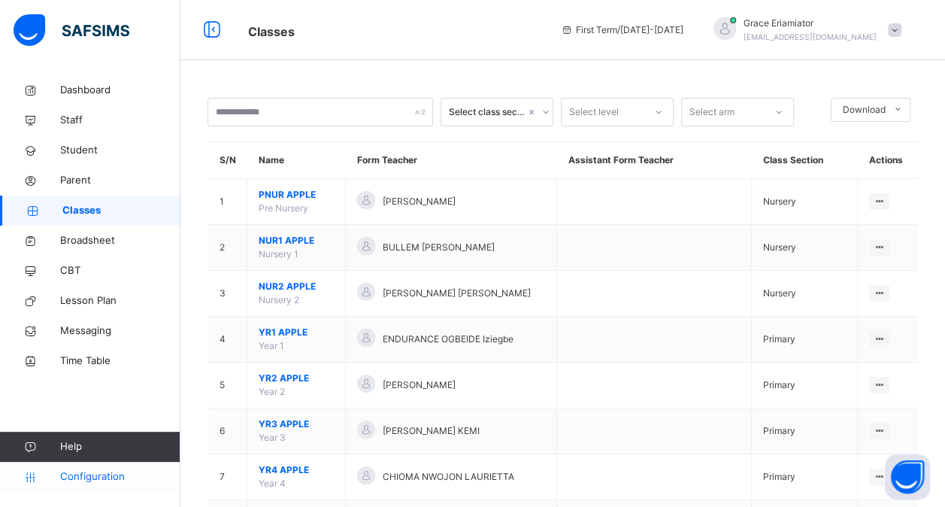
click at [101, 476] on span "Configuration" at bounding box center [119, 476] width 119 height 15
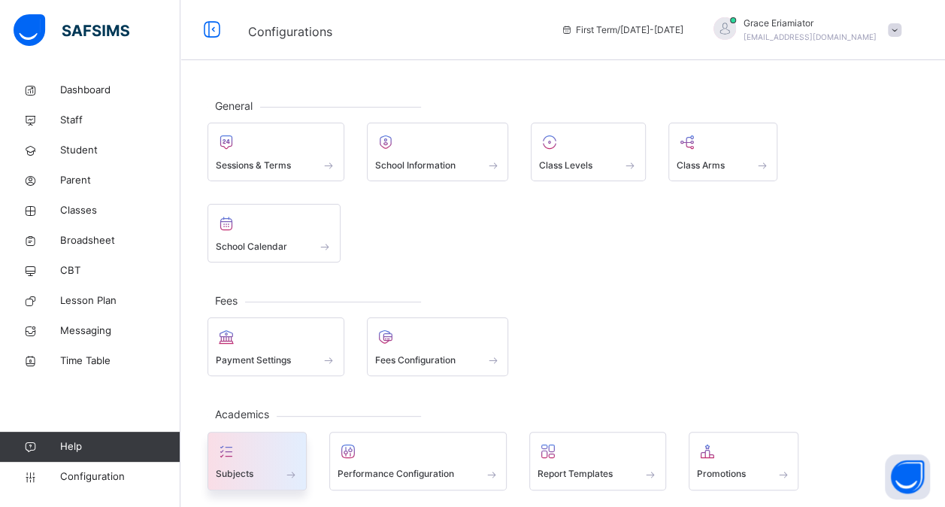
click at [243, 462] on span at bounding box center [257, 464] width 83 height 4
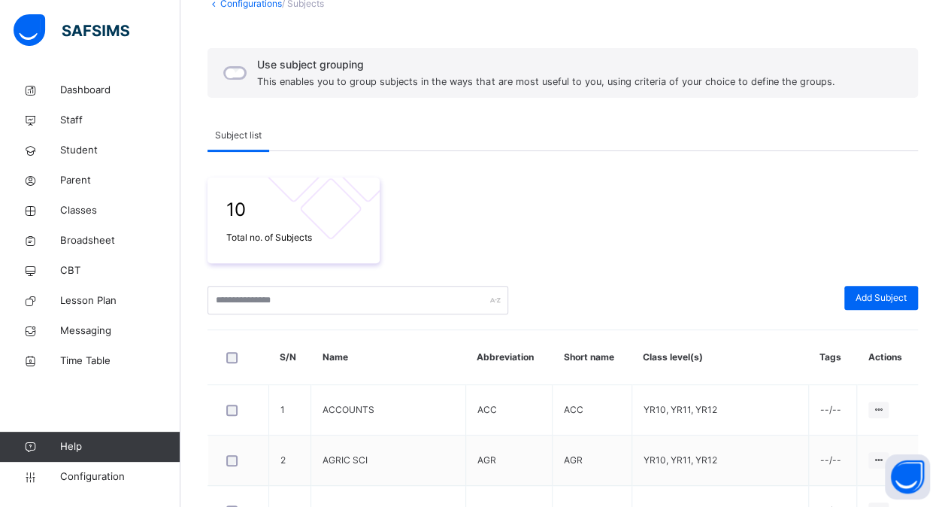
scroll to position [141, 0]
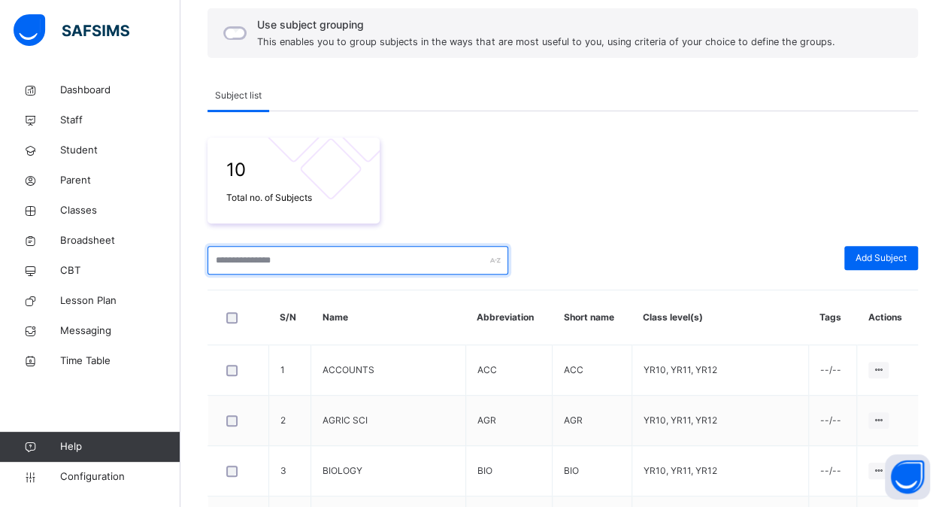
click at [349, 265] on input "text" at bounding box center [357, 260] width 301 height 29
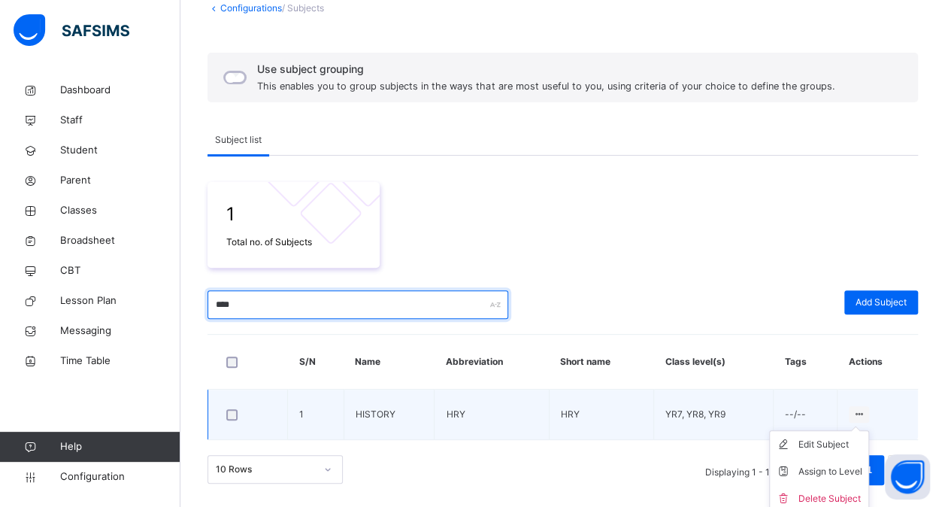
scroll to position [101, 0]
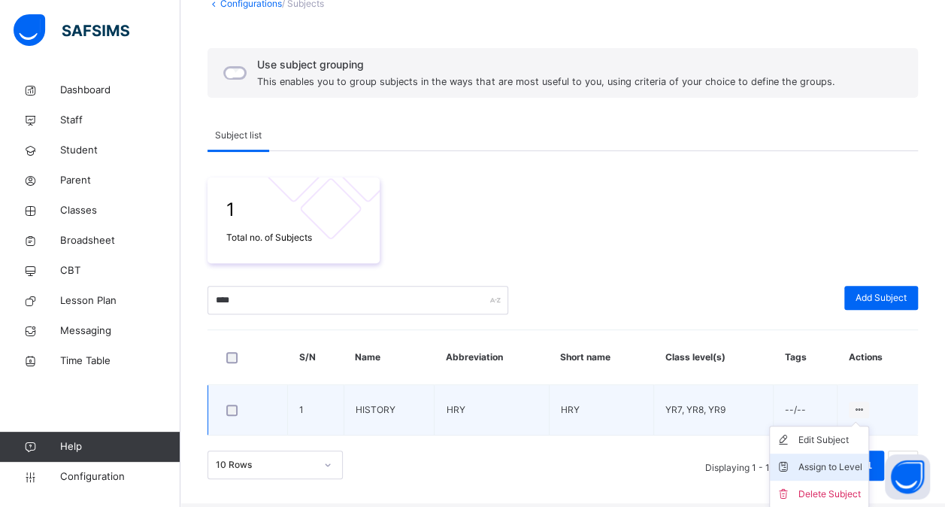
click at [833, 459] on div "Assign to Level" at bounding box center [830, 466] width 64 height 15
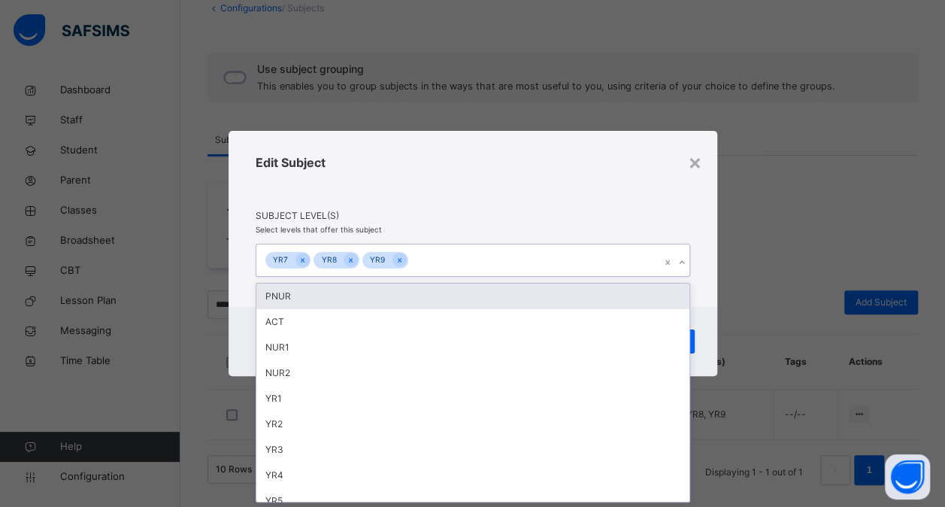
scroll to position [0, 0]
click at [682, 261] on icon at bounding box center [681, 262] width 9 height 15
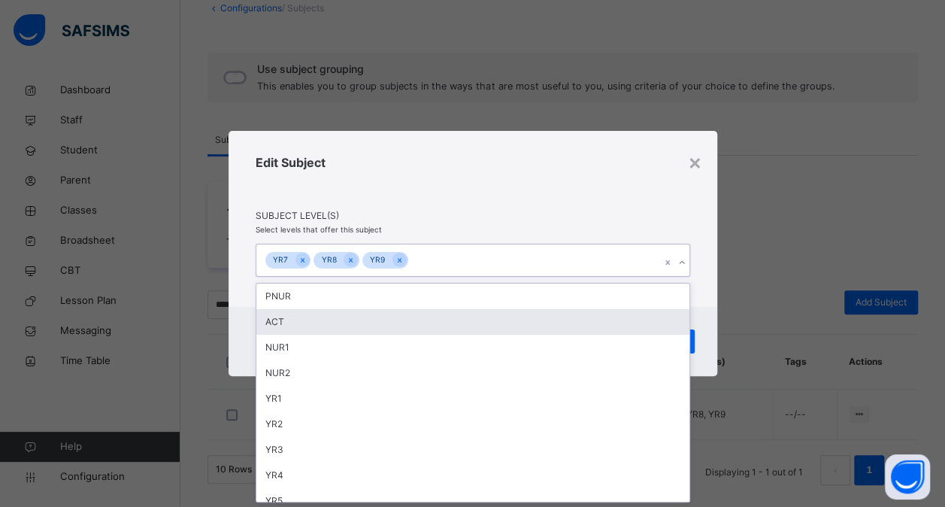
click at [555, 322] on div "ACT" at bounding box center [472, 322] width 433 height 26
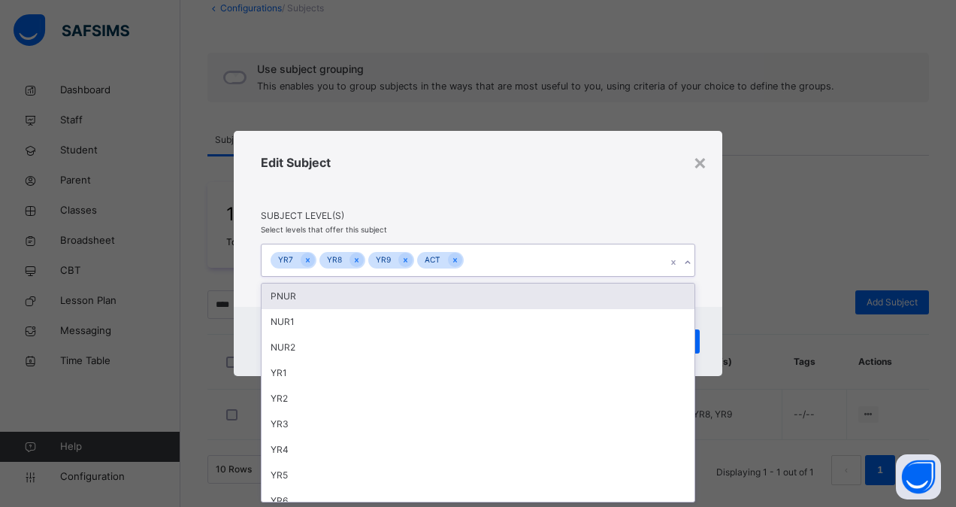
click at [543, 300] on div "PNUR" at bounding box center [478, 296] width 433 height 26
click at [550, 299] on div "NUR1" at bounding box center [478, 296] width 433 height 26
click at [549, 300] on div "NUR2" at bounding box center [478, 296] width 433 height 26
click at [589, 294] on div "YR1" at bounding box center [478, 296] width 433 height 26
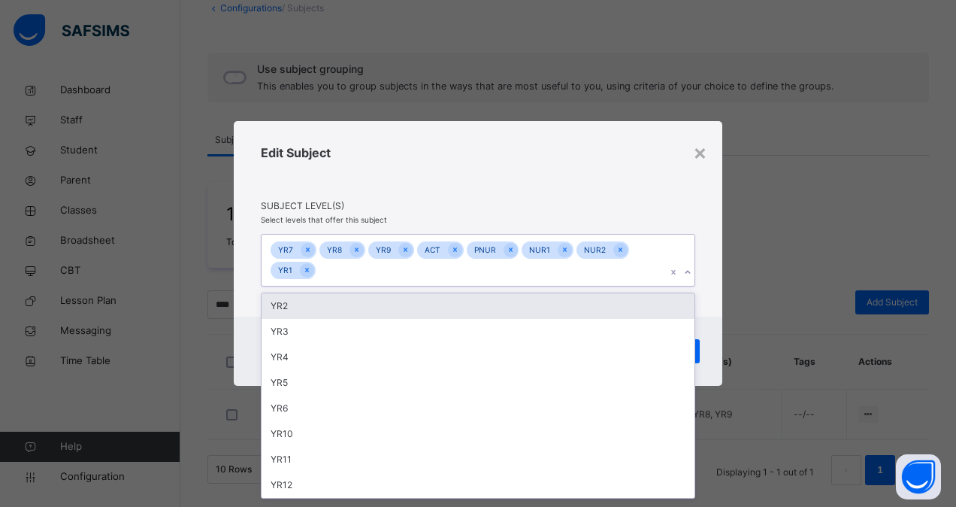
click at [524, 304] on div "YR2" at bounding box center [478, 306] width 433 height 26
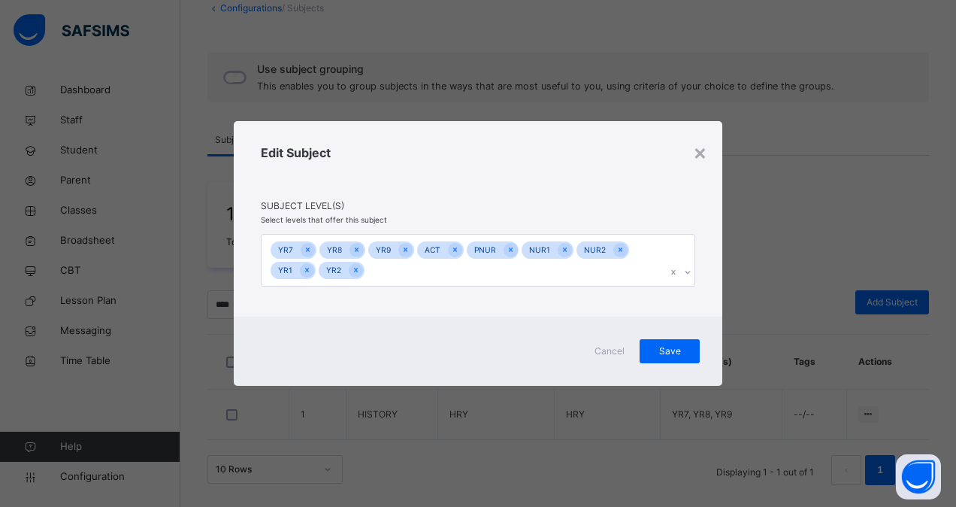
click at [665, 185] on div "Edit Subject" at bounding box center [478, 172] width 434 height 56
click at [672, 350] on span "Save" at bounding box center [670, 351] width 38 height 14
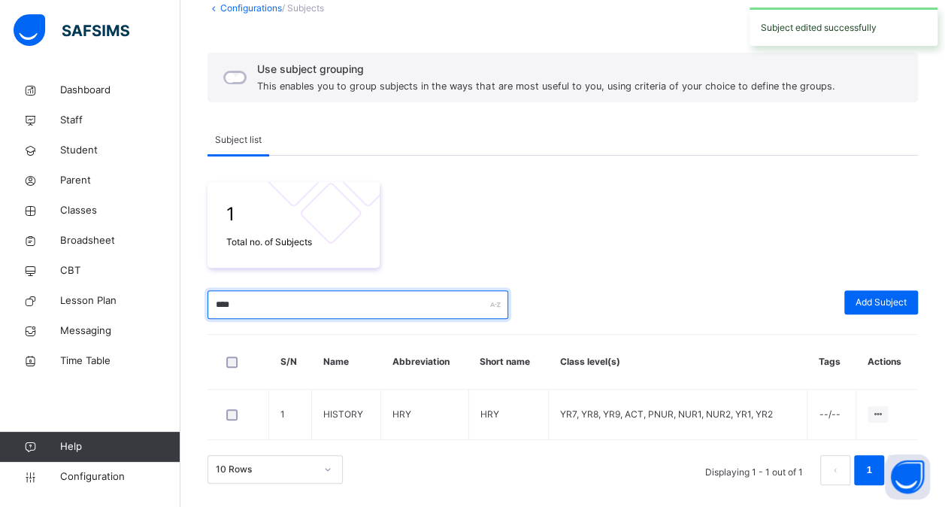
click at [343, 307] on input "****" at bounding box center [357, 304] width 301 height 29
type input "*"
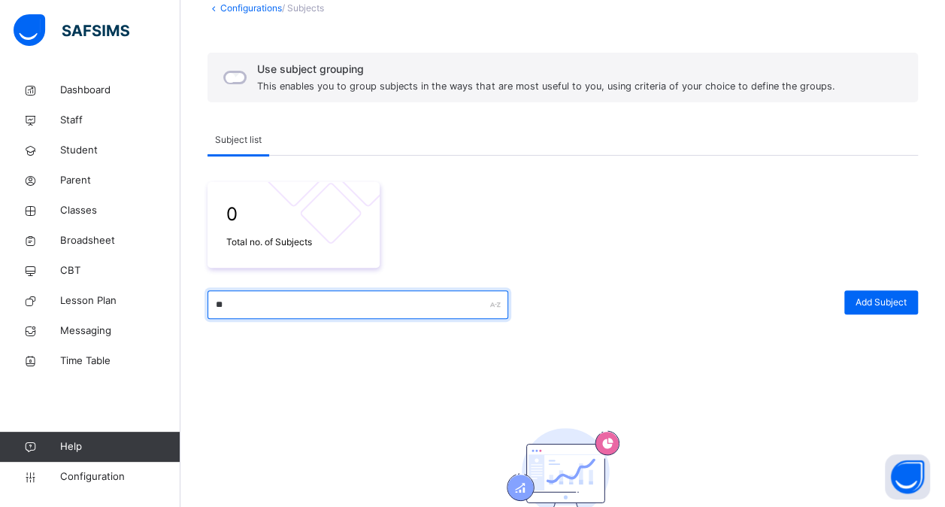
type input "*"
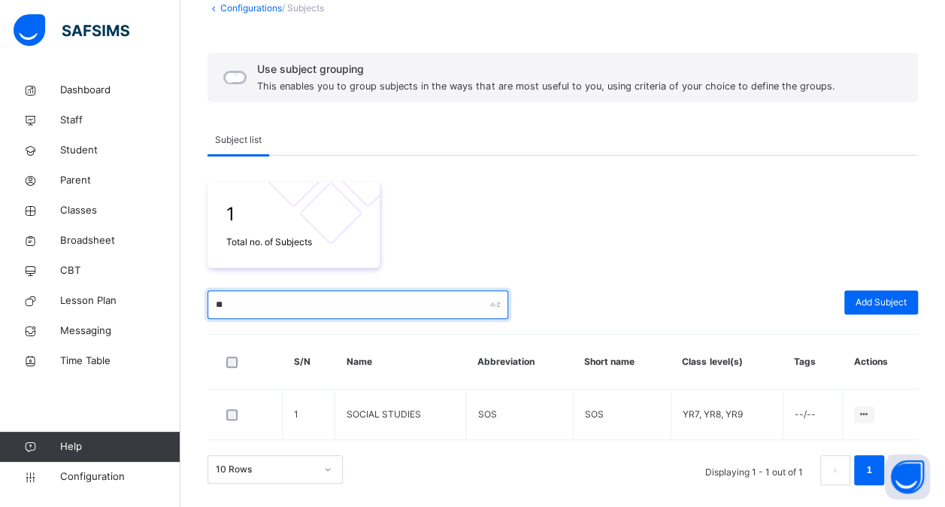
type input "*"
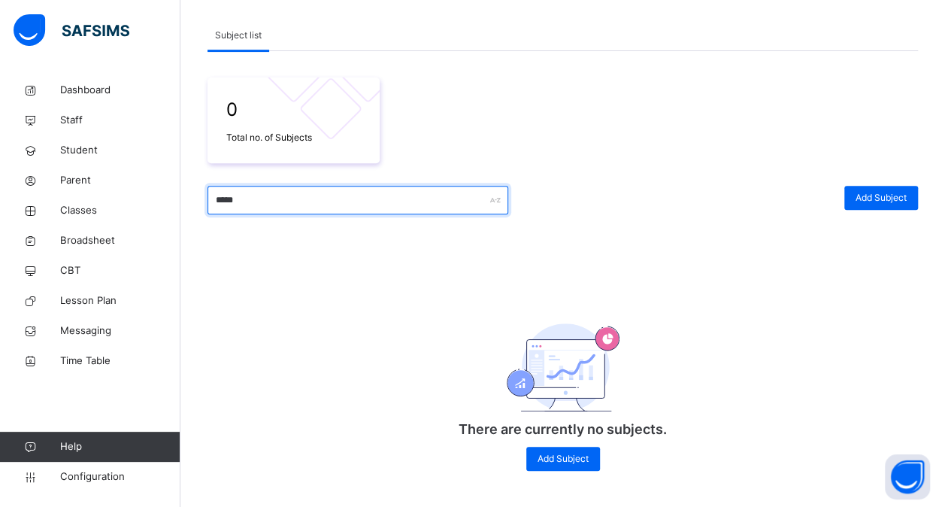
scroll to position [201, 0]
type input "*"
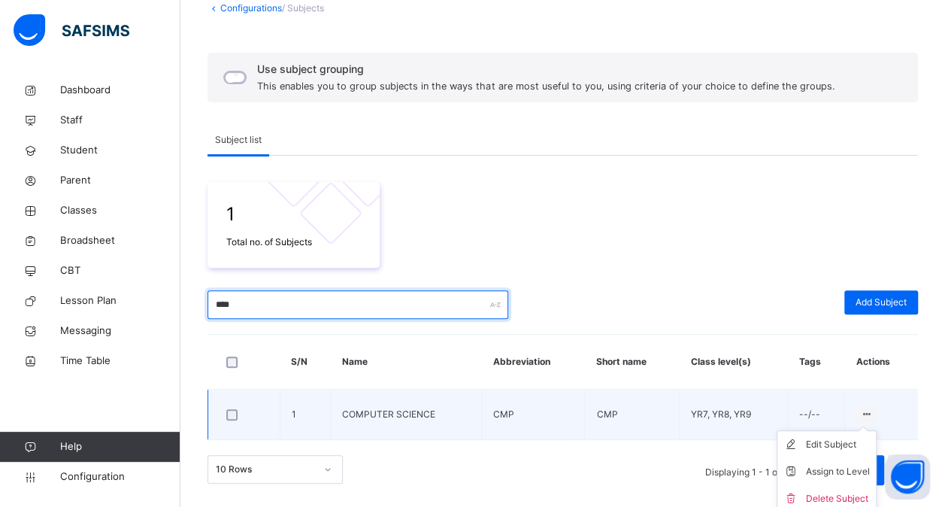
scroll to position [101, 0]
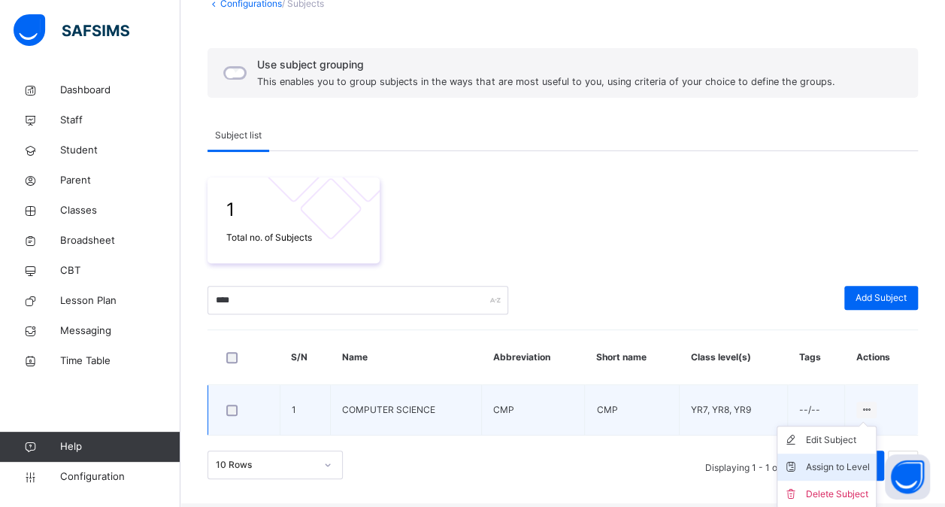
click at [836, 460] on div "Assign to Level" at bounding box center [838, 466] width 64 height 15
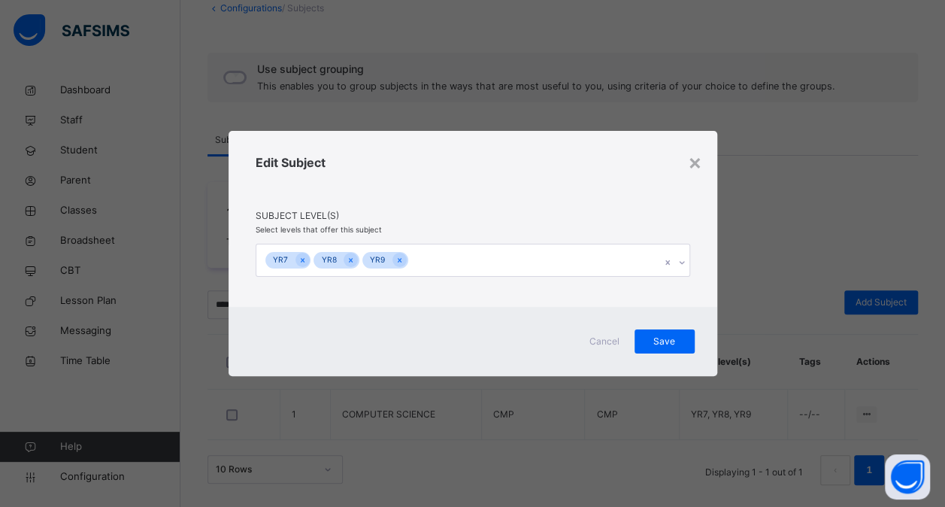
scroll to position [0, 0]
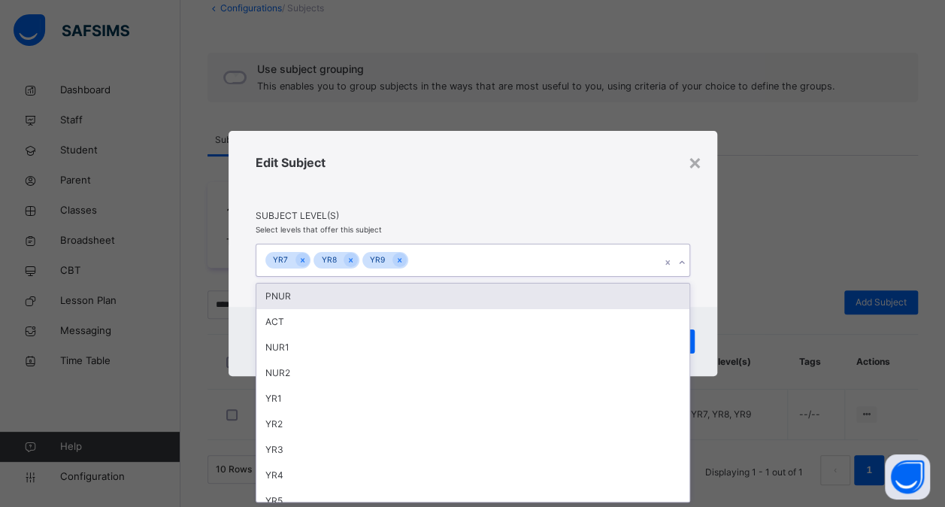
click at [681, 264] on icon at bounding box center [681, 262] width 9 height 15
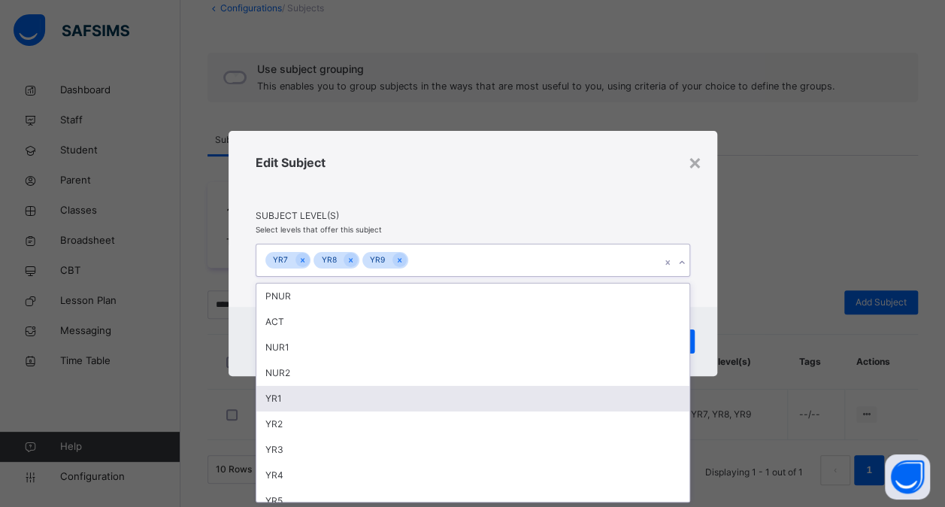
click at [519, 396] on div "YR1" at bounding box center [472, 399] width 433 height 26
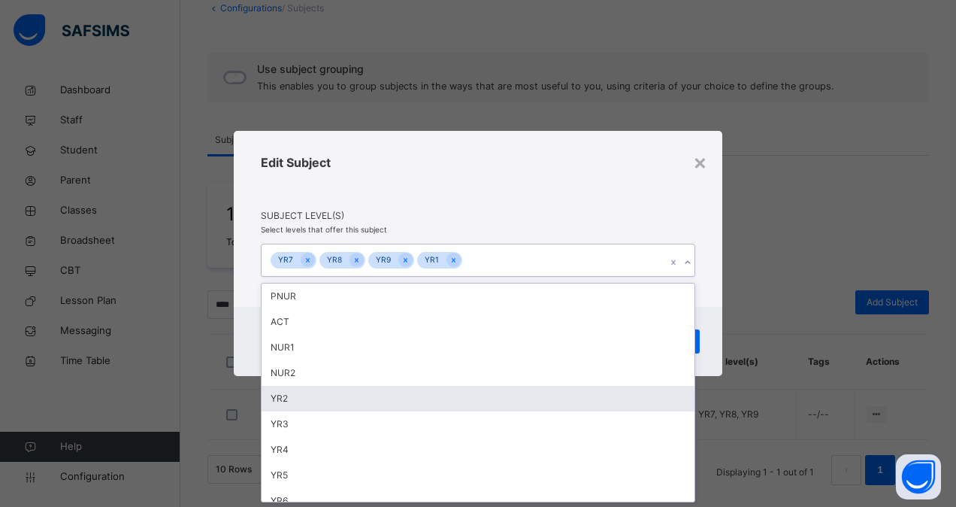
click at [489, 400] on div "YR2" at bounding box center [478, 399] width 433 height 26
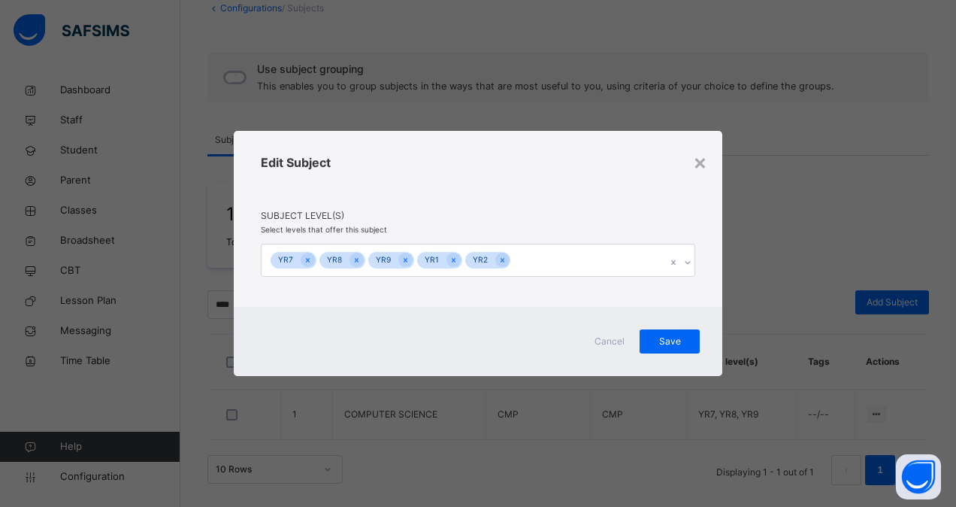
click at [618, 210] on span "Subject Level(s)" at bounding box center [478, 216] width 434 height 14
click at [672, 343] on span "Save" at bounding box center [670, 341] width 38 height 14
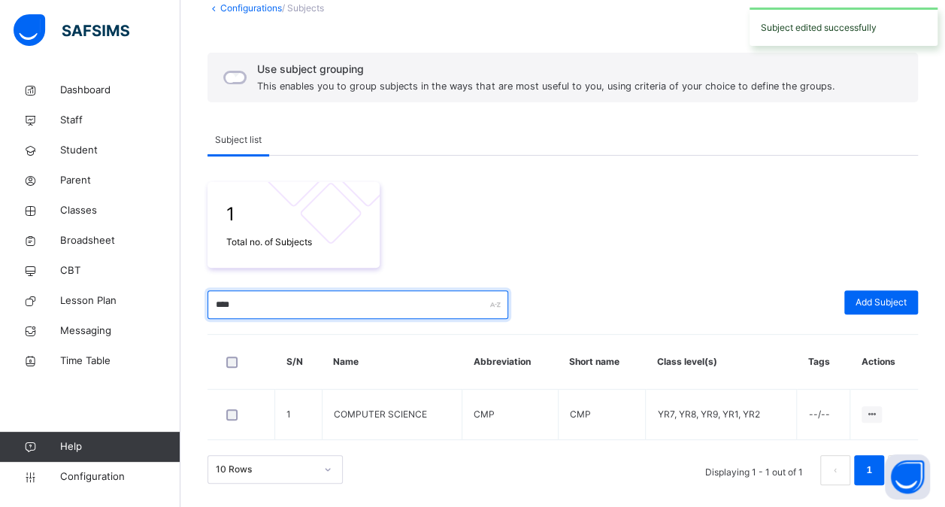
click at [281, 293] on input "****" at bounding box center [357, 304] width 301 height 29
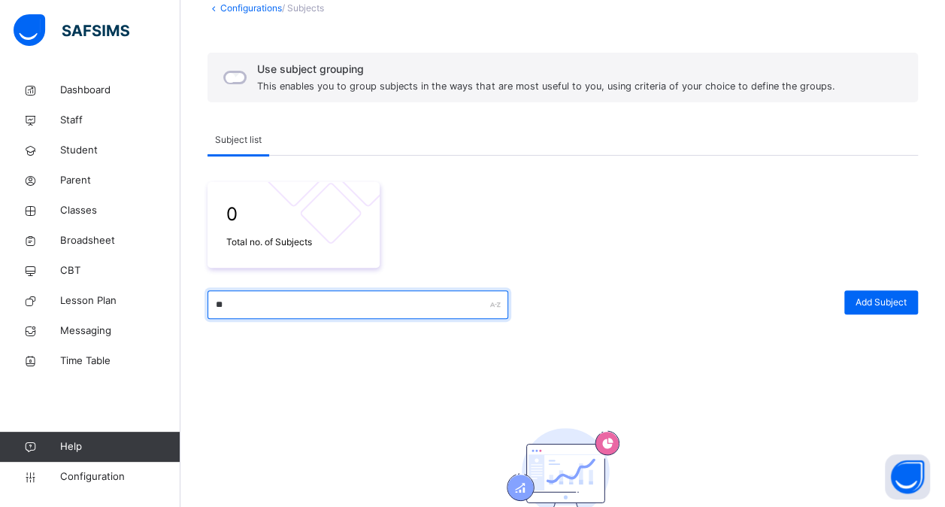
type input "*"
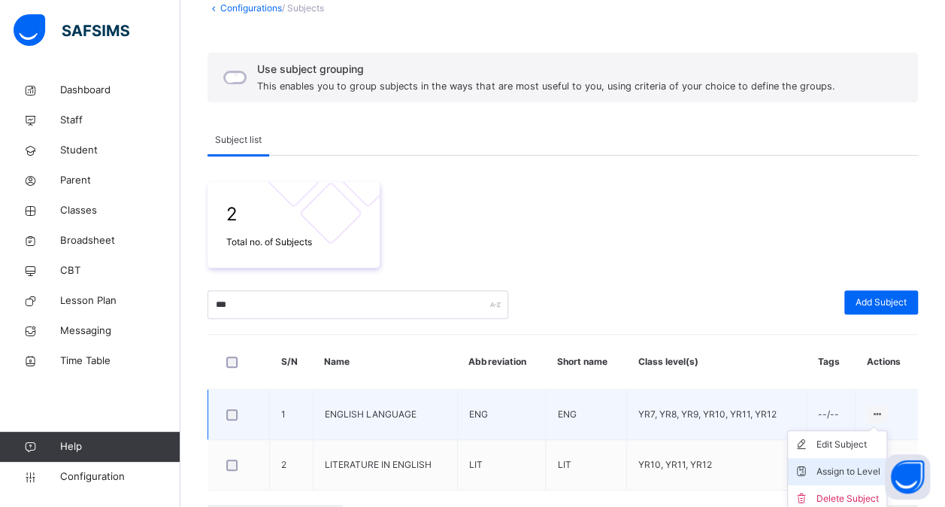
click at [842, 476] on div "Assign to Level" at bounding box center [848, 471] width 64 height 15
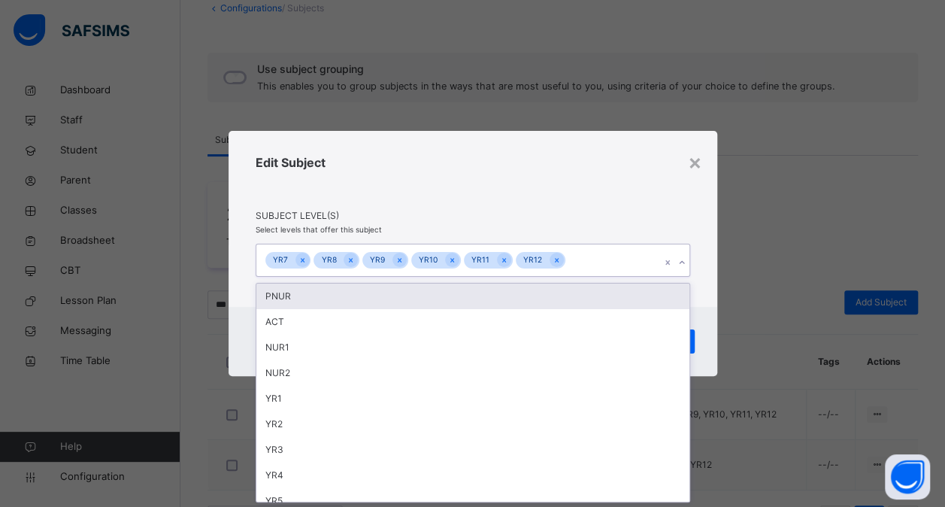
click at [679, 265] on icon at bounding box center [681, 262] width 9 height 15
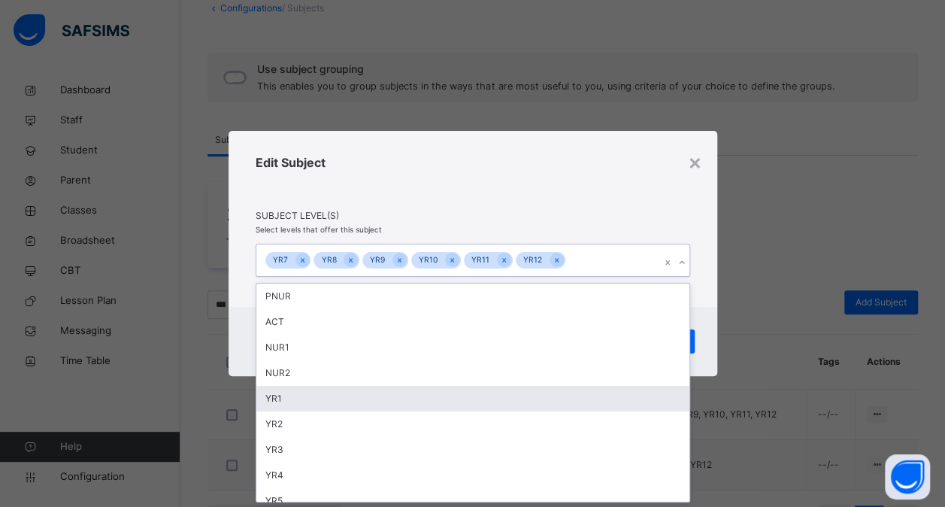
click at [491, 389] on div "YR1" at bounding box center [472, 399] width 433 height 26
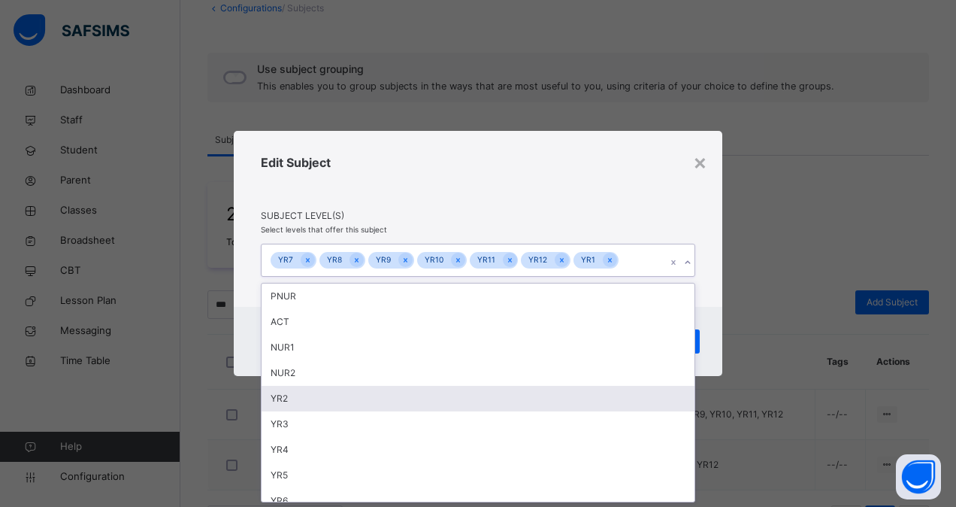
click at [470, 401] on div "YR2" at bounding box center [478, 399] width 433 height 26
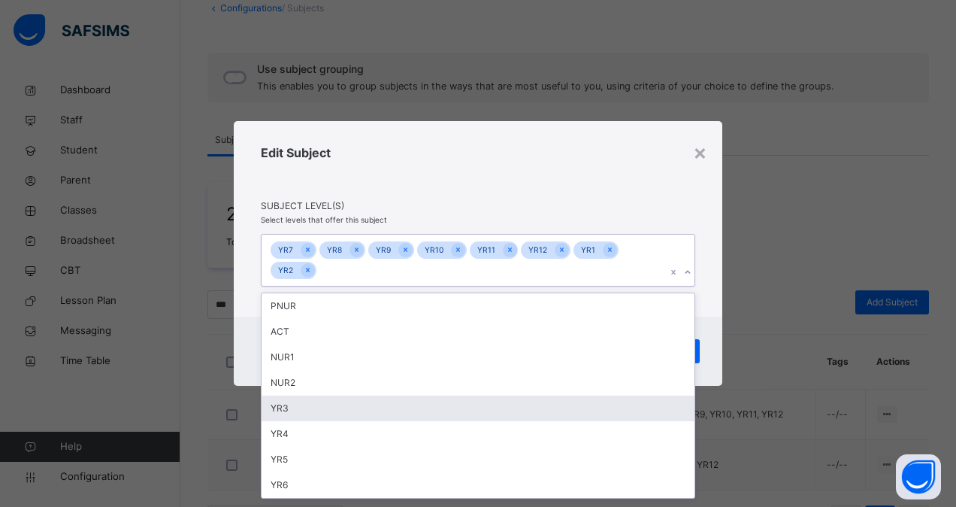
click at [518, 403] on div "YR3" at bounding box center [478, 408] width 433 height 26
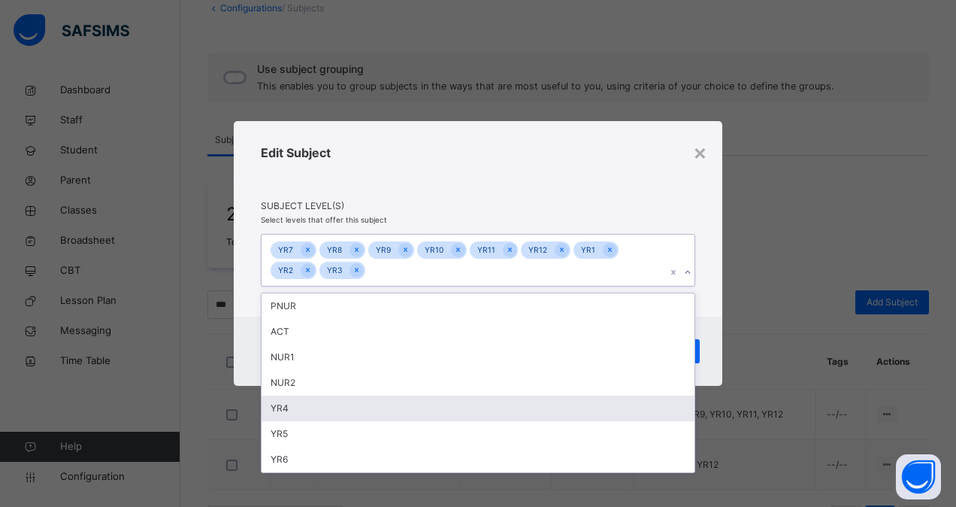
click at [504, 412] on div "YR4" at bounding box center [478, 408] width 433 height 26
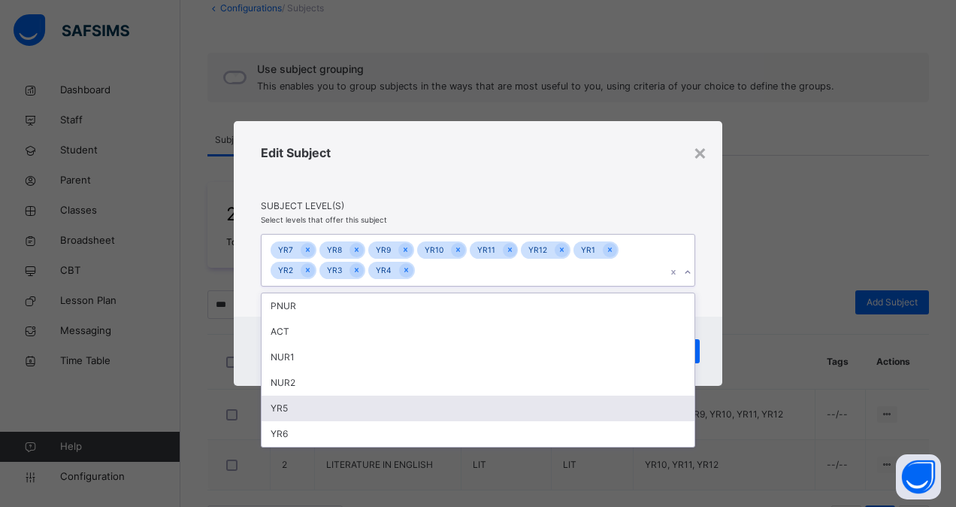
click at [504, 412] on div "YR5" at bounding box center [478, 408] width 433 height 26
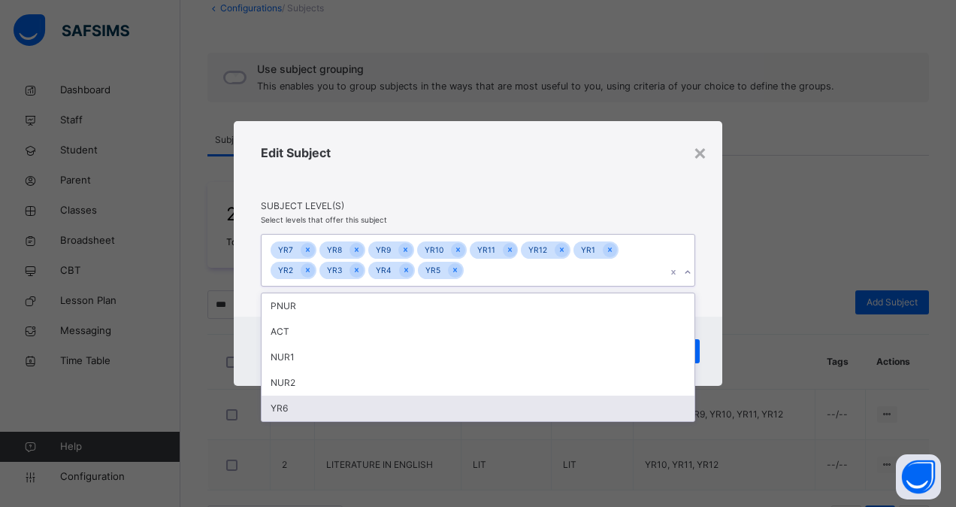
click at [504, 412] on div "YR6" at bounding box center [478, 408] width 433 height 26
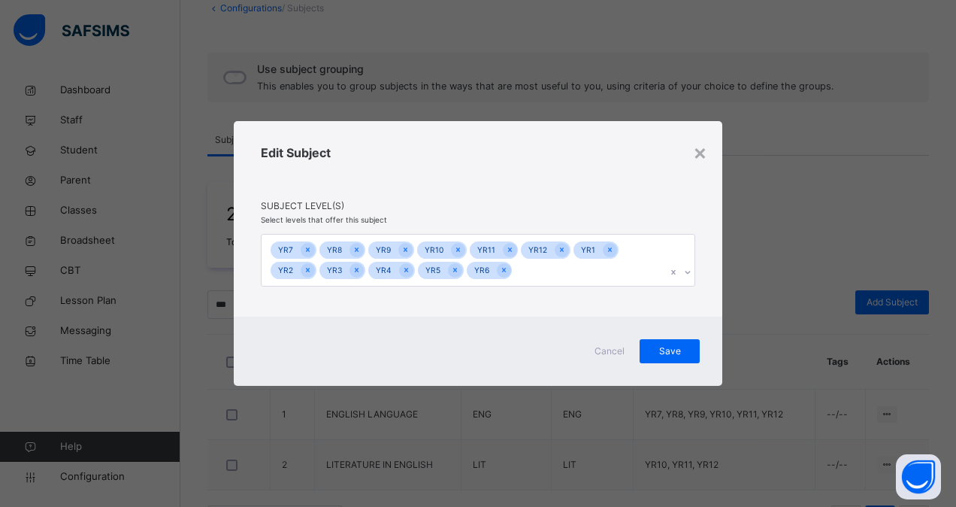
click at [622, 174] on div "Edit Subject" at bounding box center [478, 172] width 434 height 56
click at [670, 353] on span "Save" at bounding box center [670, 351] width 38 height 14
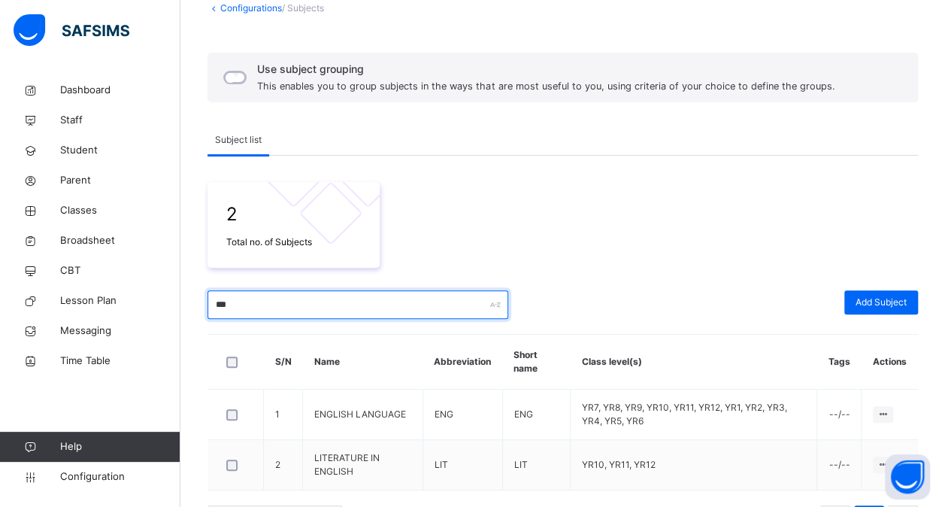
click at [268, 296] on input "***" at bounding box center [357, 304] width 301 height 29
type input "*"
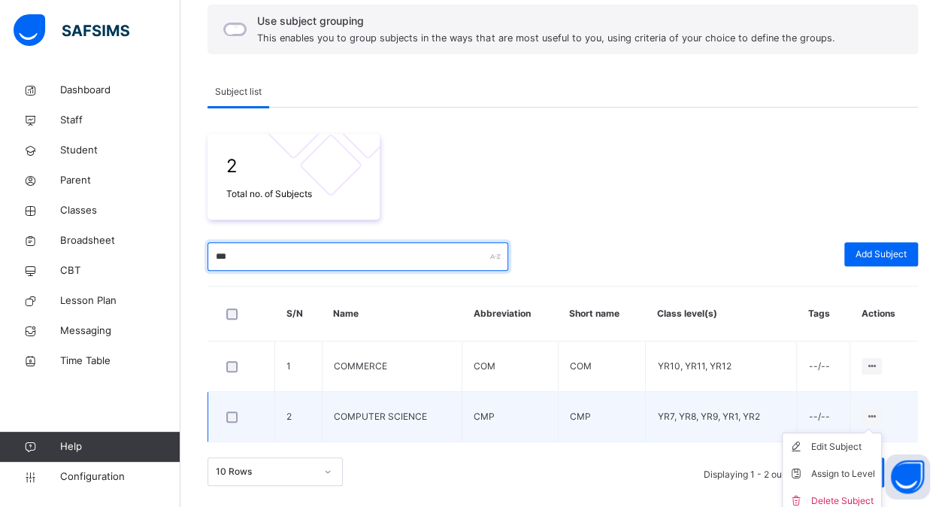
scroll to position [145, 0]
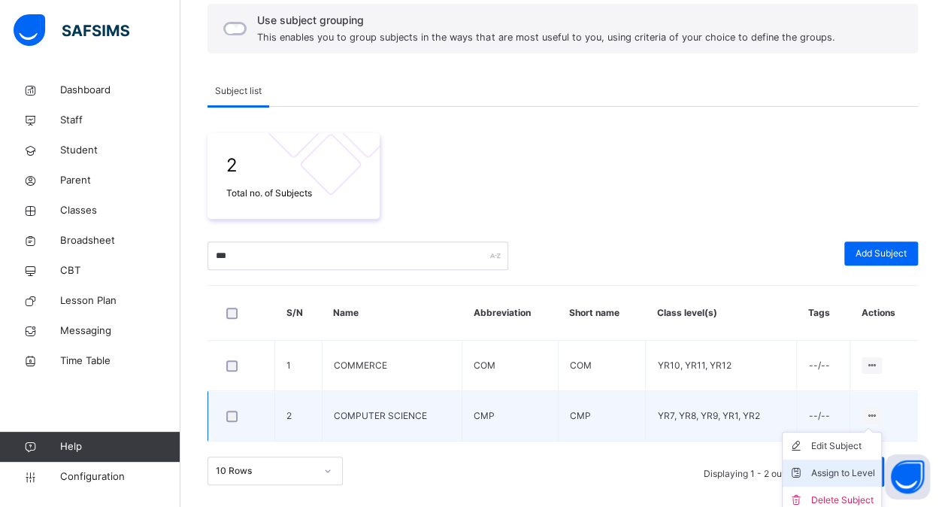
click at [854, 467] on div "Assign to Level" at bounding box center [843, 472] width 64 height 15
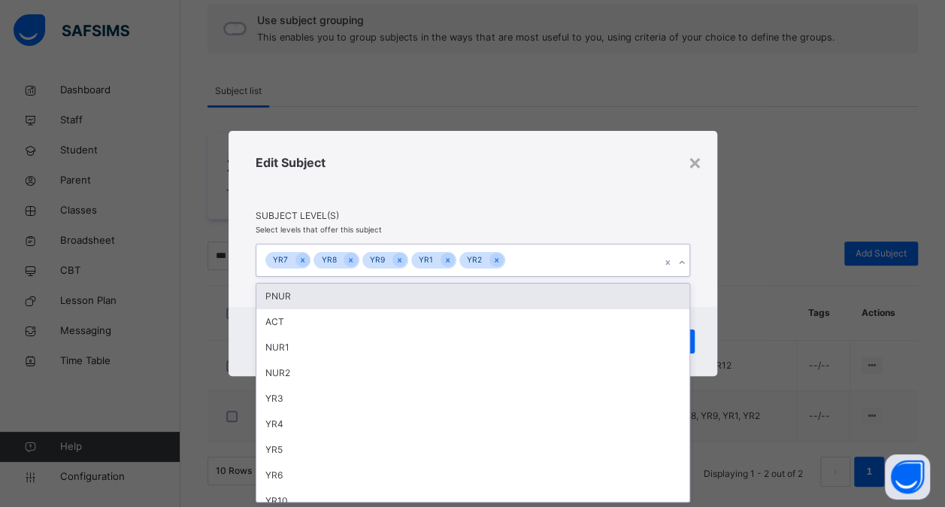
scroll to position [0, 0]
click at [619, 250] on div "YR7 YR8 YR9 YR1 YR2" at bounding box center [458, 260] width 404 height 32
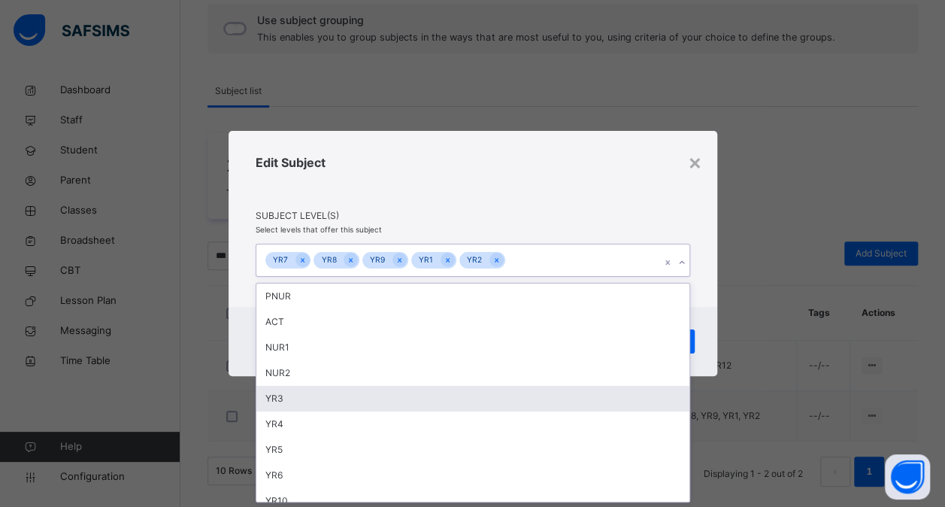
click at [516, 401] on div "YR3" at bounding box center [472, 399] width 433 height 26
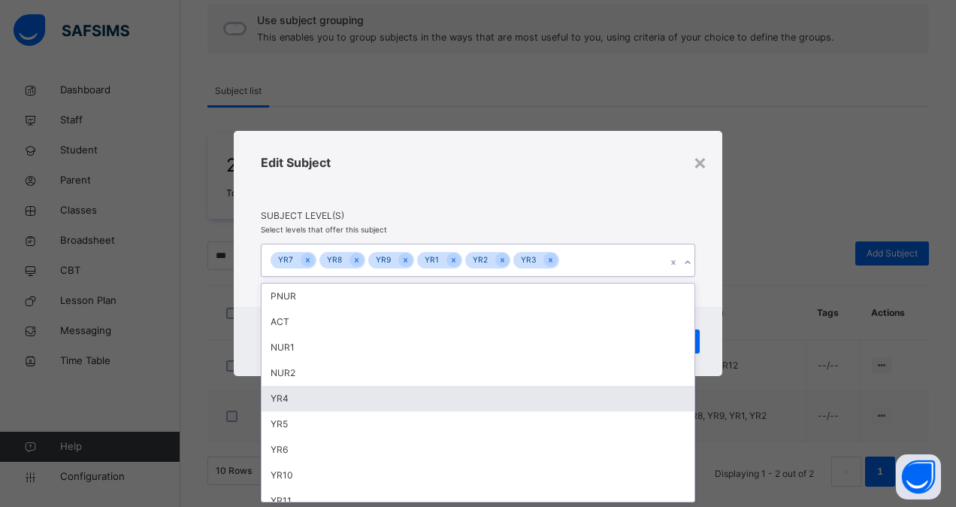
click at [516, 401] on div "YR4" at bounding box center [478, 399] width 433 height 26
click at [516, 401] on div "YR5" at bounding box center [478, 399] width 433 height 26
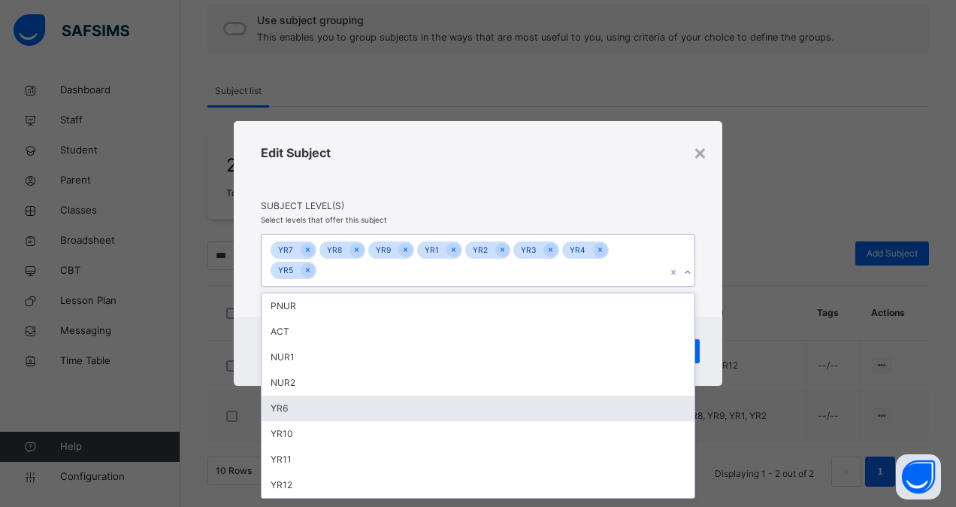
click at [516, 401] on div "YR6" at bounding box center [478, 408] width 433 height 26
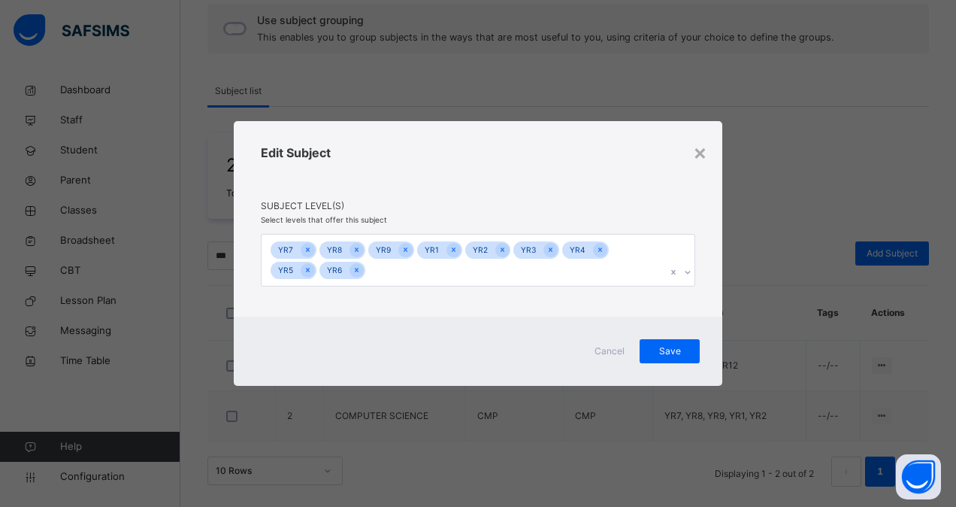
click at [603, 189] on div "Edit Subject" at bounding box center [478, 172] width 434 height 56
click at [670, 349] on span "Save" at bounding box center [670, 351] width 38 height 14
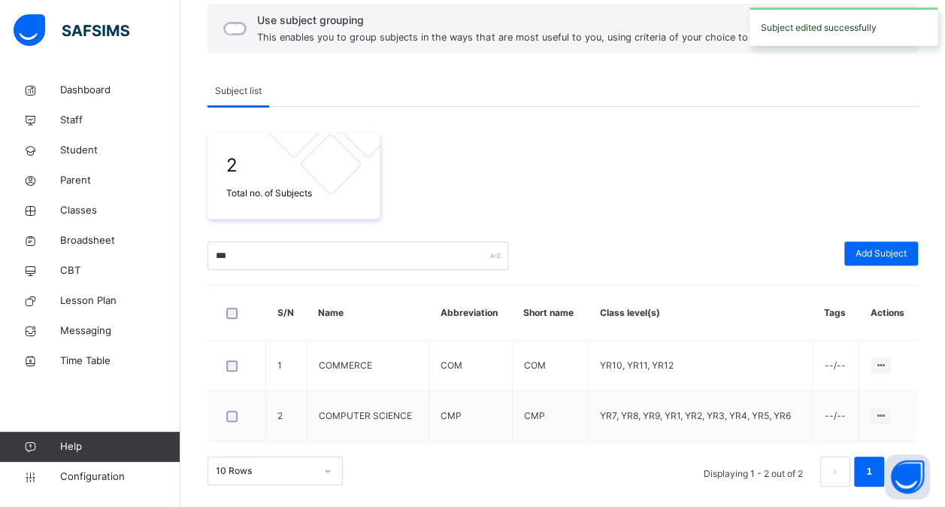
scroll to position [146, 0]
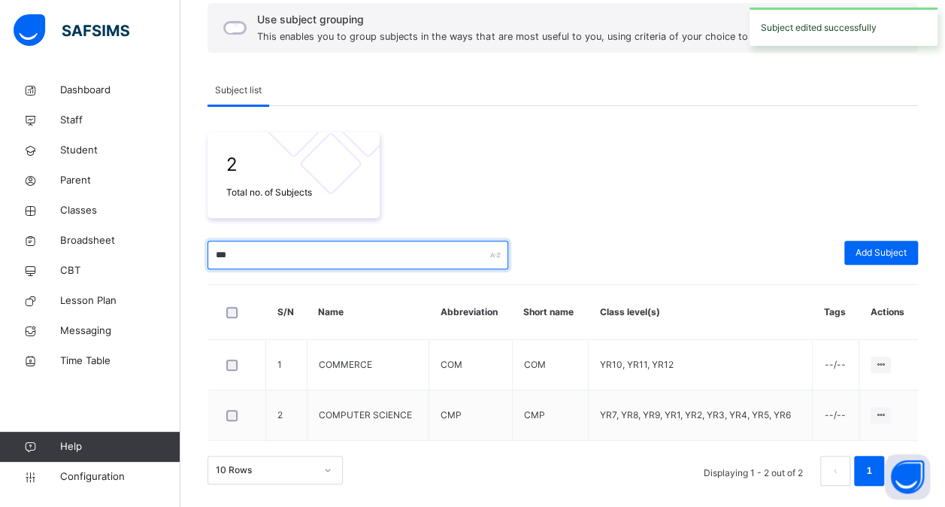
click at [318, 245] on input "***" at bounding box center [357, 254] width 301 height 29
type input "*"
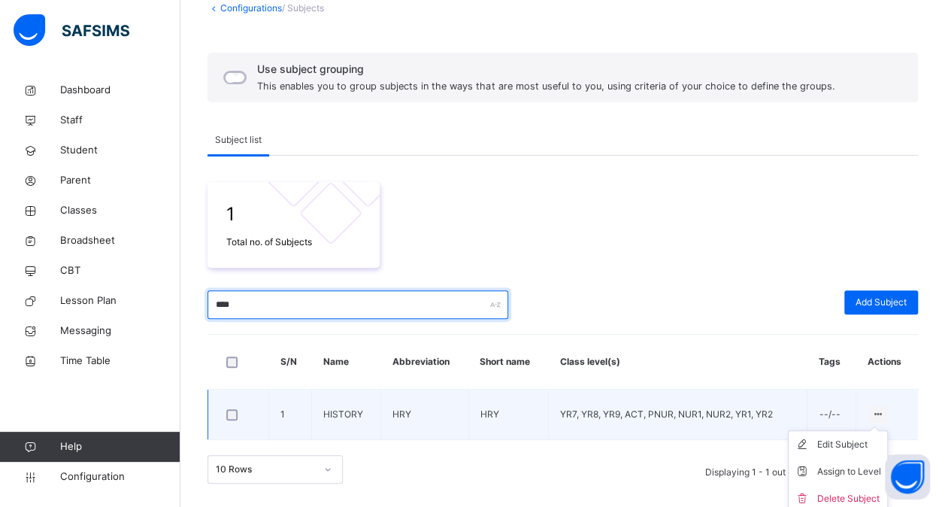
scroll to position [101, 0]
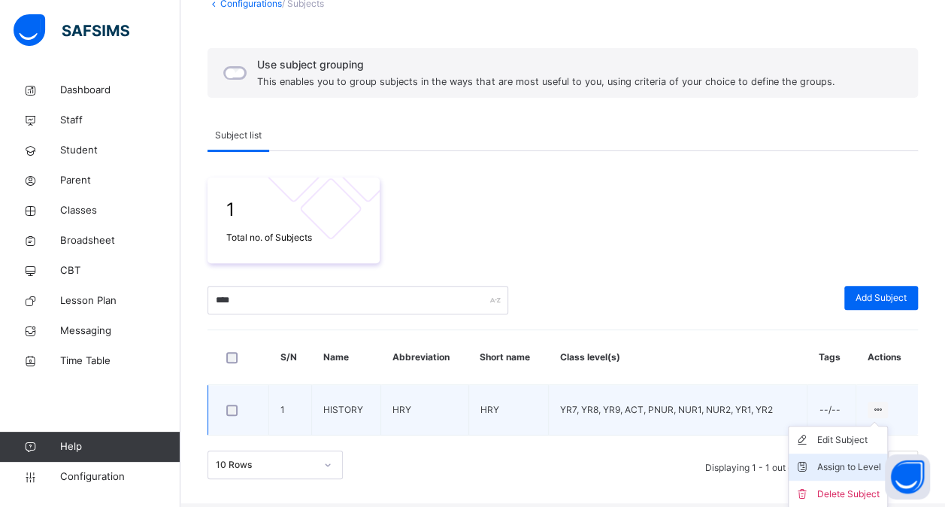
click at [853, 462] on div "Assign to Level" at bounding box center [849, 466] width 64 height 15
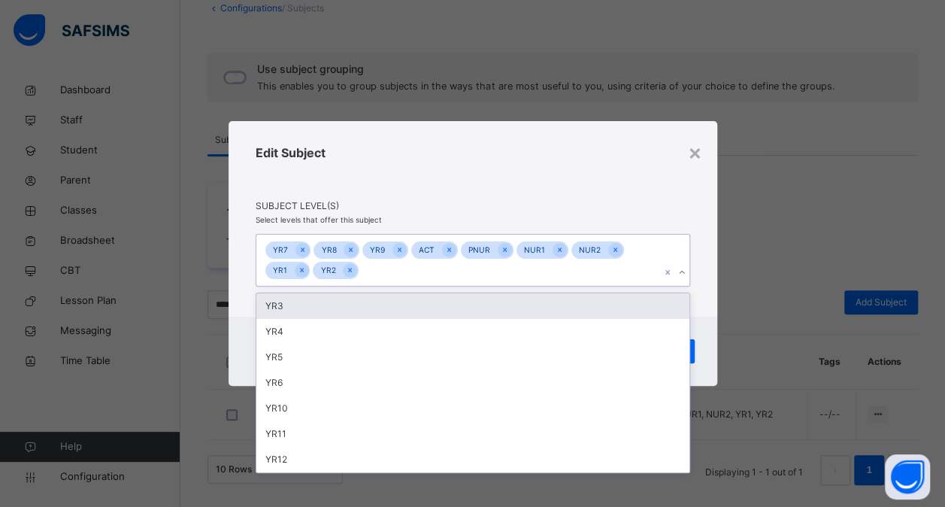
click at [464, 277] on div "YR7 YR8 YR9 ACT PNUR NUR1 NUR2 YR1 YR2" at bounding box center [458, 260] width 404 height 52
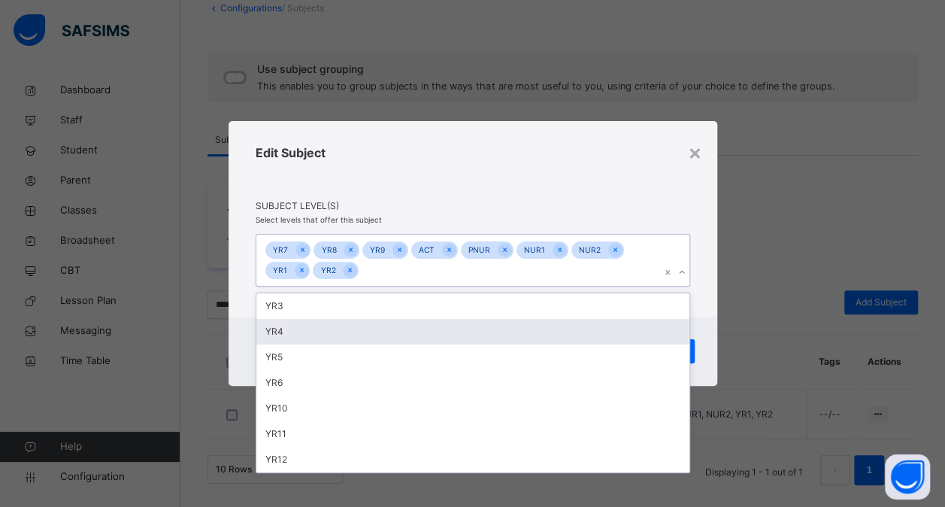
click at [452, 319] on div "YR4" at bounding box center [472, 332] width 433 height 26
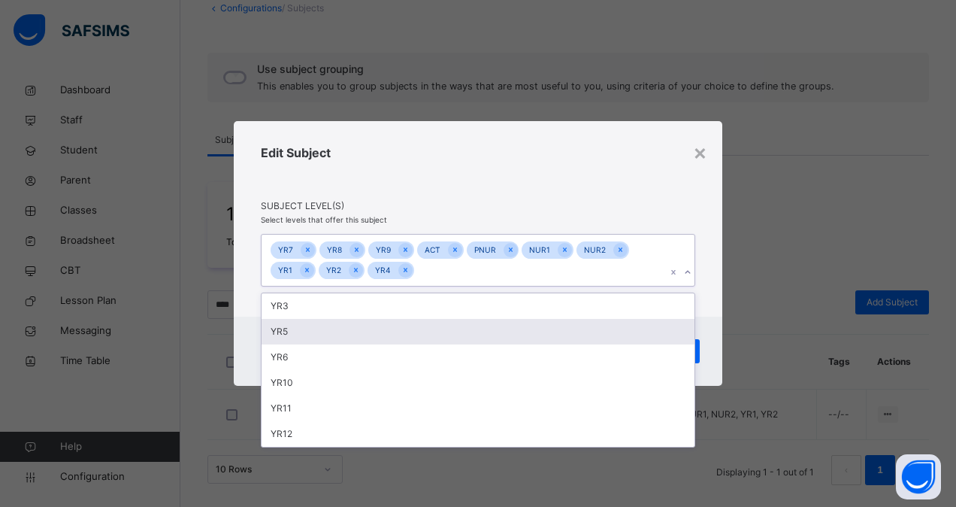
click at [452, 319] on div "YR5" at bounding box center [478, 332] width 433 height 26
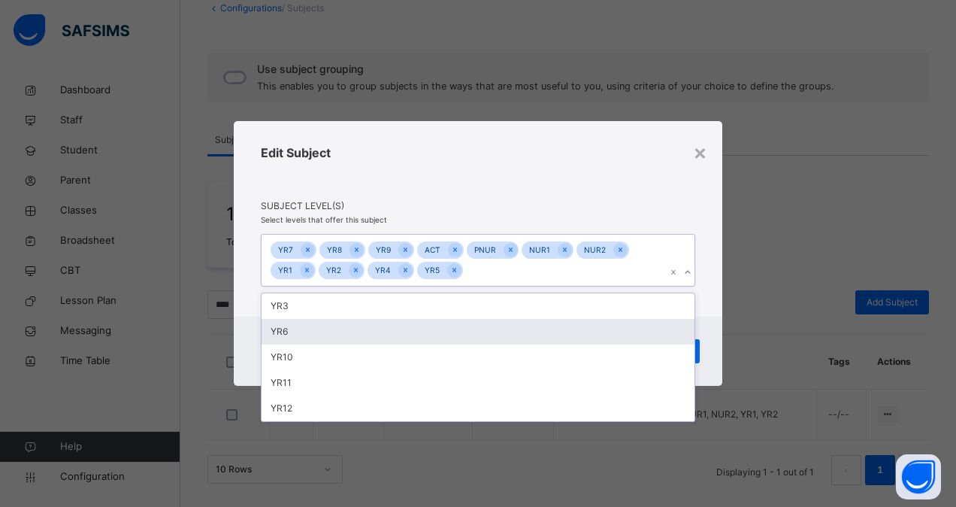
click at [452, 319] on div "YR6" at bounding box center [478, 332] width 433 height 26
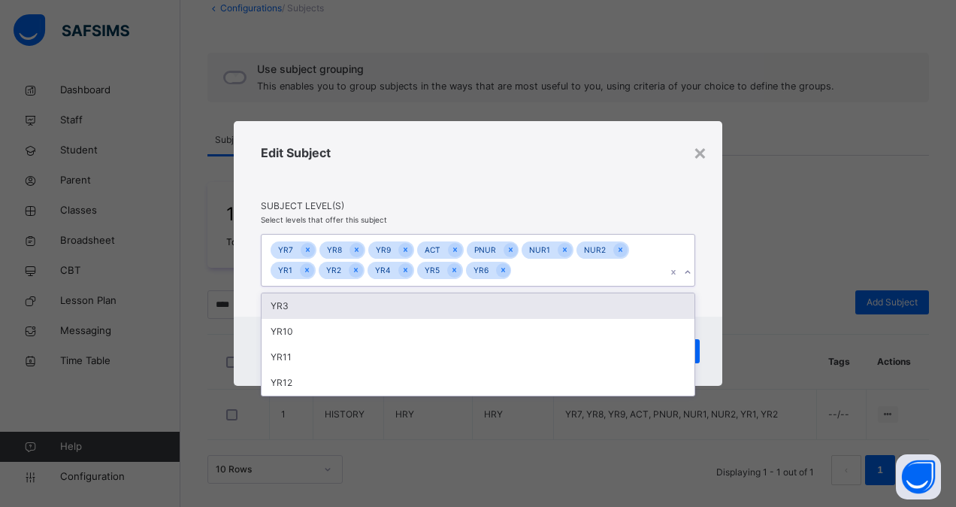
click at [461, 305] on div "YR3" at bounding box center [478, 306] width 433 height 26
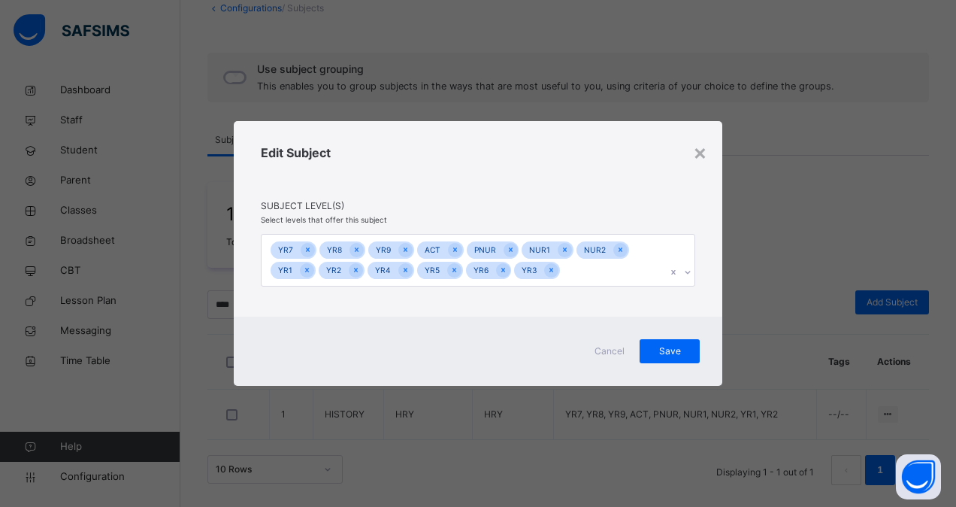
click at [661, 172] on div "Edit Subject" at bounding box center [478, 172] width 434 height 56
click at [671, 344] on span "Save" at bounding box center [670, 351] width 38 height 14
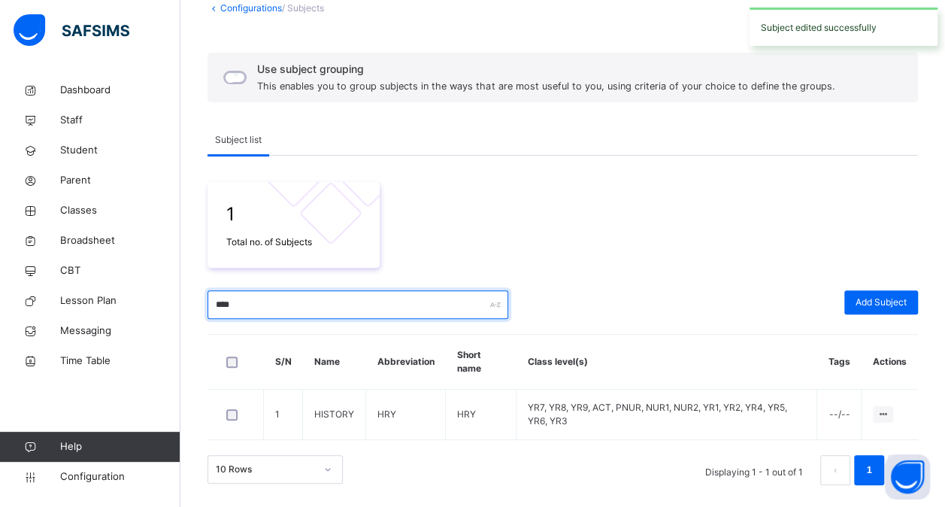
click at [343, 298] on input "****" at bounding box center [357, 304] width 301 height 29
type input "*"
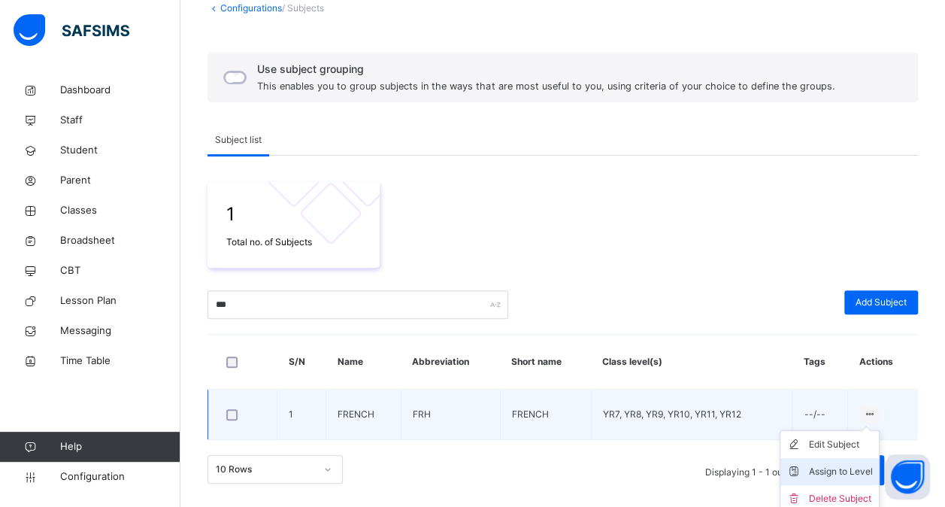
click at [839, 467] on div "Assign to Level" at bounding box center [841, 471] width 64 height 15
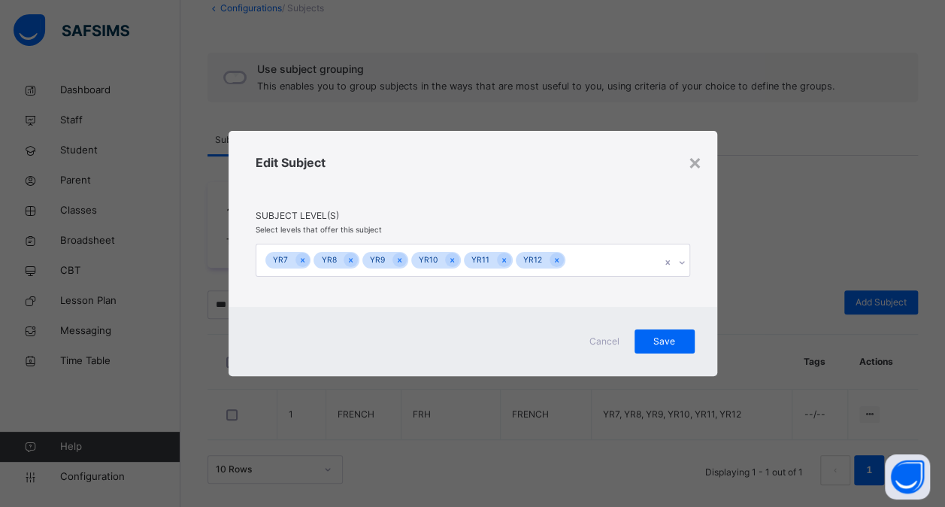
scroll to position [0, 0]
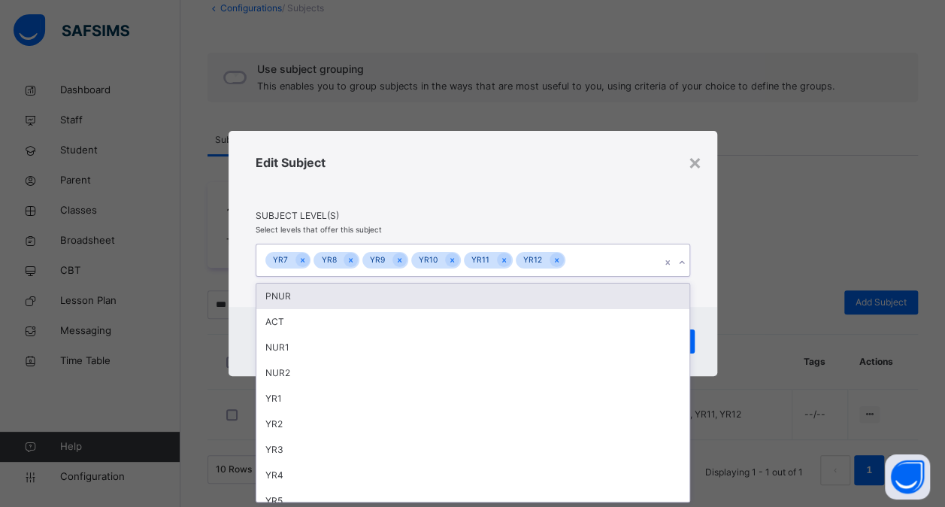
click at [600, 265] on div "YR7 YR8 YR9 YR10 YR11 YR12" at bounding box center [458, 260] width 404 height 32
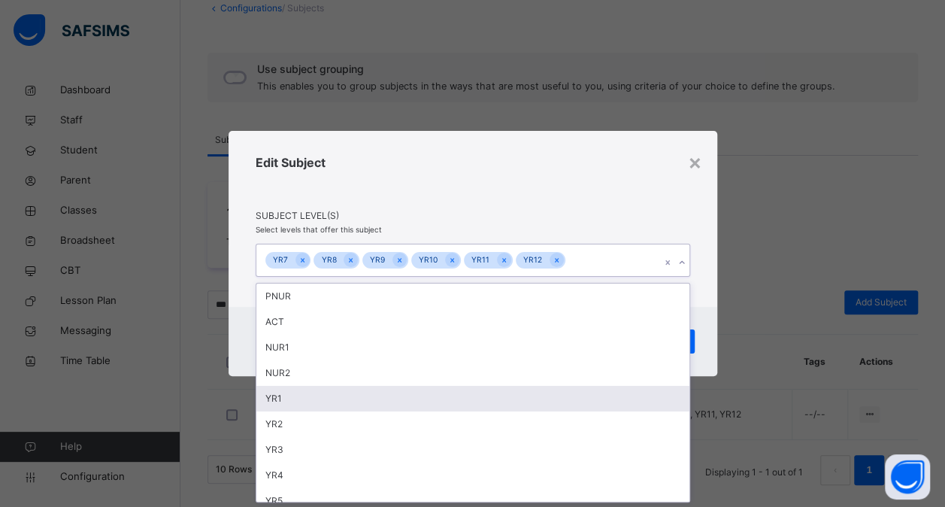
click at [480, 389] on div "YR1" at bounding box center [472, 399] width 433 height 26
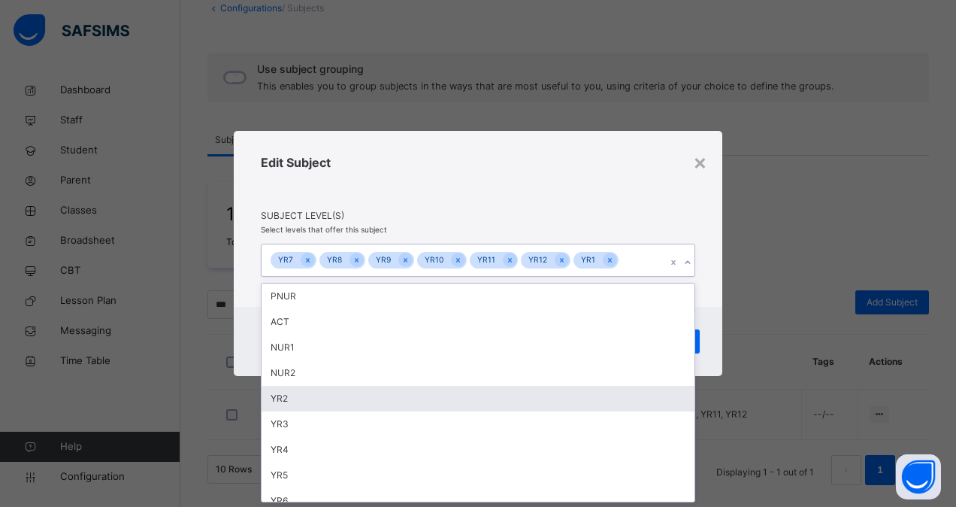
click at [480, 389] on div "YR2" at bounding box center [478, 399] width 433 height 26
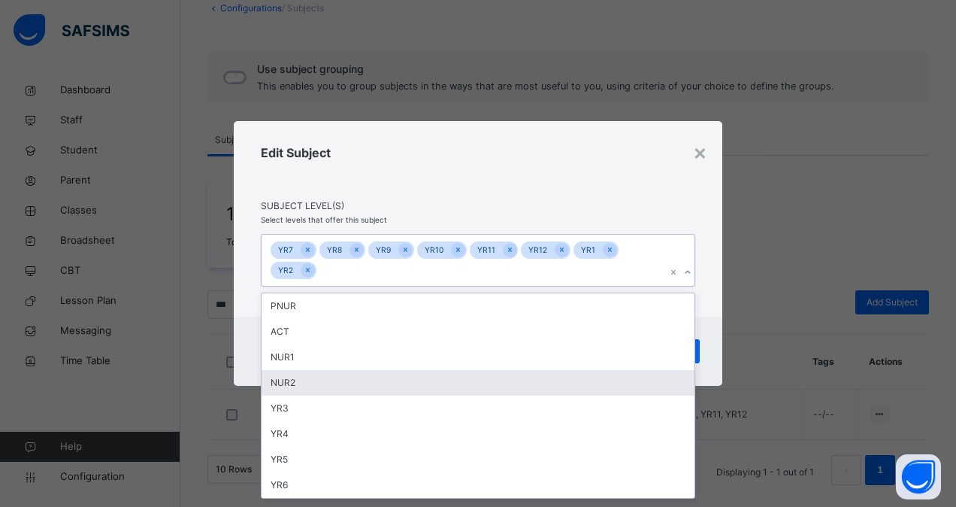
click at [480, 389] on div "NUR2" at bounding box center [478, 383] width 433 height 26
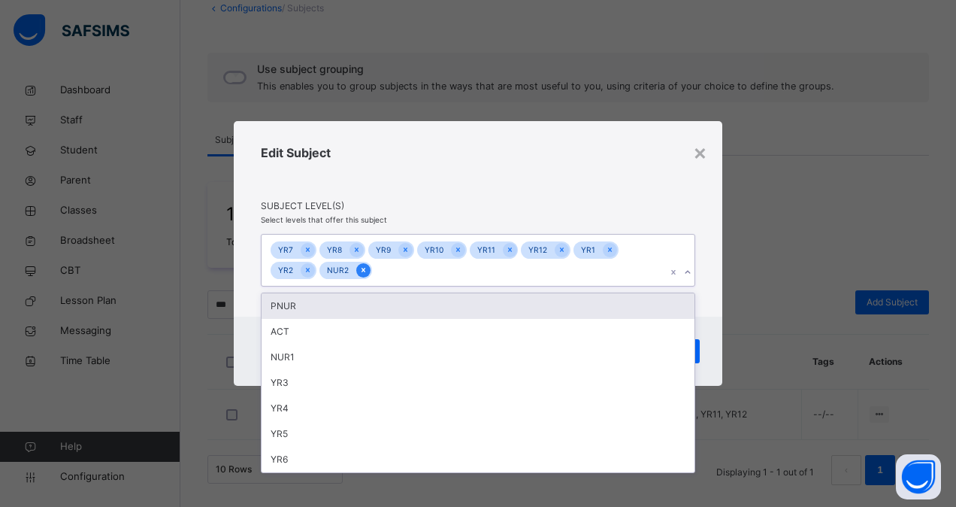
click at [361, 268] on icon at bounding box center [363, 270] width 8 height 11
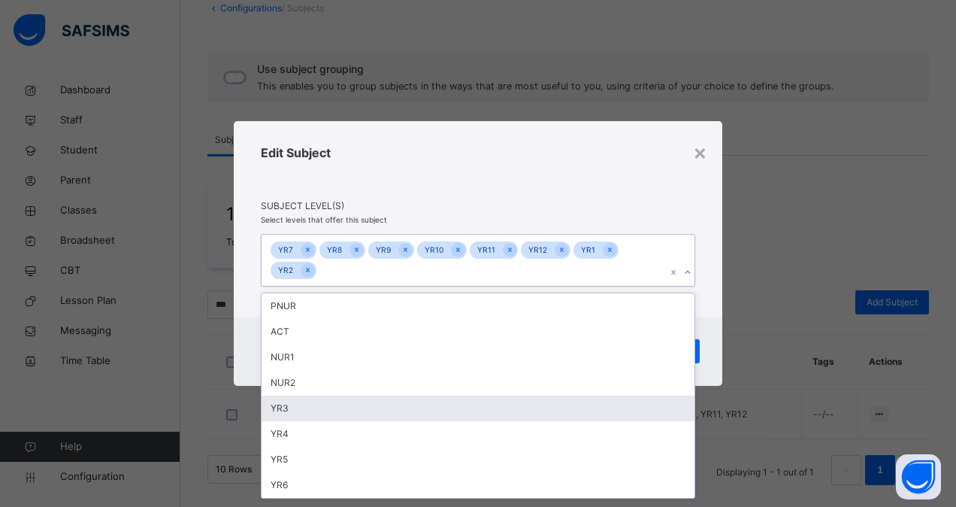
click at [381, 405] on div "YR3" at bounding box center [478, 408] width 433 height 26
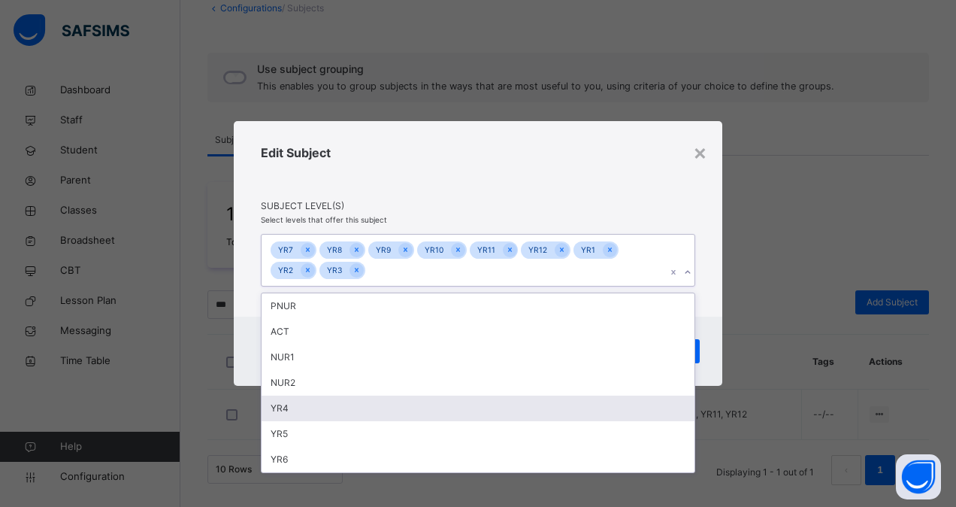
click at [370, 412] on div "YR4" at bounding box center [478, 408] width 433 height 26
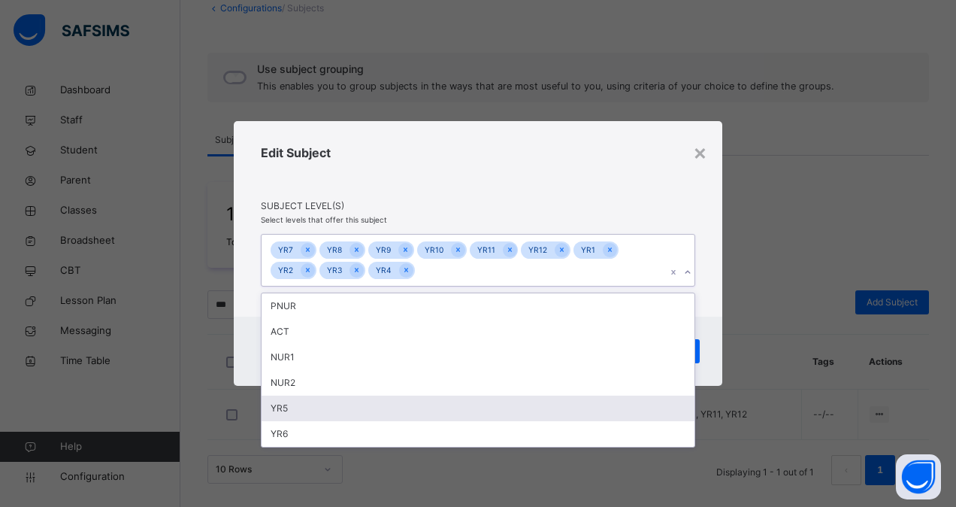
click at [356, 413] on div "YR5" at bounding box center [478, 408] width 433 height 26
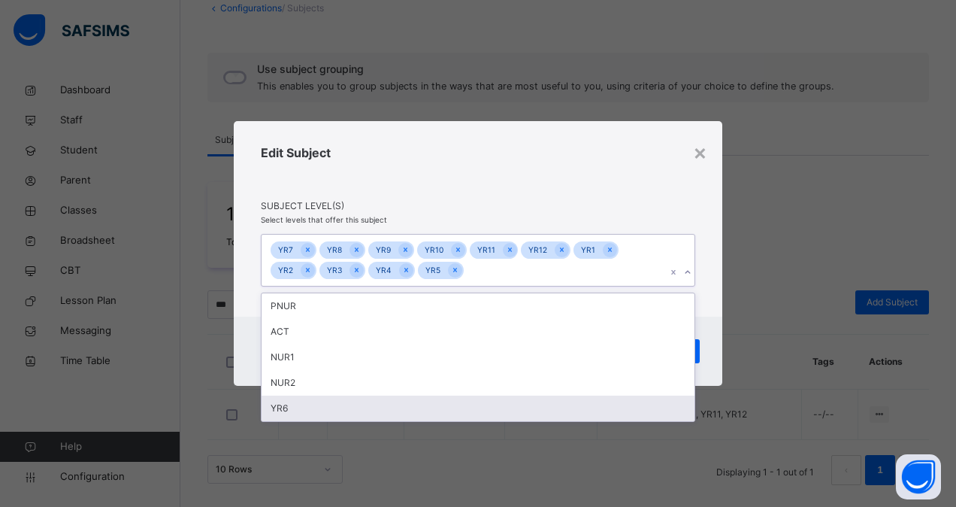
click at [352, 413] on div "YR6" at bounding box center [478, 408] width 433 height 26
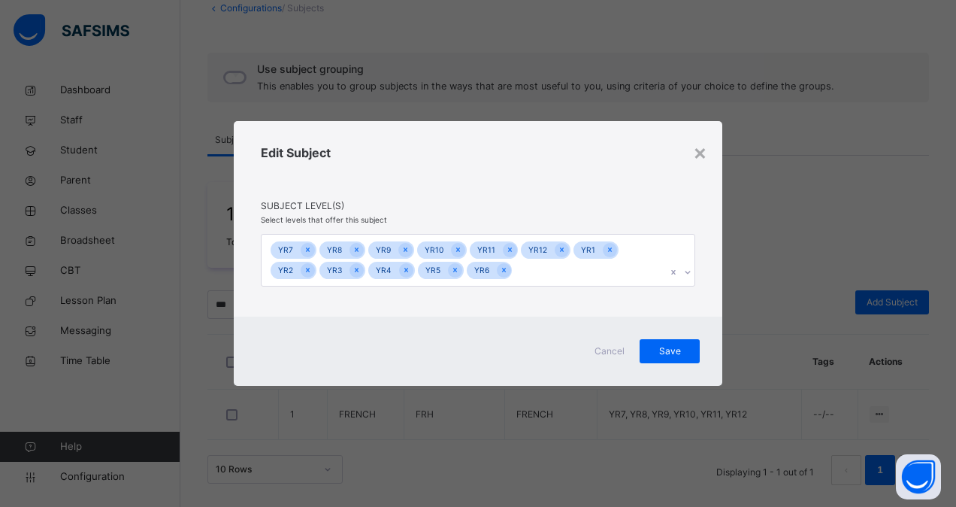
click at [591, 186] on div "Edit Subject" at bounding box center [478, 172] width 434 height 56
click at [673, 346] on span "Save" at bounding box center [670, 351] width 38 height 14
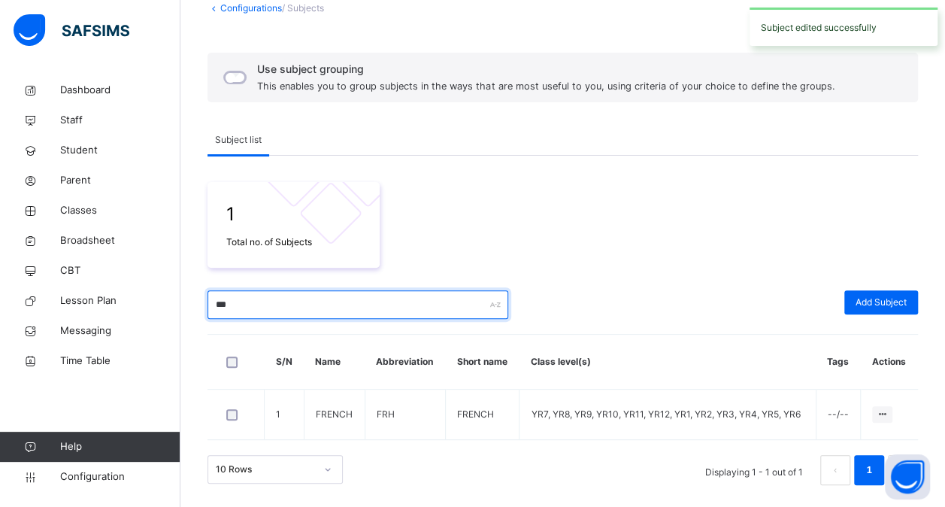
click at [267, 304] on input "***" at bounding box center [357, 304] width 301 height 29
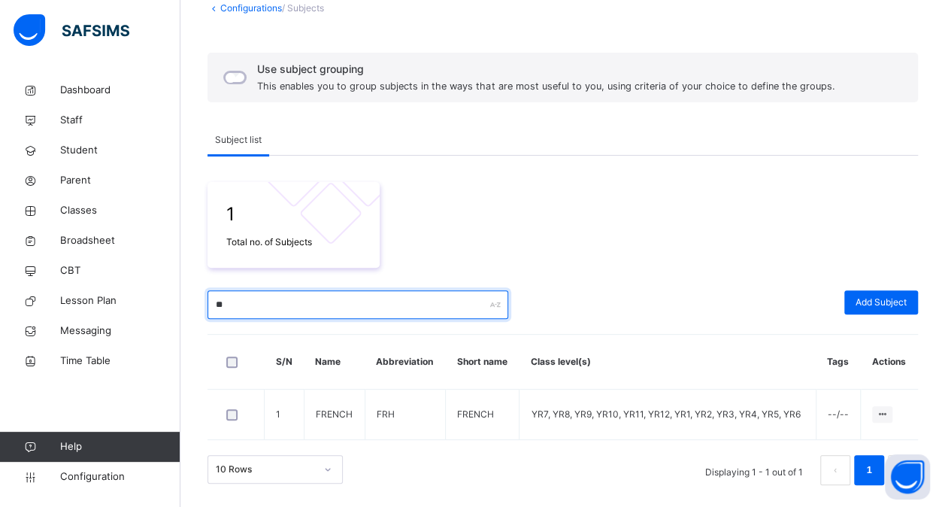
type input "*"
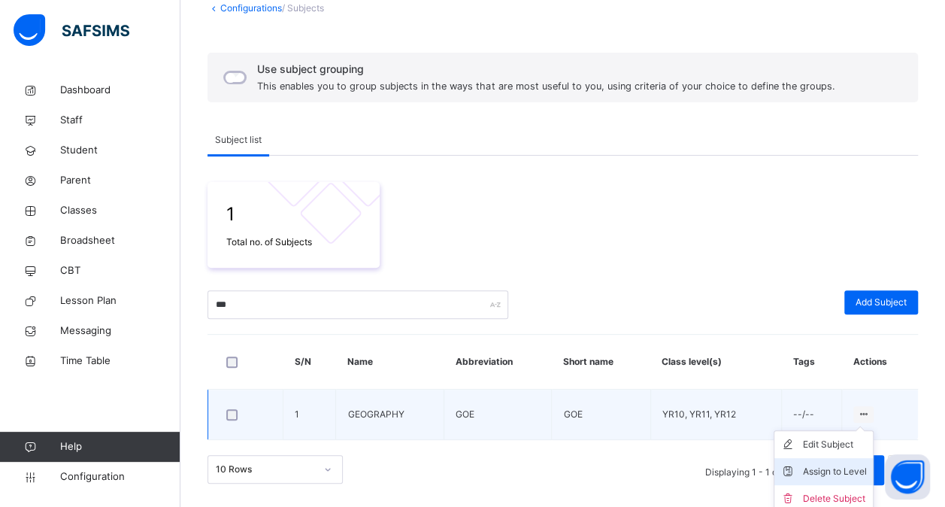
click at [832, 470] on div "Assign to Level" at bounding box center [835, 471] width 64 height 15
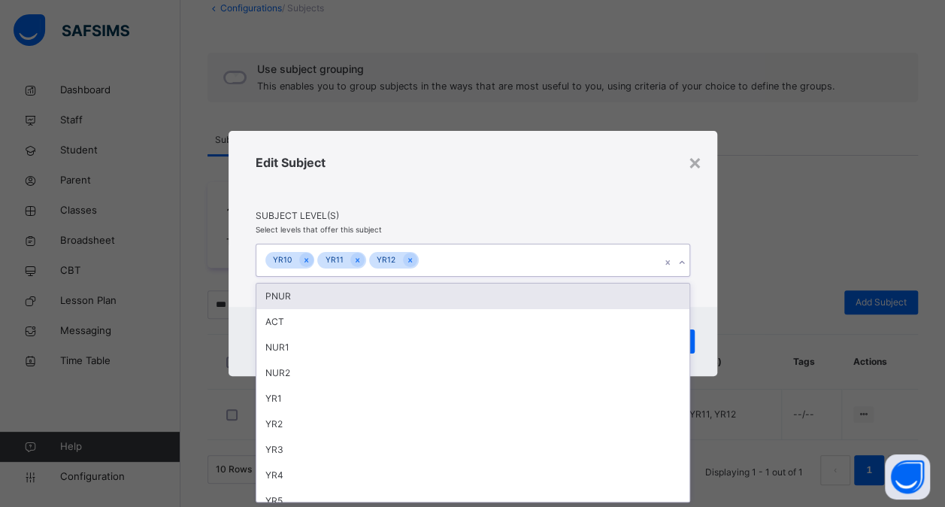
click at [564, 268] on div "YR10 YR11 YR12" at bounding box center [458, 260] width 404 height 32
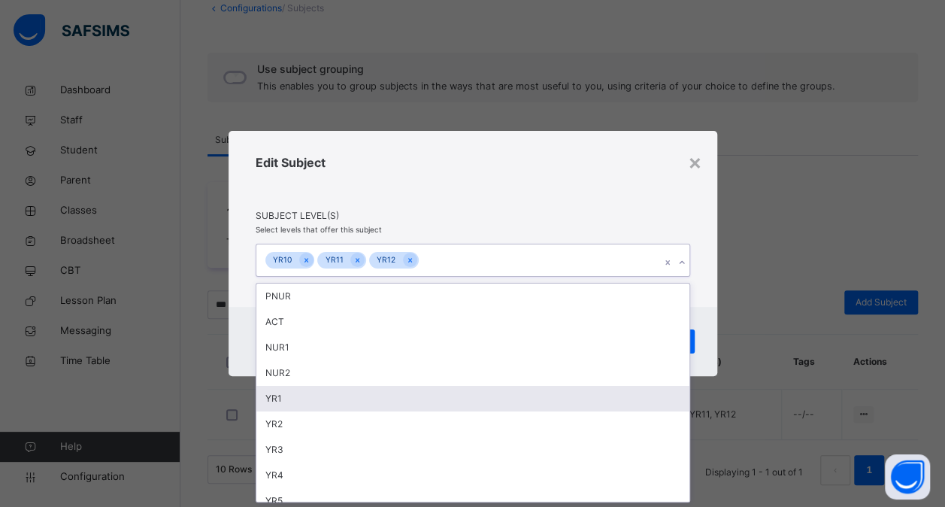
click at [479, 399] on div "YR1" at bounding box center [472, 399] width 433 height 26
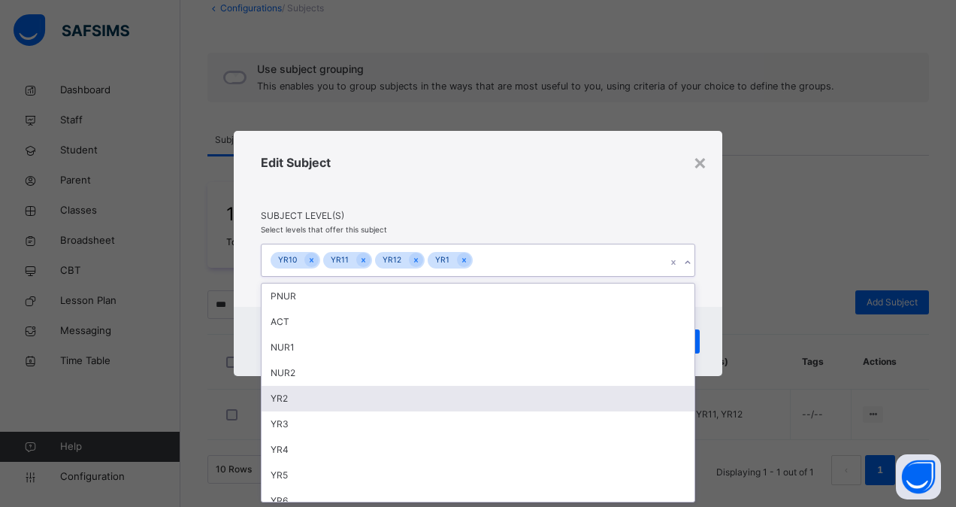
click at [479, 399] on div "YR2" at bounding box center [478, 399] width 433 height 26
click at [479, 399] on div "YR3" at bounding box center [478, 399] width 433 height 26
click at [479, 399] on div "YR4" at bounding box center [478, 399] width 433 height 26
click at [479, 399] on div "YR5" at bounding box center [478, 399] width 433 height 26
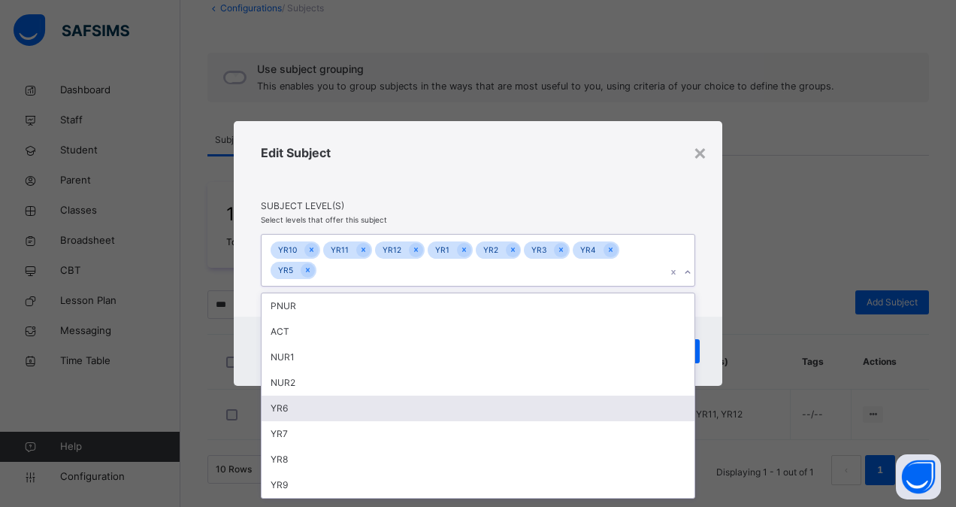
click at [479, 399] on div "YR6" at bounding box center [478, 408] width 433 height 26
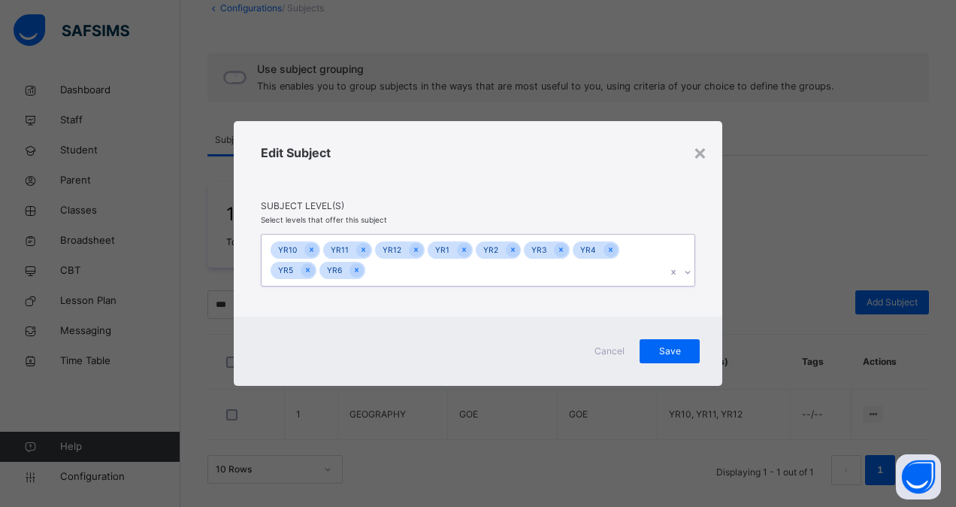
click at [649, 256] on div "YR10 YR11 YR12 YR1 YR2 YR3 YR4 YR5 YR6" at bounding box center [464, 260] width 404 height 52
click at [669, 354] on span "Save" at bounding box center [670, 351] width 38 height 14
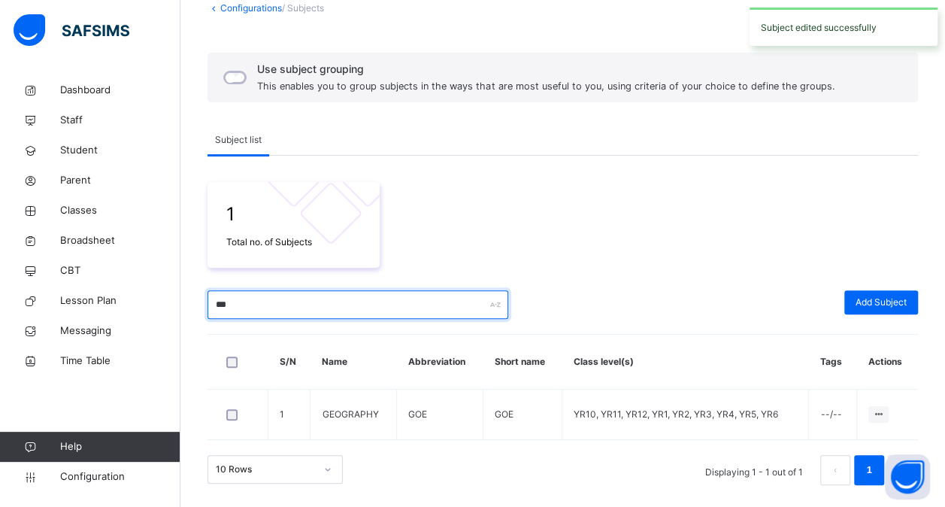
click at [323, 305] on input "***" at bounding box center [357, 304] width 301 height 29
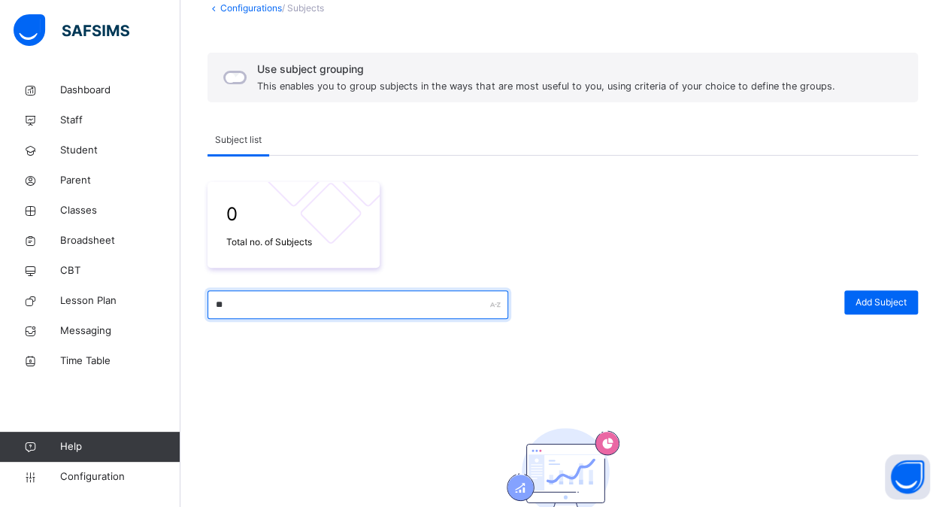
type input "*"
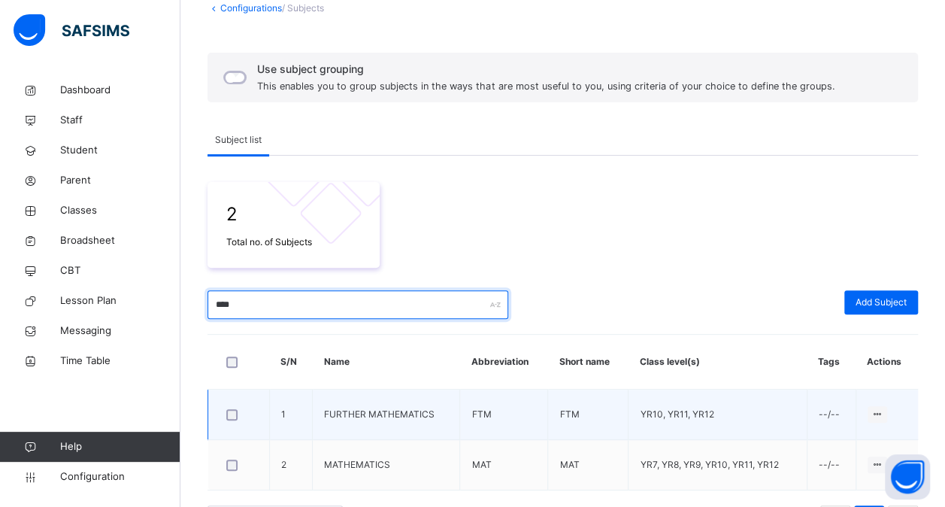
scroll to position [146, 0]
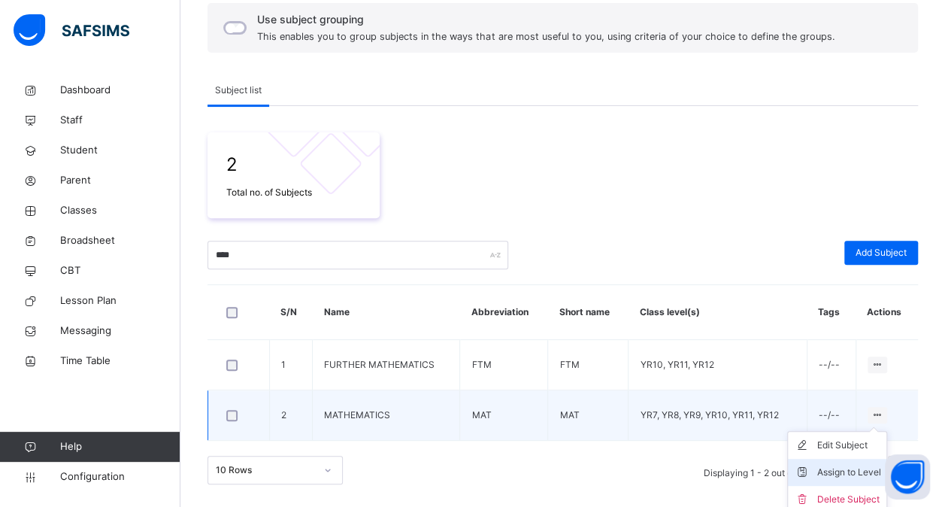
click at [846, 470] on div "Assign to Level" at bounding box center [848, 471] width 64 height 15
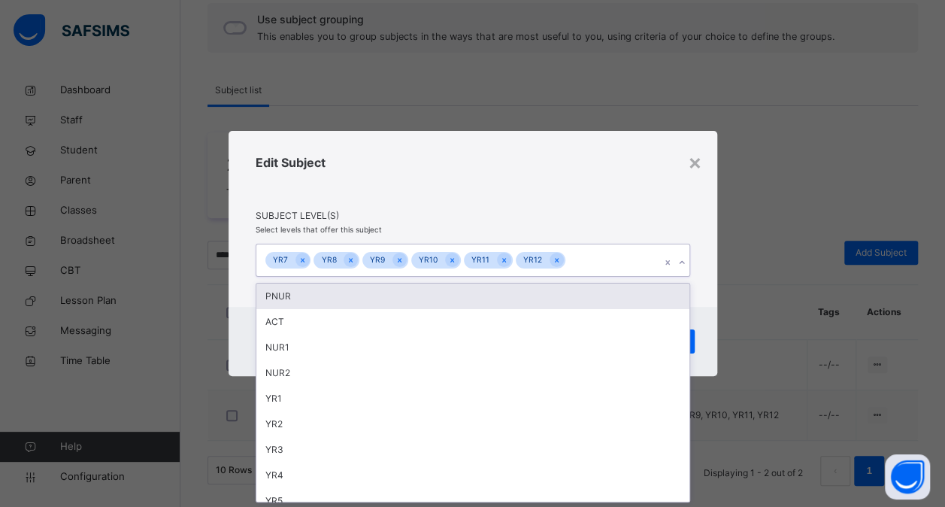
scroll to position [0, 0]
click at [592, 254] on div "YR7 YR8 YR9 YR10 YR11 YR12" at bounding box center [458, 260] width 404 height 32
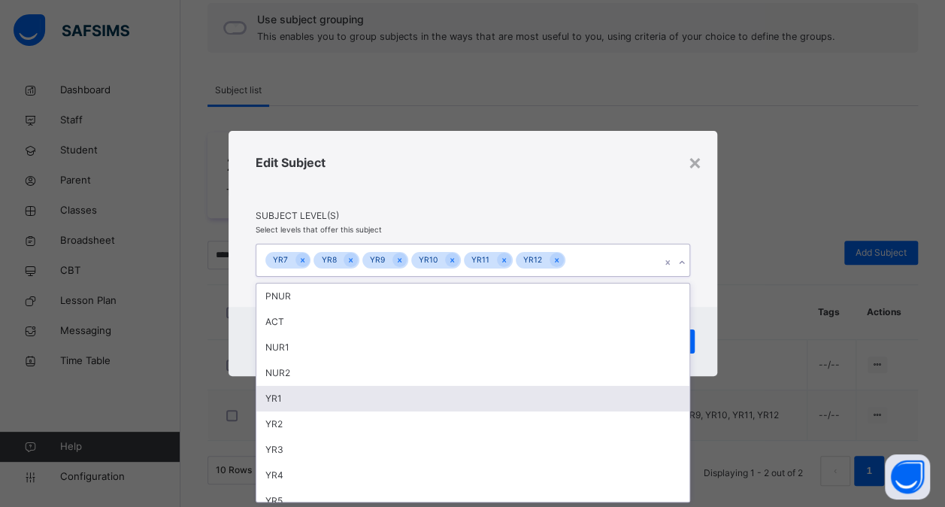
click at [438, 395] on div "YR1" at bounding box center [472, 399] width 433 height 26
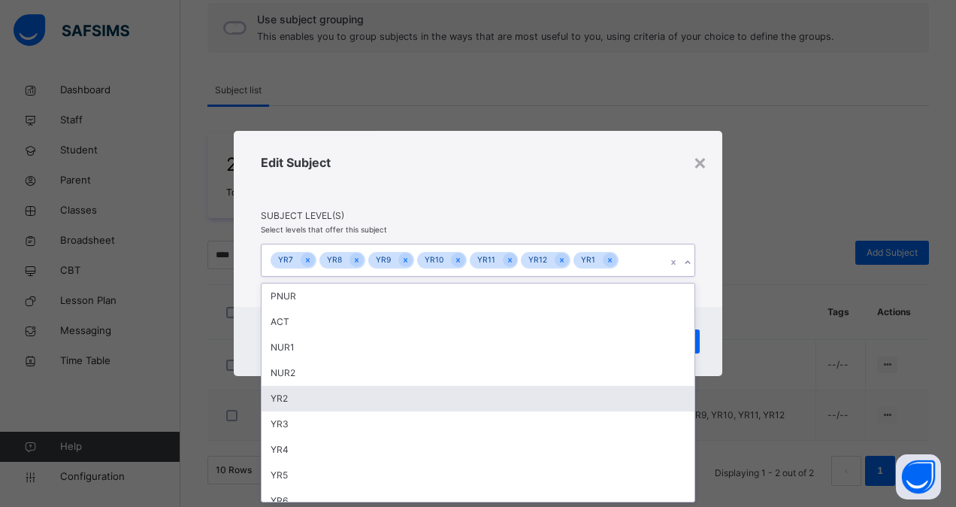
click at [438, 395] on div "YR2" at bounding box center [478, 399] width 433 height 26
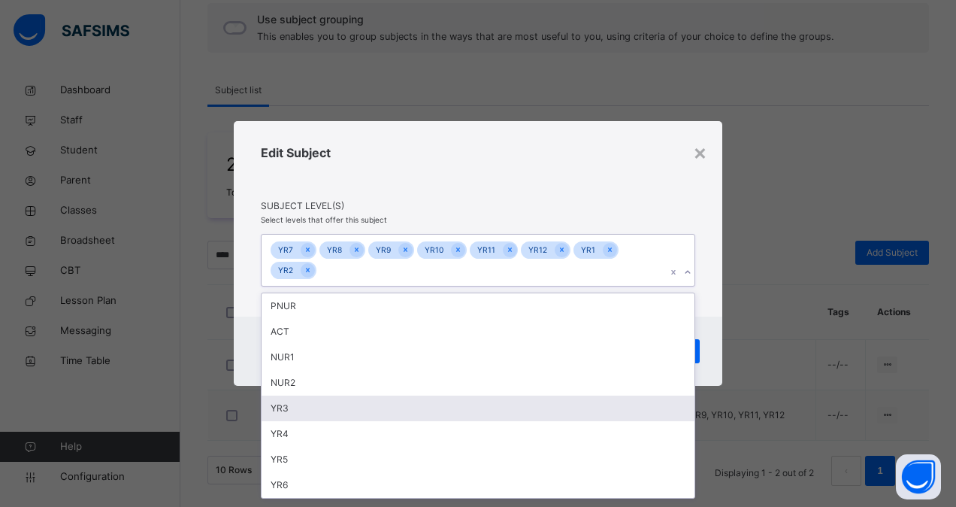
click at [438, 395] on div "YR3" at bounding box center [478, 408] width 433 height 26
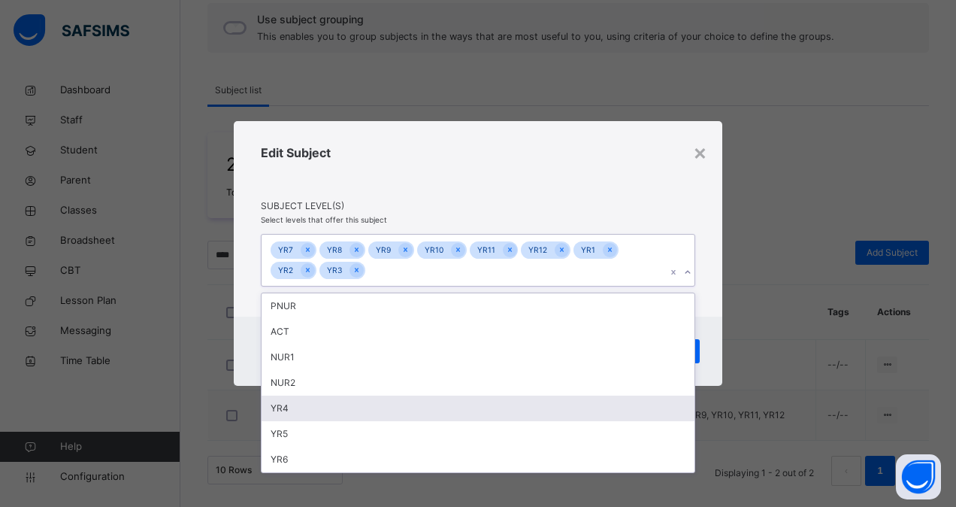
click at [438, 395] on div "YR4" at bounding box center [478, 408] width 433 height 26
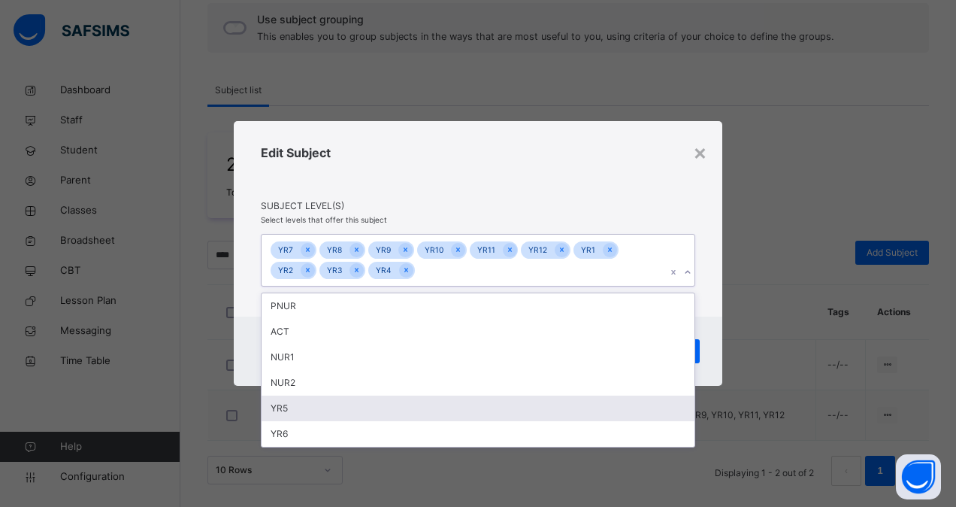
click at [438, 395] on div "YR5" at bounding box center [478, 408] width 433 height 26
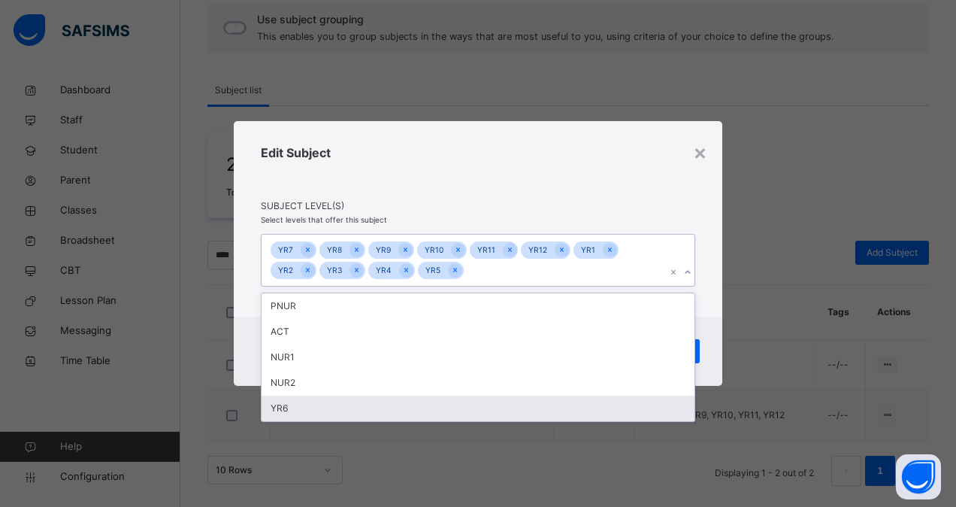
click at [438, 395] on div "YR6" at bounding box center [478, 408] width 433 height 26
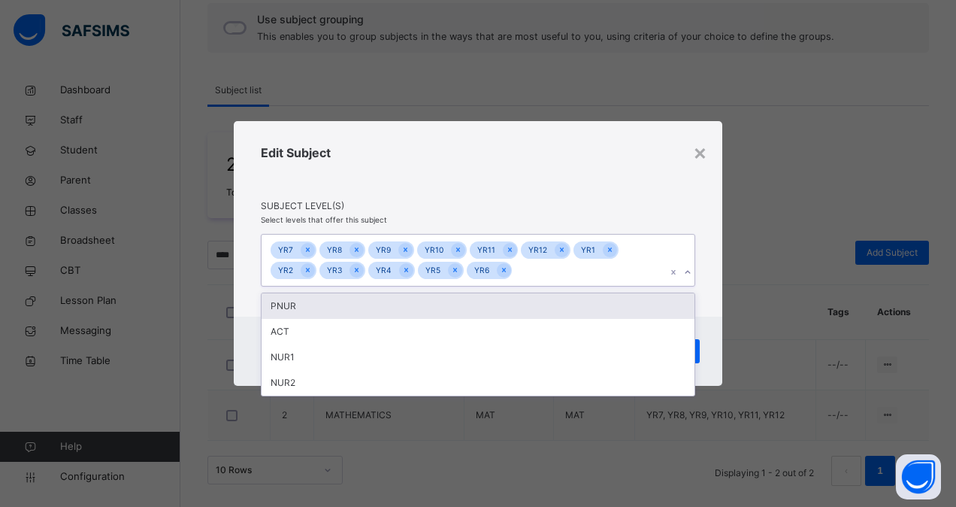
click at [614, 171] on div "Edit Subject" at bounding box center [478, 172] width 434 height 56
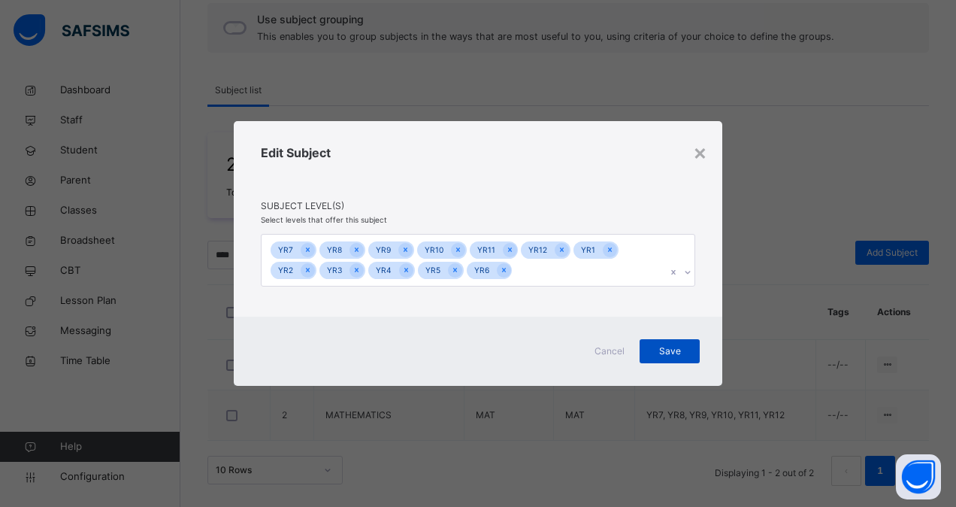
click at [670, 353] on span "Save" at bounding box center [670, 351] width 38 height 14
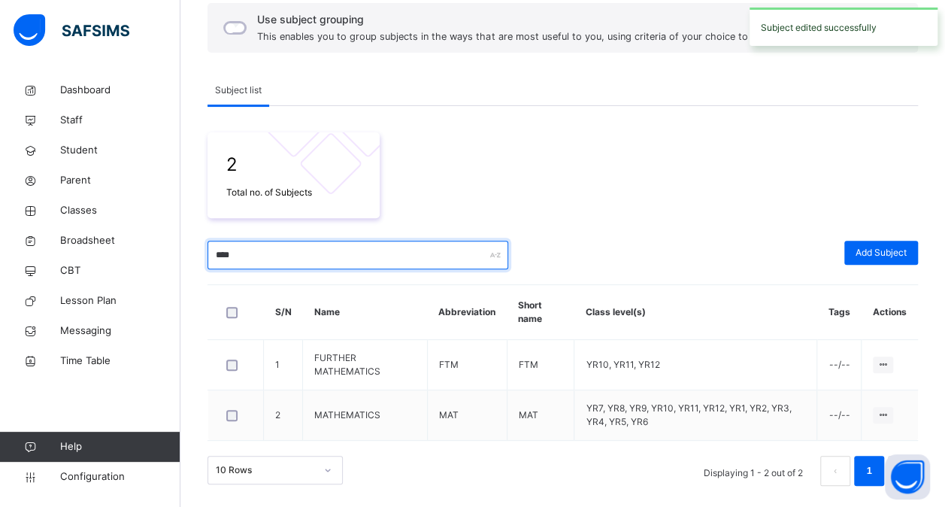
click at [398, 262] on input "****" at bounding box center [357, 254] width 301 height 29
type input "*"
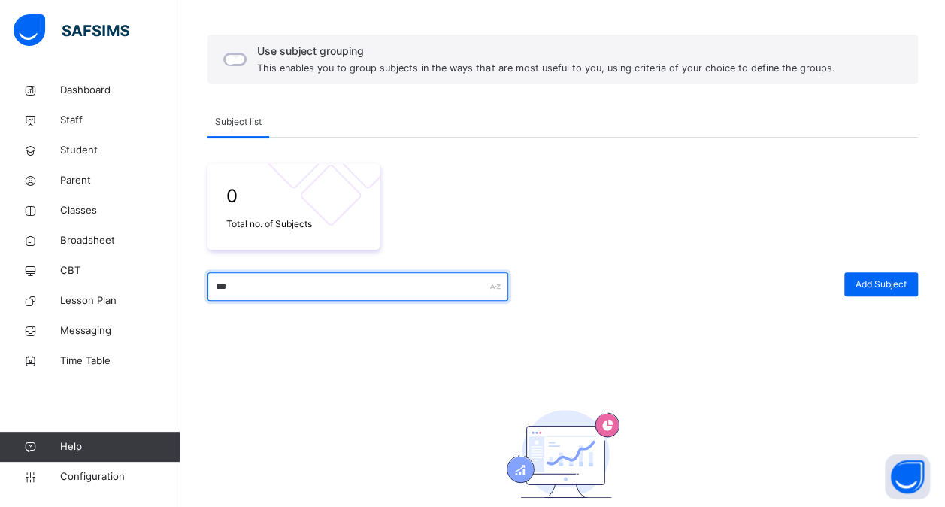
scroll to position [146, 0]
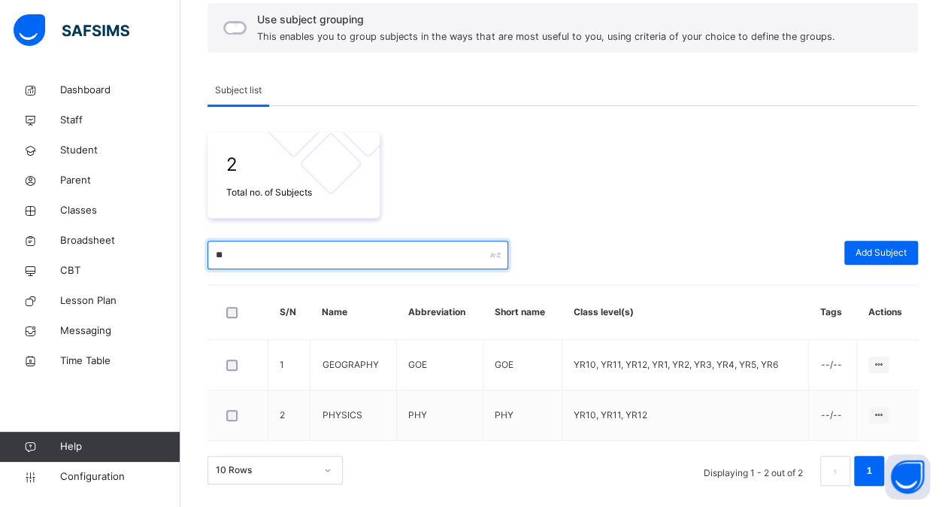
type input "*"
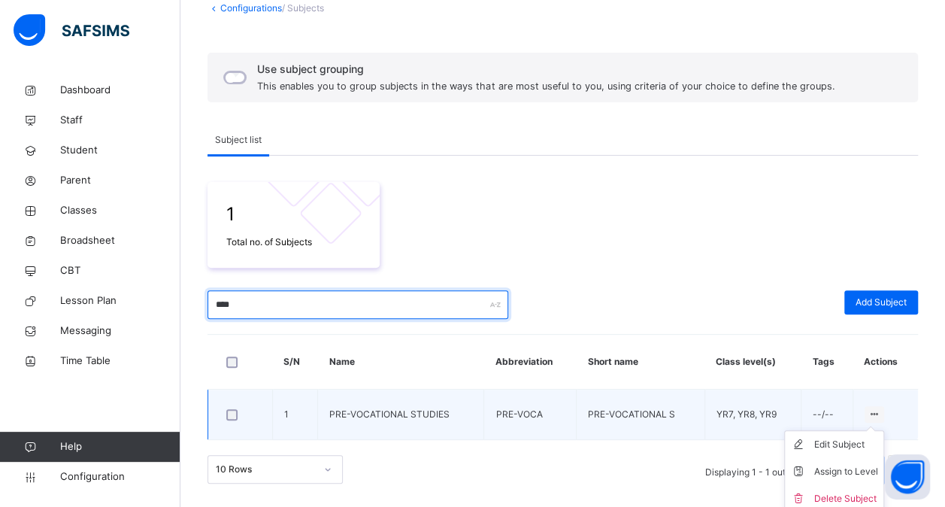
scroll to position [101, 0]
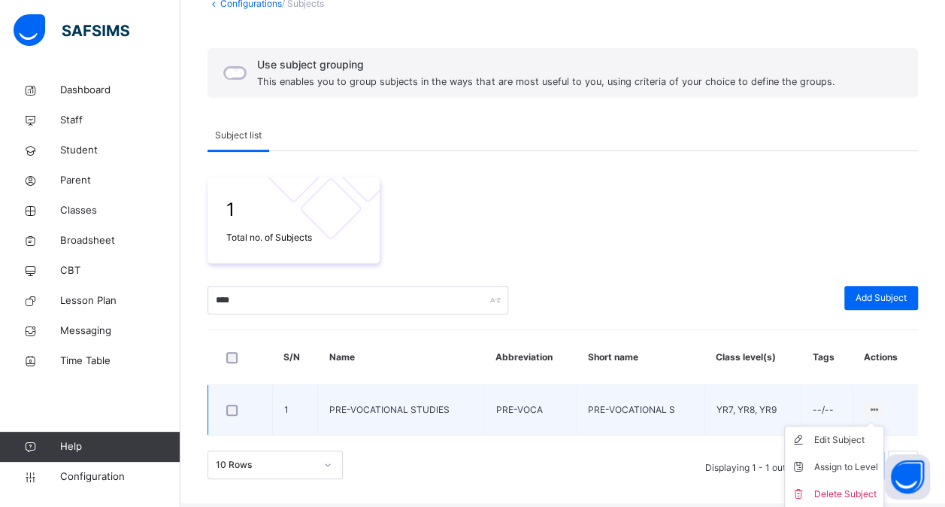
click at [876, 425] on ul "Edit Subject Assign to Level Delete Subject" at bounding box center [834, 466] width 100 height 83
click at [845, 467] on div "Assign to Level" at bounding box center [845, 466] width 64 height 15
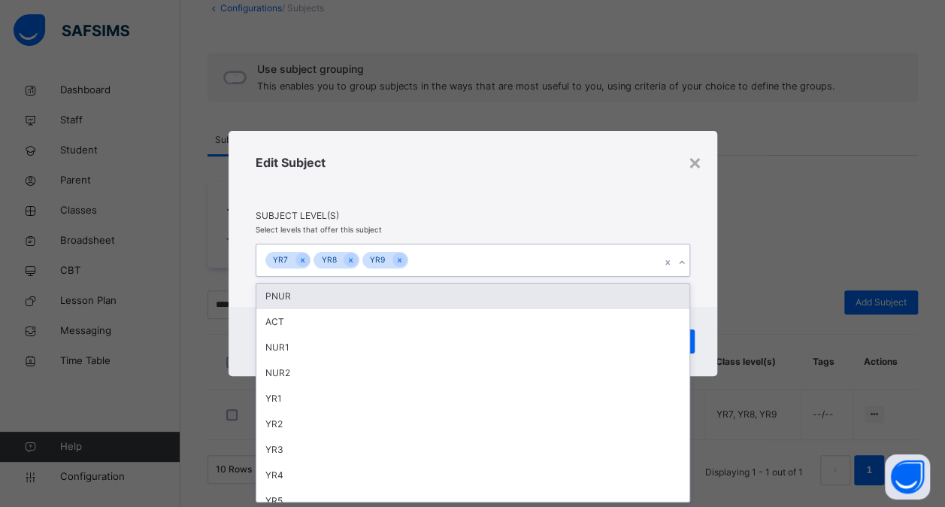
scroll to position [0, 0]
click at [557, 257] on div "YR7 YR8 YR9" at bounding box center [458, 260] width 404 height 32
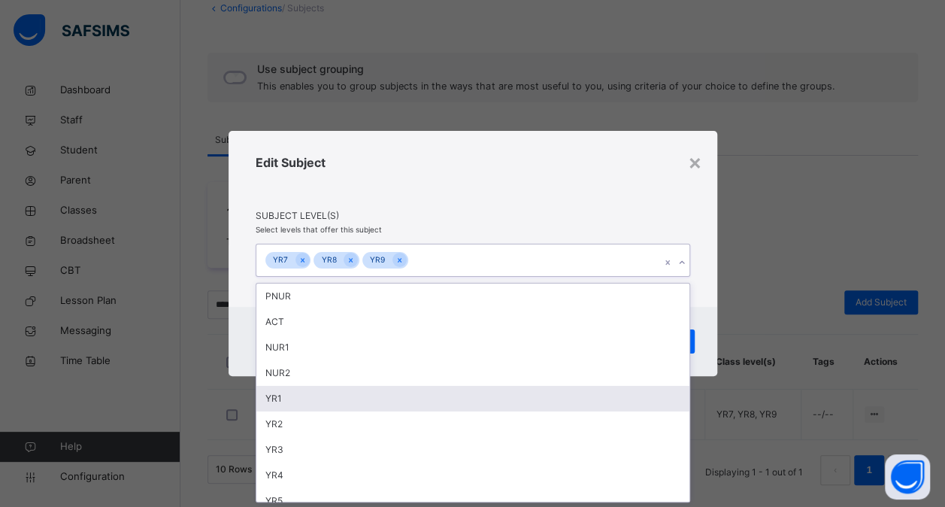
click at [476, 398] on div "YR1" at bounding box center [472, 399] width 433 height 26
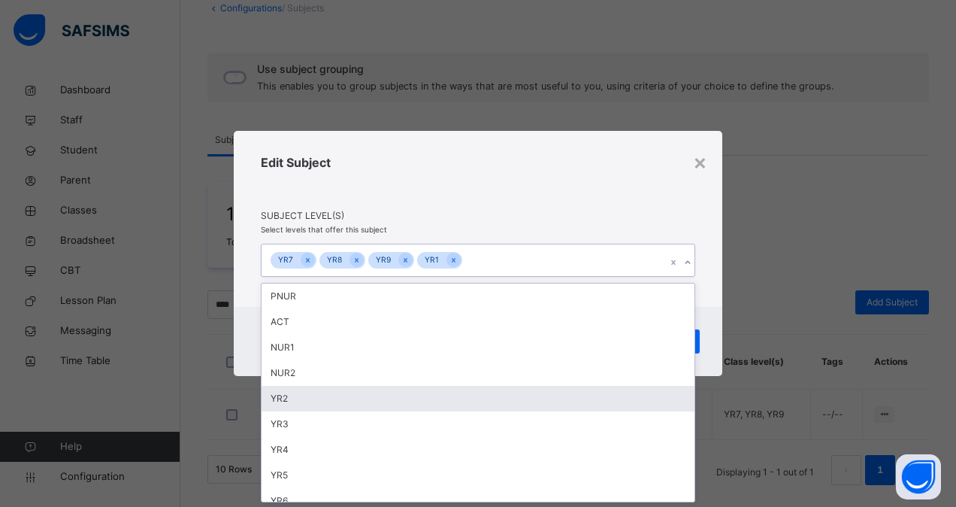
click at [476, 398] on div "YR2" at bounding box center [478, 399] width 433 height 26
click at [476, 398] on div "YR3" at bounding box center [478, 399] width 433 height 26
click at [476, 398] on div "YR4" at bounding box center [478, 399] width 433 height 26
click at [476, 398] on div "YR5" at bounding box center [478, 399] width 433 height 26
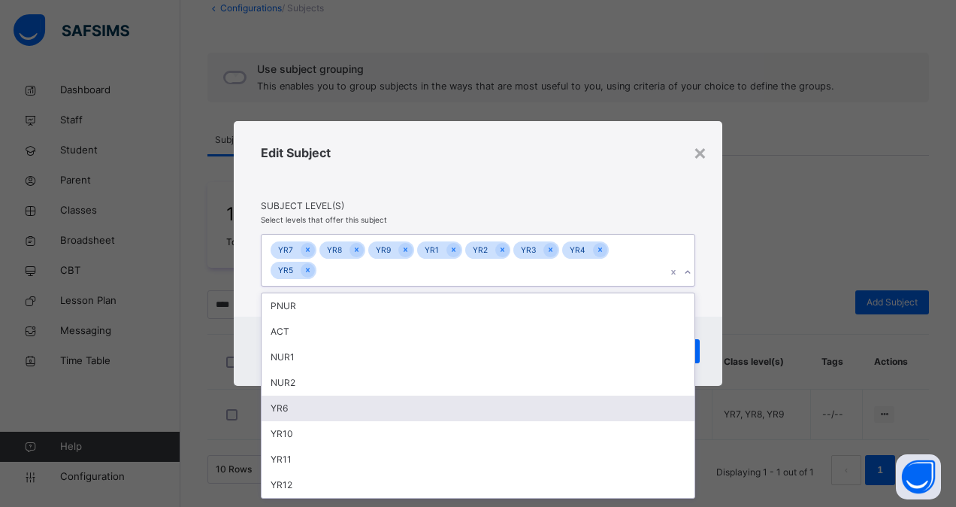
click at [476, 398] on div "YR6" at bounding box center [478, 408] width 433 height 26
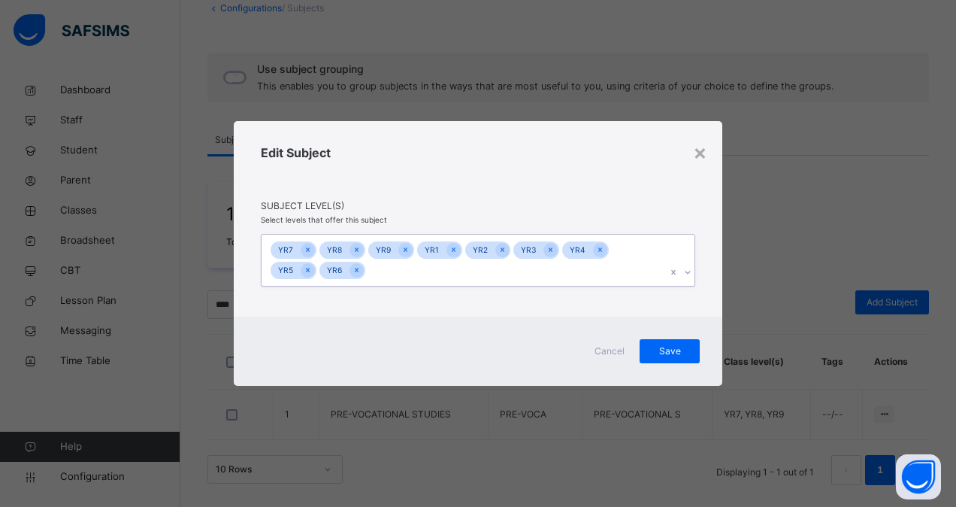
click at [557, 268] on div "YR7 YR8 YR9 YR1 YR2 YR3 YR4 YR5 YR6" at bounding box center [464, 260] width 404 height 52
click at [673, 350] on span "Save" at bounding box center [670, 351] width 38 height 14
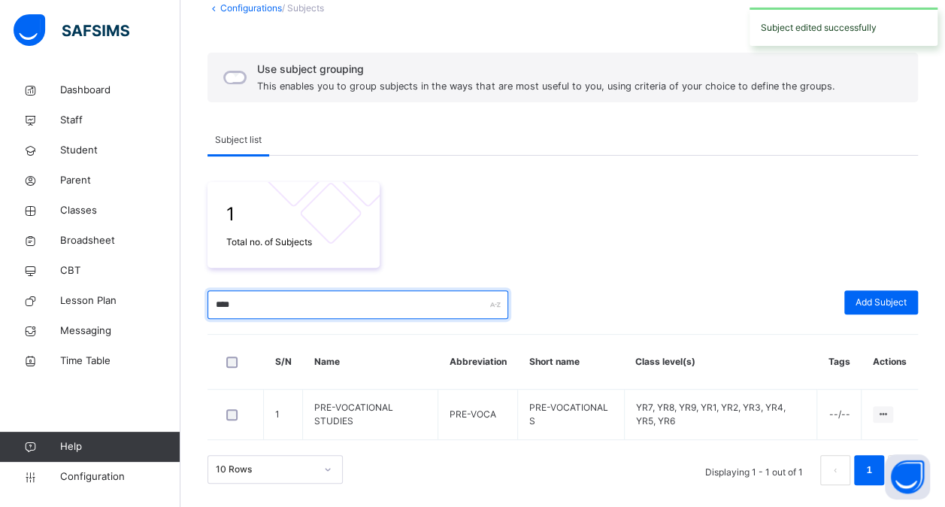
click at [395, 307] on input "****" at bounding box center [357, 304] width 301 height 29
type input "*"
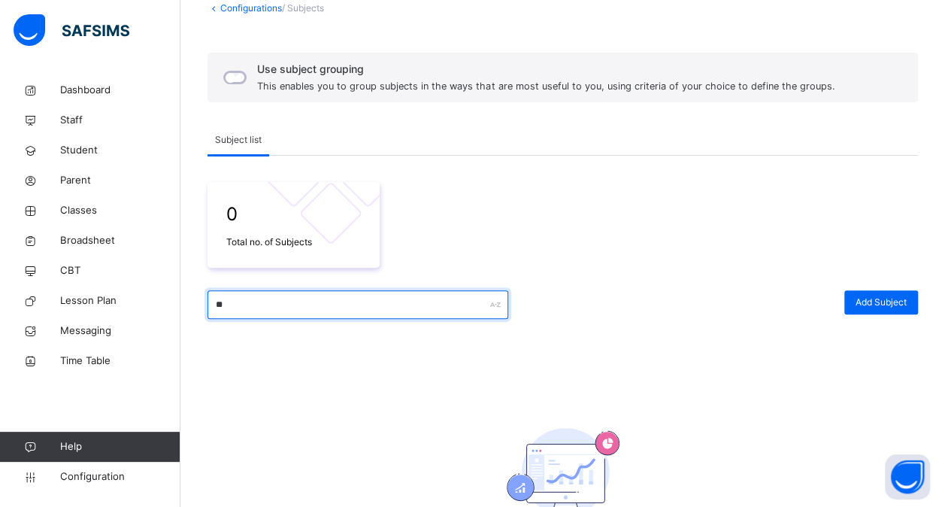
type input "*"
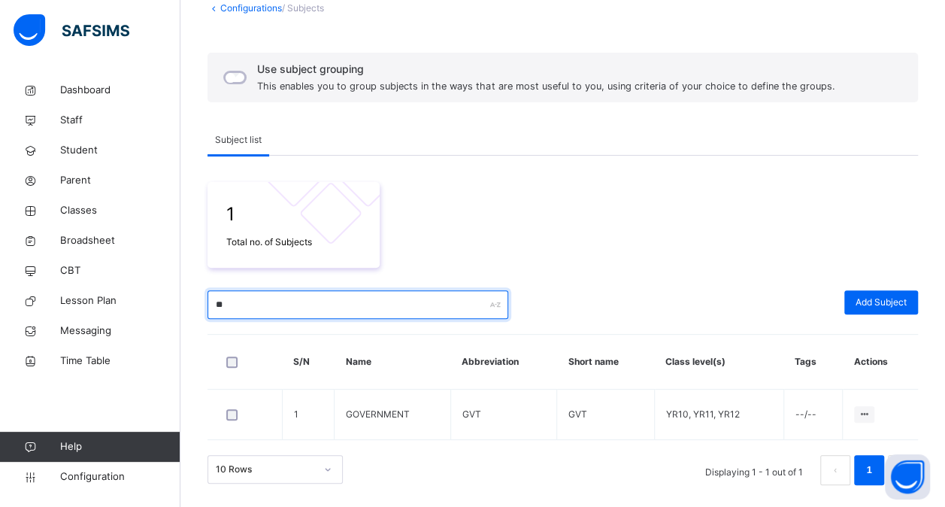
type input "*"
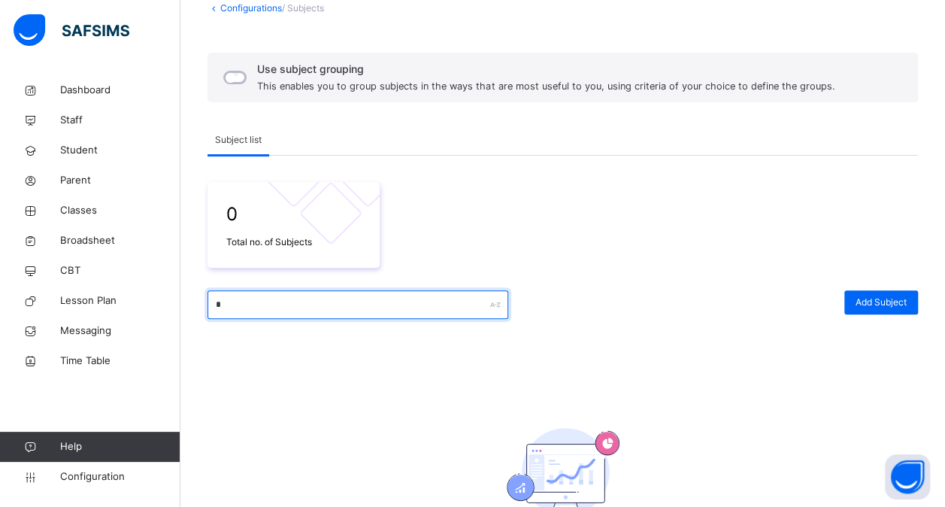
type input "*"
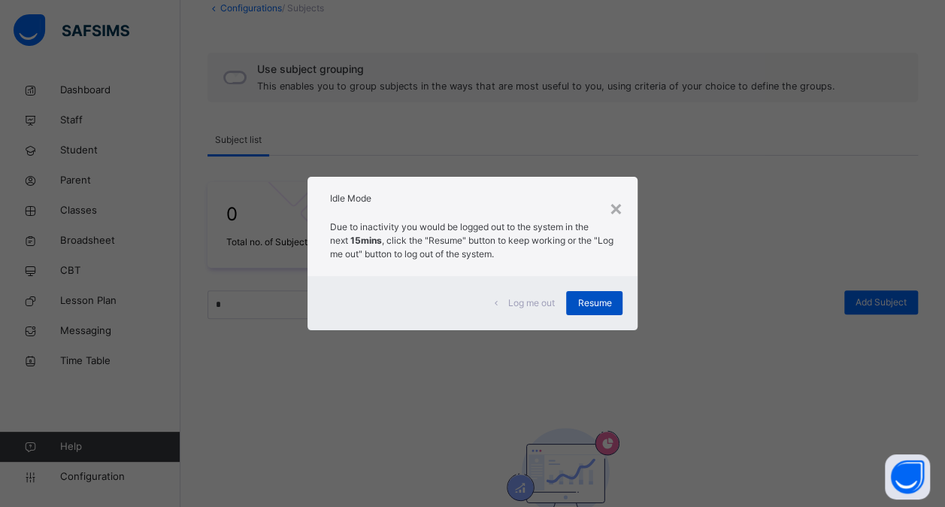
click at [595, 303] on span "Resume" at bounding box center [594, 303] width 34 height 14
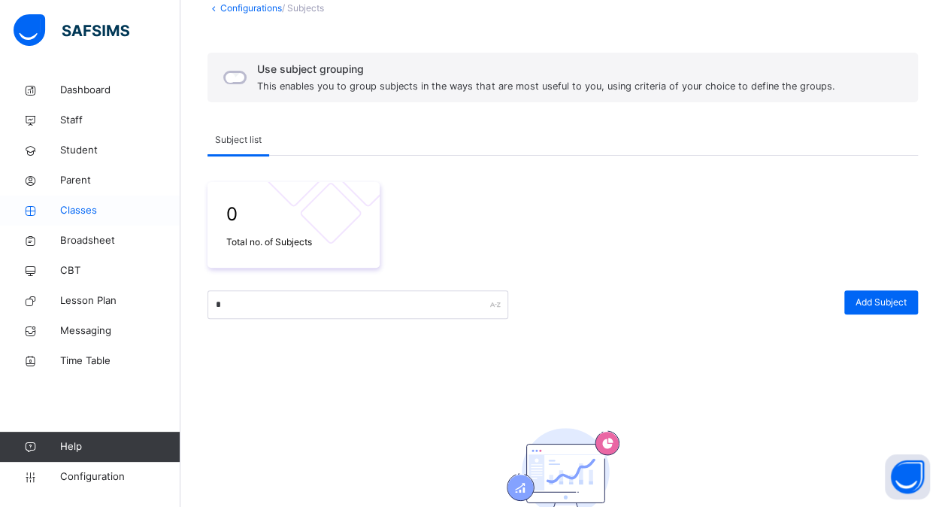
click at [80, 208] on span "Classes" at bounding box center [120, 210] width 120 height 15
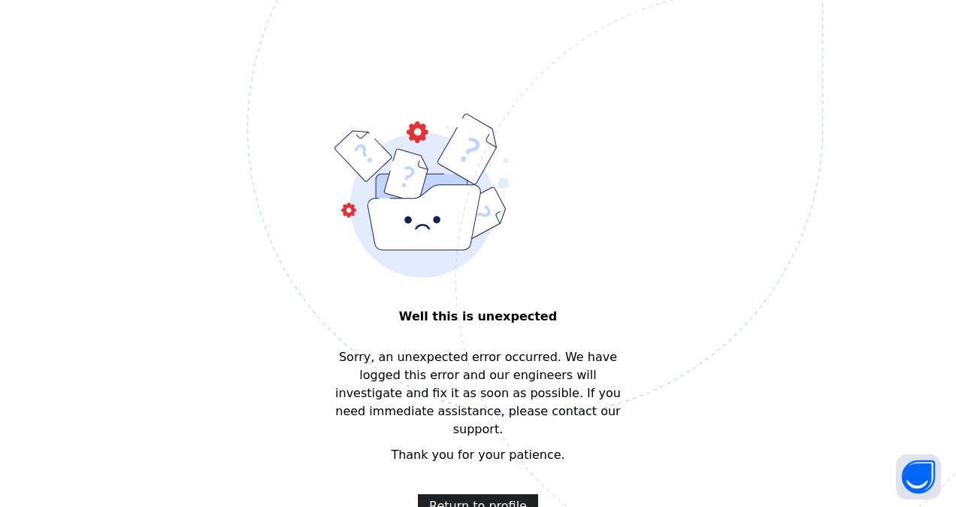
click at [486, 497] on span "Return to profile" at bounding box center [478, 506] width 98 height 18
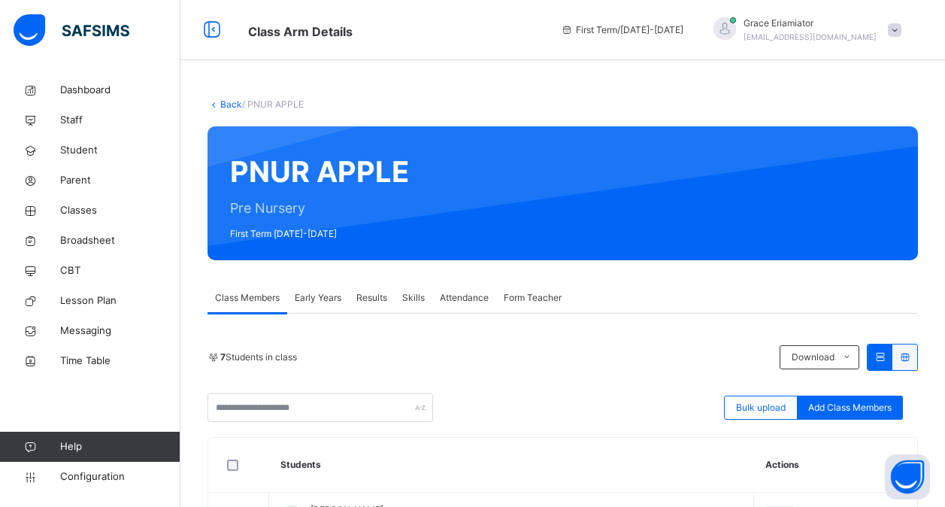
scroll to position [141, 0]
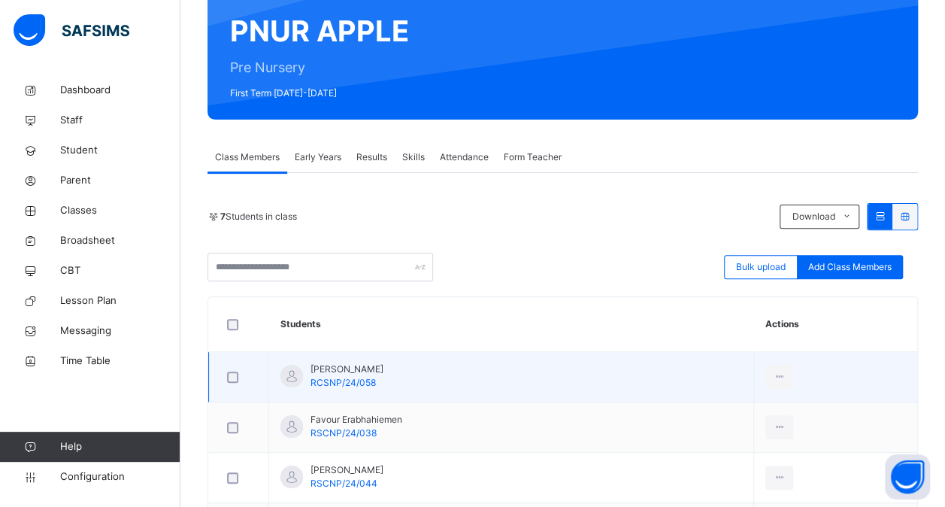
click at [434, 372] on td "Aisha Abubakar RCSNP/24/058" at bounding box center [511, 377] width 485 height 50
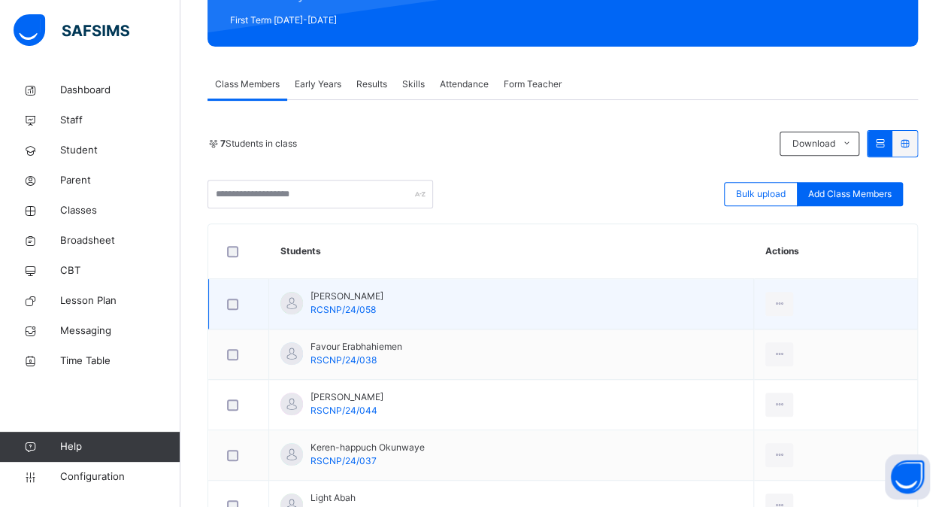
scroll to position [216, 0]
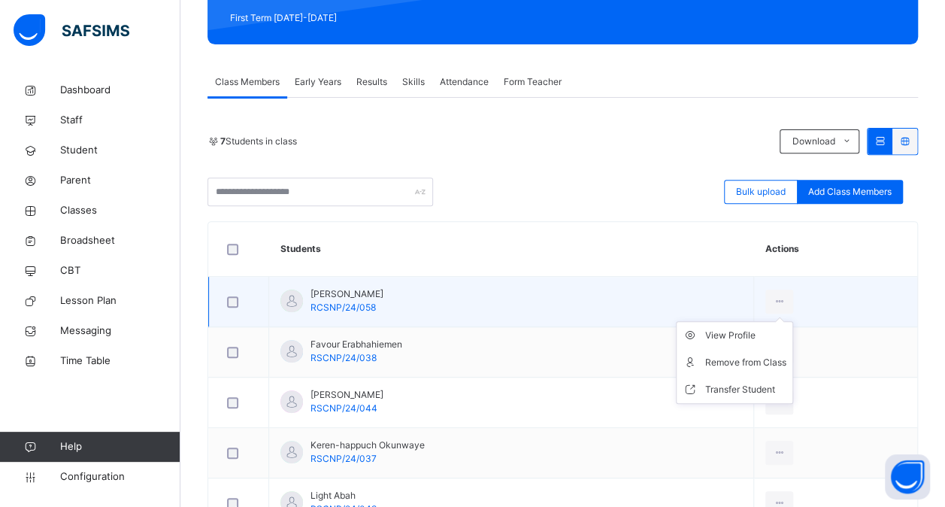
click at [744, 326] on ul "View Profile Remove from Class Transfer Student" at bounding box center [734, 362] width 117 height 83
click at [737, 334] on div "View Profile" at bounding box center [745, 335] width 81 height 15
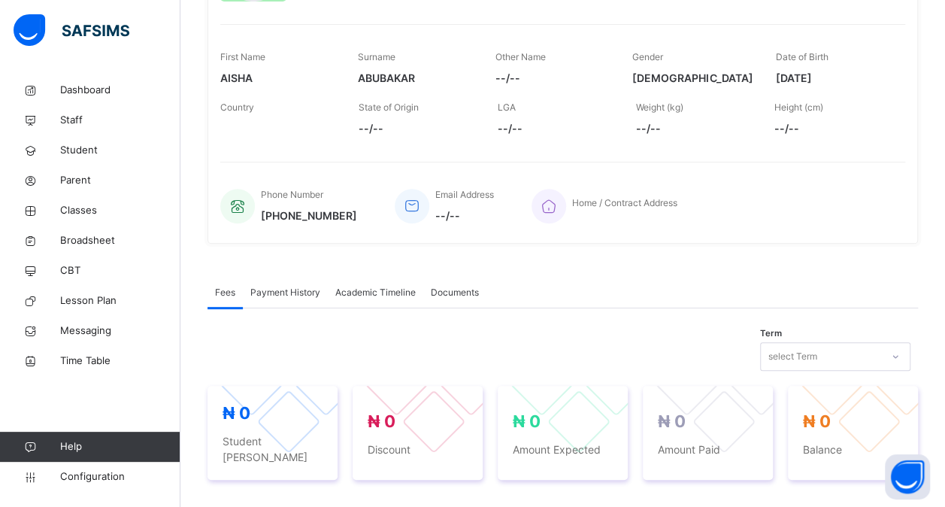
scroll to position [215, 0]
click at [389, 296] on span "Academic Timeline" at bounding box center [375, 293] width 80 height 14
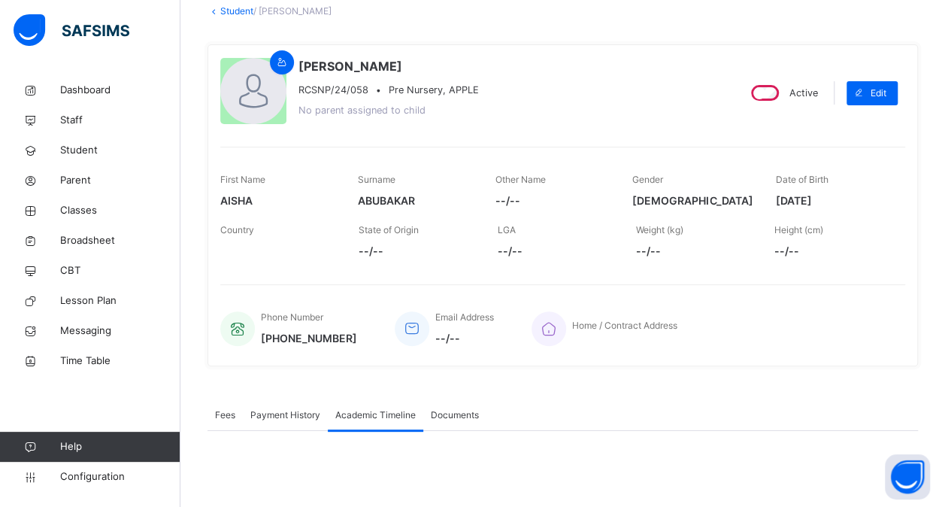
scroll to position [0, 0]
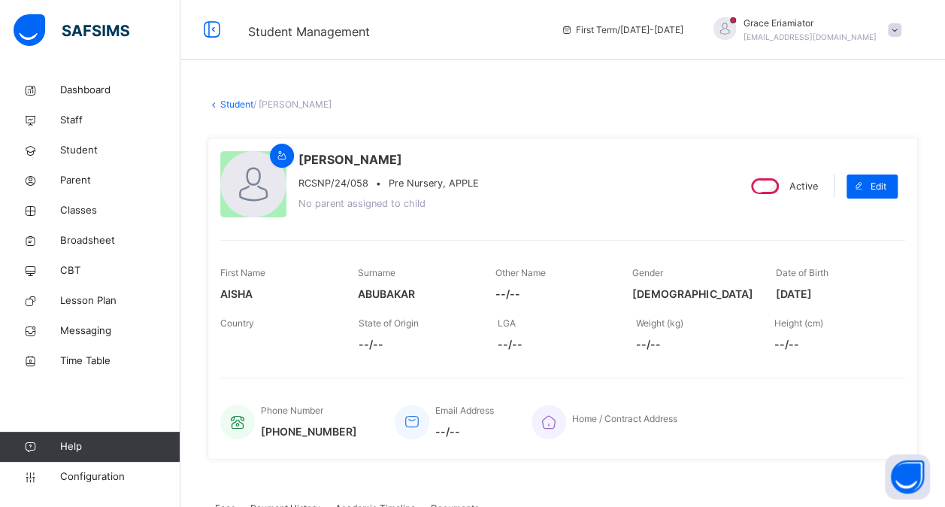
click at [233, 110] on div "Student / AISHA ABUBAKAR" at bounding box center [562, 105] width 710 height 14
click at [233, 106] on link "Student" at bounding box center [236, 103] width 33 height 11
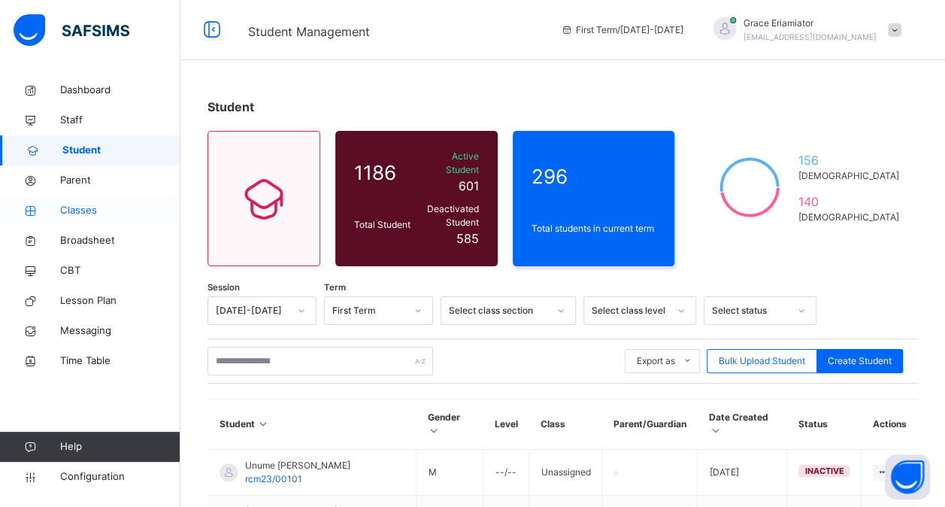
click at [93, 207] on span "Classes" at bounding box center [120, 210] width 120 height 15
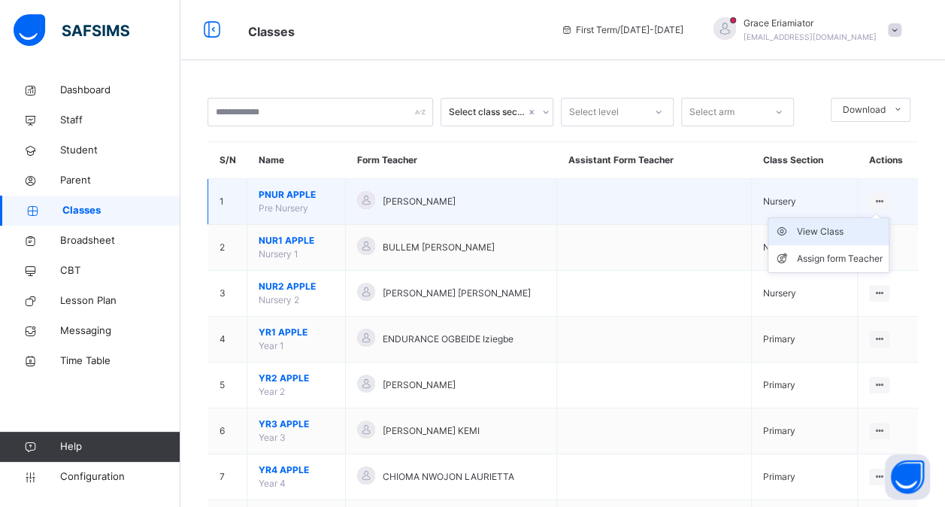
click at [826, 231] on div "View Class" at bounding box center [840, 231] width 86 height 15
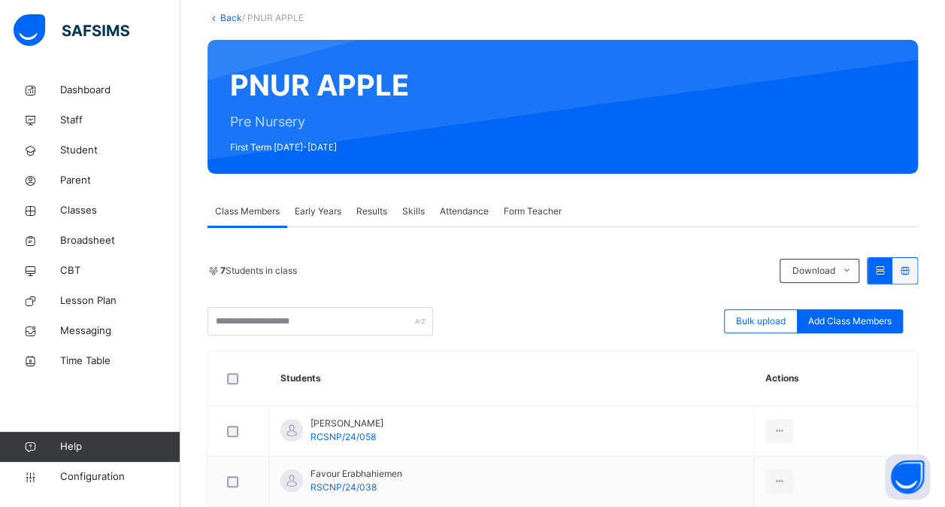
scroll to position [87, 0]
